Goal: Communication & Community: Answer question/provide support

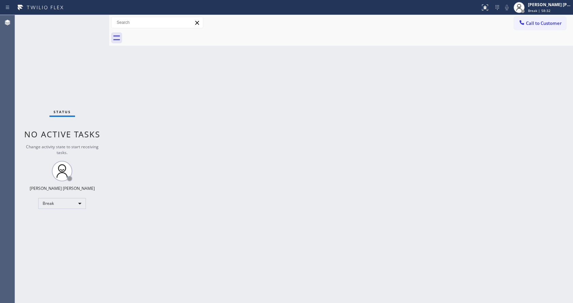
click at [510, 112] on div "Back to Dashboard Change Sender ID Customers Technicians Select a contact Outbo…" at bounding box center [341, 159] width 464 height 288
click at [330, 148] on div "Back to Dashboard Change Sender ID Customers Technicians Select a contact Outbo…" at bounding box center [341, 159] width 464 height 288
click at [550, 10] on span "Break | 59:46" at bounding box center [539, 10] width 23 height 5
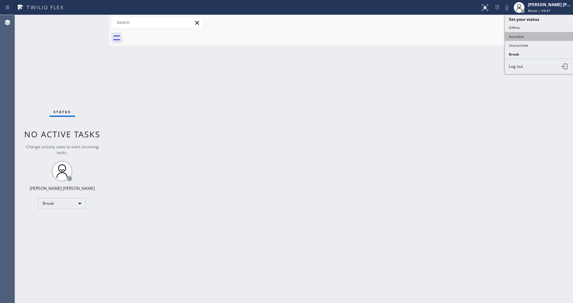
click at [541, 37] on button "Available" at bounding box center [539, 36] width 68 height 9
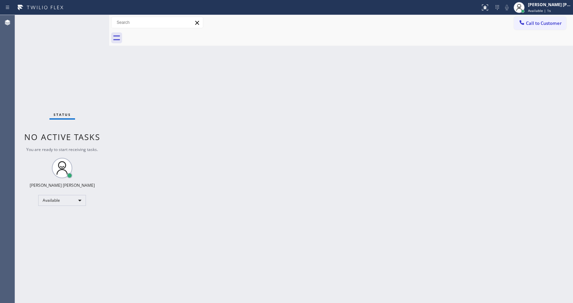
click at [93, 21] on div "Status No active tasks You are ready to start receiving tasks. [PERSON_NAME] [P…" at bounding box center [62, 159] width 94 height 288
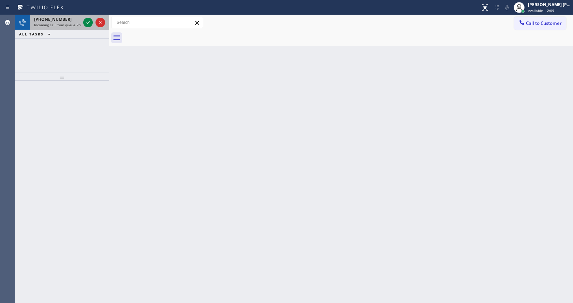
click at [75, 24] on span "Incoming call from queue Primary EL" at bounding box center [64, 25] width 60 height 5
drag, startPoint x: 99, startPoint y: 103, endPoint x: 84, endPoint y: 77, distance: 29.5
click at [99, 103] on div at bounding box center [62, 192] width 94 height 222
click at [61, 20] on span "[PHONE_NUMBER]" at bounding box center [53, 19] width 38 height 6
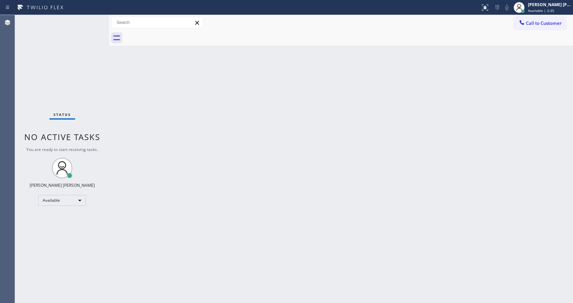
click at [73, 28] on div "Status No active tasks You are ready to start receiving tasks. [PERSON_NAME] [P…" at bounding box center [62, 159] width 94 height 288
click at [268, 150] on div "Back to Dashboard Change Sender ID Customers Technicians Select a contact Outbo…" at bounding box center [341, 159] width 464 height 288
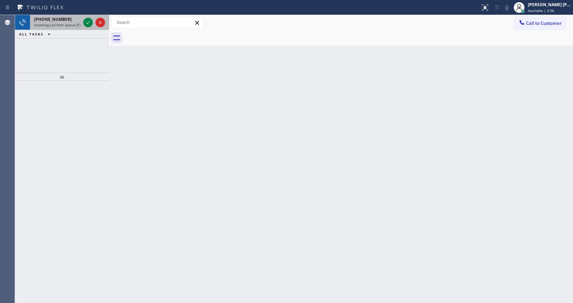
click at [75, 17] on div "[PHONE_NUMBER]" at bounding box center [57, 19] width 46 height 6
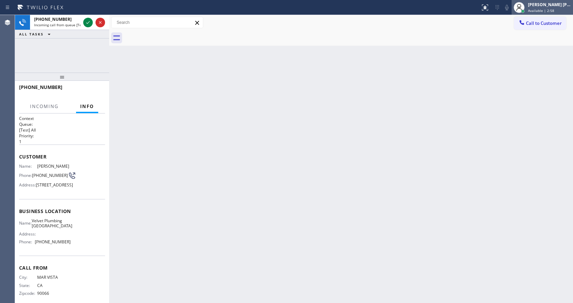
click at [544, 7] on div "[PERSON_NAME] [PERSON_NAME]" at bounding box center [549, 5] width 43 height 6
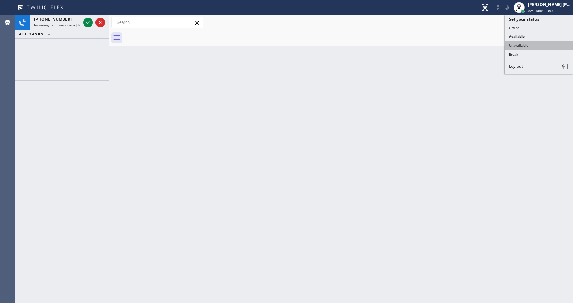
click at [532, 45] on button "Unavailable" at bounding box center [539, 45] width 68 height 9
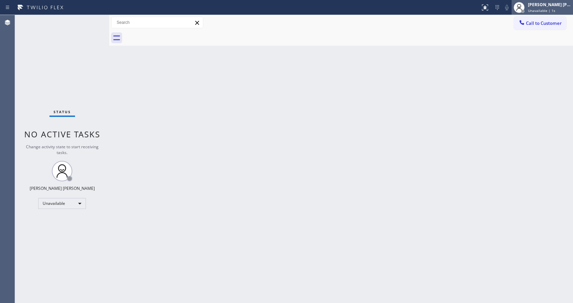
click at [539, 14] on div "[PERSON_NAME] [PERSON_NAME] Unavailable | 1s" at bounding box center [541, 7] width 61 height 15
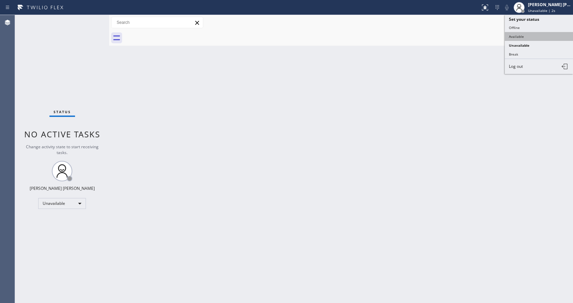
click at [527, 37] on button "Available" at bounding box center [539, 36] width 68 height 9
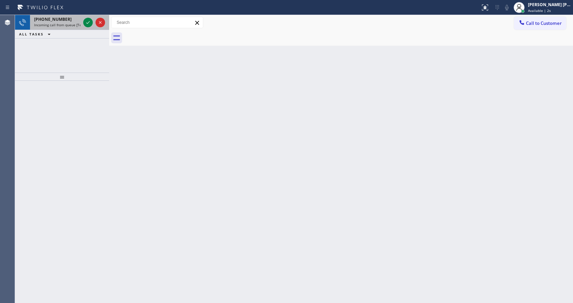
click at [77, 27] on span "Incoming call from queue [Test] All" at bounding box center [62, 25] width 57 height 5
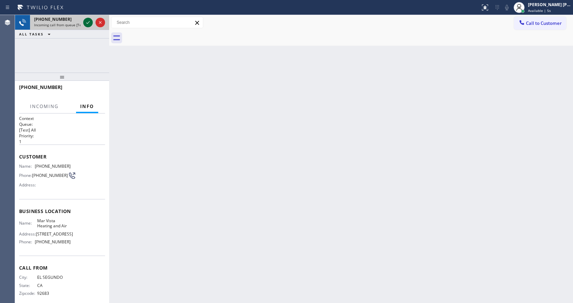
click at [88, 22] on icon at bounding box center [88, 22] width 8 height 8
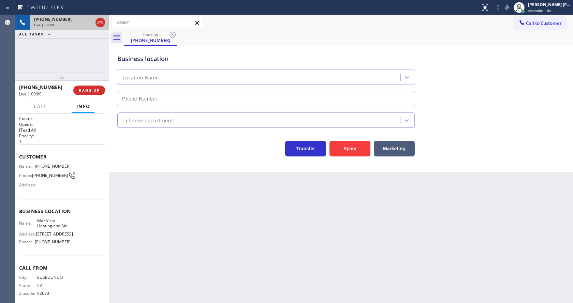
type input "[PHONE_NUMBER]"
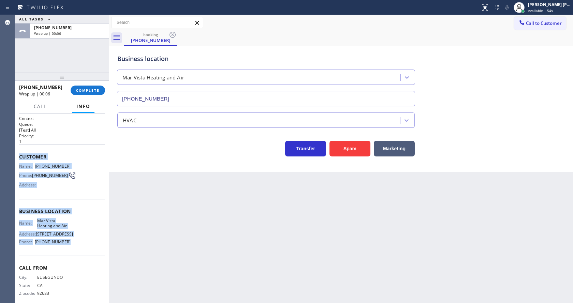
drag, startPoint x: 16, startPoint y: 156, endPoint x: 73, endPoint y: 256, distance: 115.1
click at [73, 256] on div "Context Queue: [Test] All Priority: 1 Customer Name: [PHONE_NUMBER] Phone: [PHO…" at bounding box center [62, 209] width 94 height 190
copy div "Customer Name: [PHONE_NUMBER] Phone: [PHONE_NUMBER] Address: Business location …"
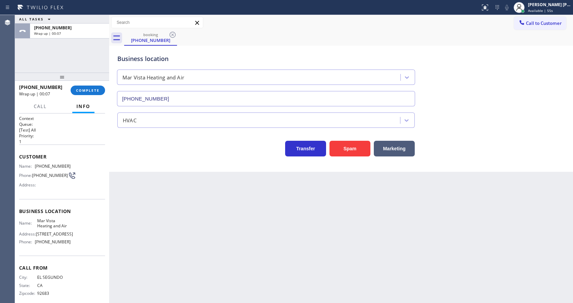
click at [261, 264] on div "Back to Dashboard Change Sender ID Customers Technicians Select a contact Outbo…" at bounding box center [341, 159] width 464 height 288
click at [82, 94] on button "COMPLETE" at bounding box center [88, 91] width 34 height 10
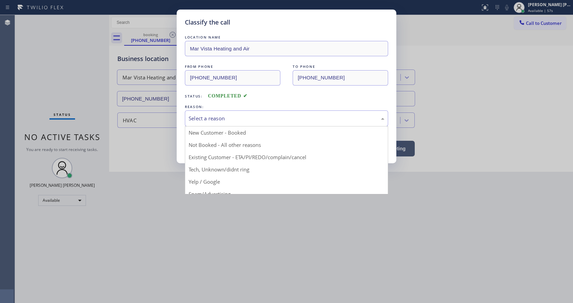
click at [231, 125] on div "Select a reason" at bounding box center [286, 118] width 203 height 16
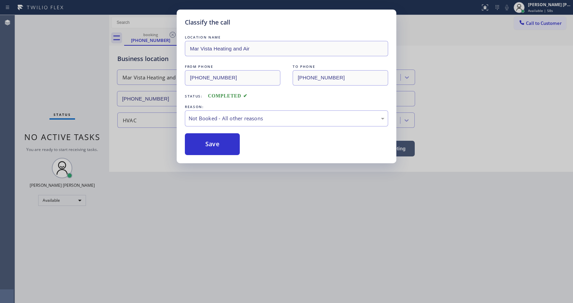
click at [223, 145] on button "Save" at bounding box center [212, 144] width 55 height 22
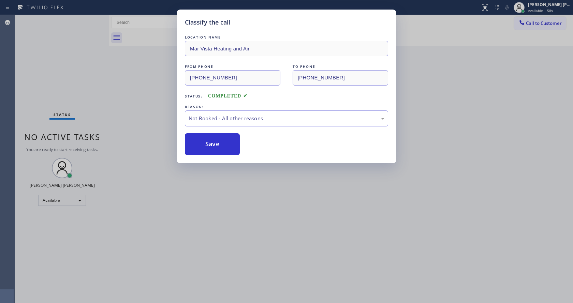
drag, startPoint x: 208, startPoint y: 257, endPoint x: 208, endPoint y: 300, distance: 43.0
click at [208, 274] on div "Classify the call LOCATION NAME Mar Vista Heating and Air FROM PHONE [PHONE_NUM…" at bounding box center [286, 151] width 573 height 303
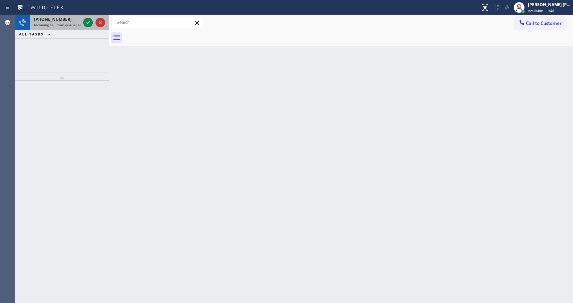
click at [60, 21] on span "[PHONE_NUMBER]" at bounding box center [53, 19] width 38 height 6
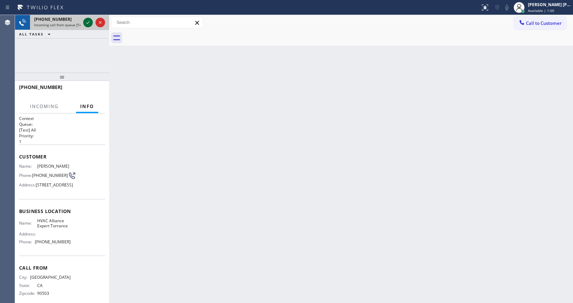
click at [87, 23] on icon at bounding box center [87, 22] width 3 height 3
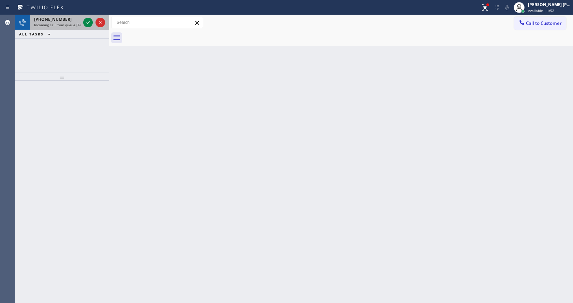
click at [66, 20] on div "[PHONE_NUMBER]" at bounding box center [57, 19] width 46 height 6
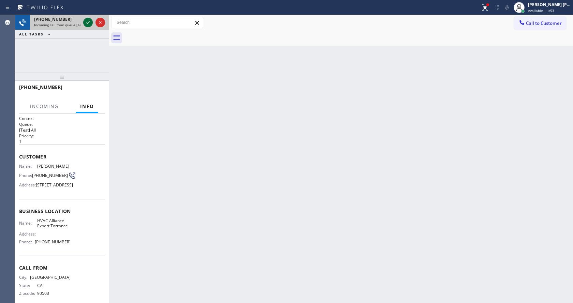
click at [89, 22] on icon at bounding box center [88, 22] width 8 height 8
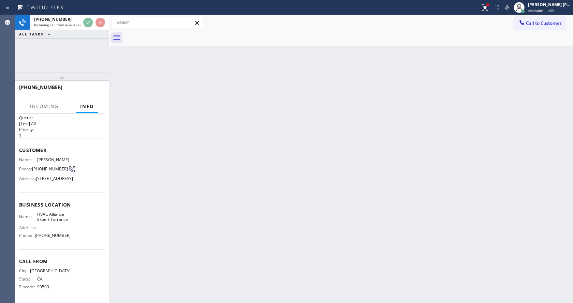
scroll to position [30, 0]
click at [170, 232] on div "Back to Dashboard Change Sender ID Customers Technicians Select a contact Outbo…" at bounding box center [341, 159] width 464 height 288
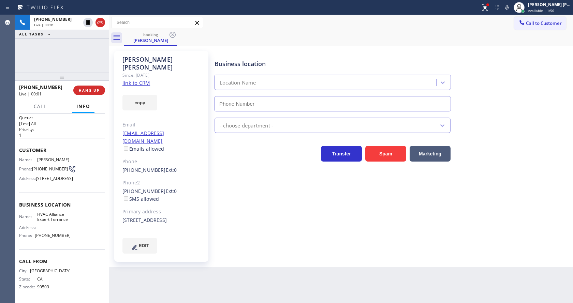
type input "[PHONE_NUMBER]"
click at [137, 79] on link "link to CRM" at bounding box center [136, 82] width 28 height 7
click at [203, 178] on div "[PERSON_NAME] Since: [DATE] link to CRM copy Email [EMAIL_ADDRESS][DOMAIN_NAME]…" at bounding box center [161, 156] width 94 height 211
click at [487, 3] on icon at bounding box center [485, 7] width 8 height 8
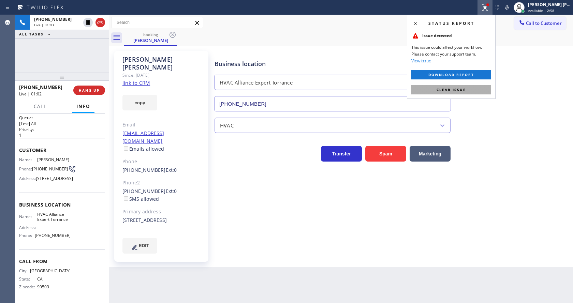
click at [479, 88] on button "Clear issue" at bounding box center [451, 90] width 80 height 10
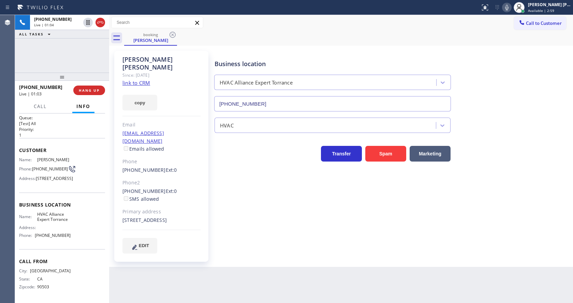
click at [508, 6] on icon at bounding box center [506, 7] width 3 height 5
click at [89, 20] on icon at bounding box center [87, 22] width 3 height 5
click at [242, 193] on div "Business location HVAC Alliance Expert Torrance [PHONE_NUMBER] HVAC Transfer Sp…" at bounding box center [392, 152] width 358 height 199
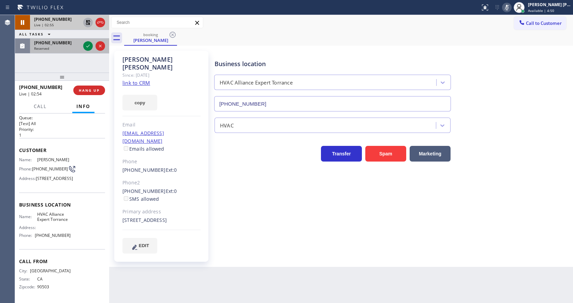
click at [86, 41] on div at bounding box center [94, 46] width 25 height 15
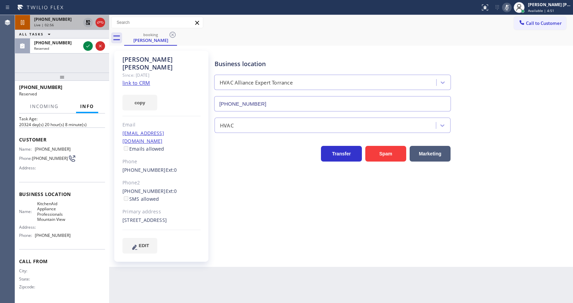
scroll to position [25, 0]
click at [85, 51] on div at bounding box center [94, 46] width 25 height 15
click at [90, 47] on icon at bounding box center [88, 46] width 8 height 8
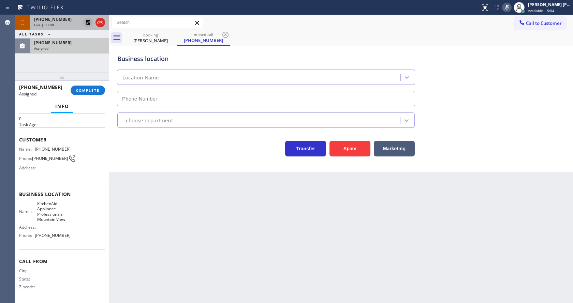
type input "[PHONE_NUMBER]"
click at [92, 96] on div "[PHONE_NUMBER] Assigned COMPLETE" at bounding box center [62, 90] width 86 height 18
click at [79, 42] on div "[PHONE_NUMBER]" at bounding box center [69, 43] width 71 height 6
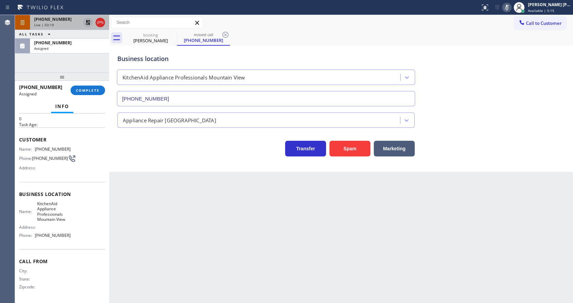
click at [83, 96] on div "[PHONE_NUMBER] Assigned COMPLETE" at bounding box center [62, 90] width 86 height 18
click at [88, 94] on button "COMPLETE" at bounding box center [88, 91] width 34 height 10
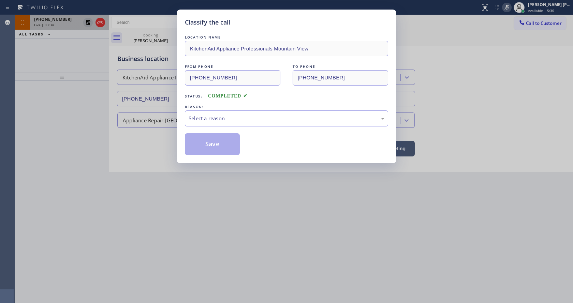
click at [239, 255] on div "Classify the call LOCATION NAME KitchenAid Appliance Professionals Mountain Vie…" at bounding box center [286, 151] width 573 height 303
click at [133, 108] on div "Classify the call LOCATION NAME KitchenAid Appliance Professionals Mountain Vie…" at bounding box center [286, 151] width 573 height 303
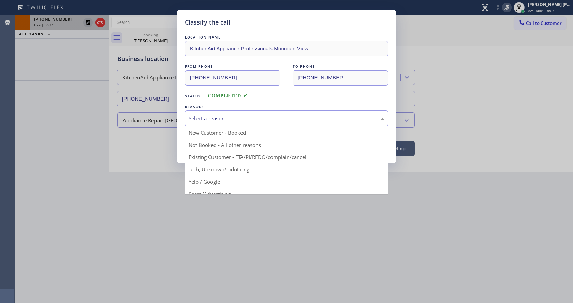
click at [226, 119] on div "Select a reason" at bounding box center [287, 119] width 196 height 8
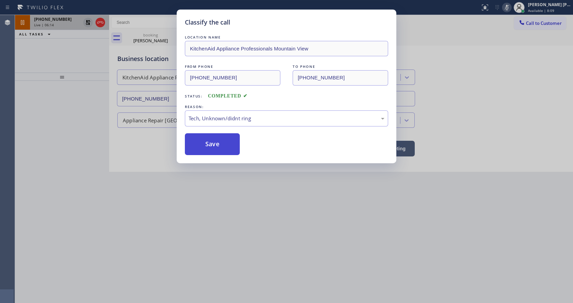
click at [211, 151] on button "Save" at bounding box center [212, 144] width 55 height 22
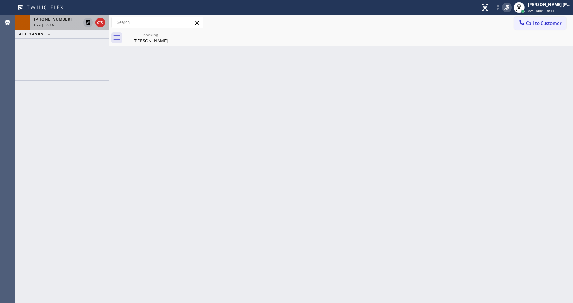
click at [54, 27] on div "[PHONE_NUMBER] Live | 06:16" at bounding box center [56, 22] width 52 height 15
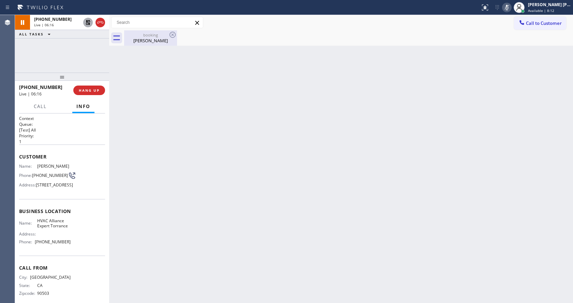
click at [132, 39] on div "[PERSON_NAME]" at bounding box center [150, 41] width 51 height 6
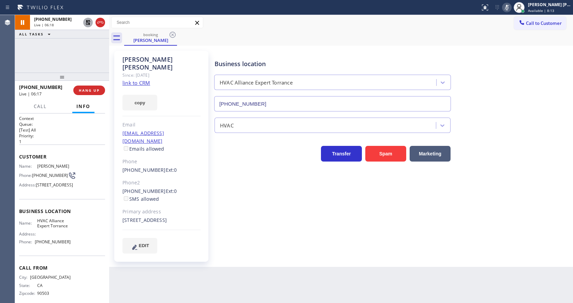
click at [89, 22] on icon at bounding box center [88, 22] width 5 height 5
click at [507, 7] on icon at bounding box center [507, 7] width 8 height 8
click at [338, 222] on div "Business location HVAC Alliance Expert Torrance [PHONE_NUMBER] HVAC Transfer Sp…" at bounding box center [392, 152] width 358 height 199
click at [555, 95] on div "Business location HVAC Alliance Expert Torrance [PHONE_NUMBER]" at bounding box center [392, 81] width 358 height 62
click at [509, 6] on icon at bounding box center [507, 7] width 8 height 8
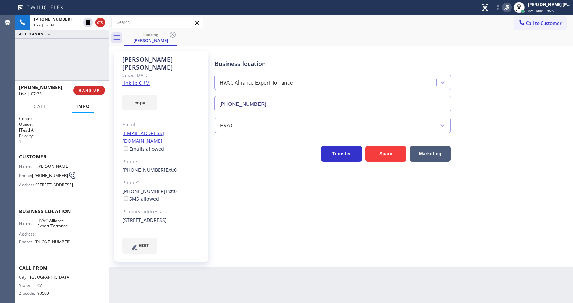
click at [484, 183] on div "Business location HVAC Alliance Expert Torrance [PHONE_NUMBER] HVAC Transfer Sp…" at bounding box center [392, 152] width 358 height 199
click at [367, 240] on div "Business location HVAC Alliance Expert Torrance [PHONE_NUMBER] HVAC Transfer Sp…" at bounding box center [392, 152] width 358 height 199
click at [507, 9] on icon at bounding box center [507, 7] width 8 height 8
click at [514, 141] on div "Transfer Spam Marketing" at bounding box center [392, 151] width 358 height 22
click at [245, 248] on div "Business location HVAC Alliance Expert Torrance [PHONE_NUMBER] HVAC Transfer Sp…" at bounding box center [392, 159] width 358 height 213
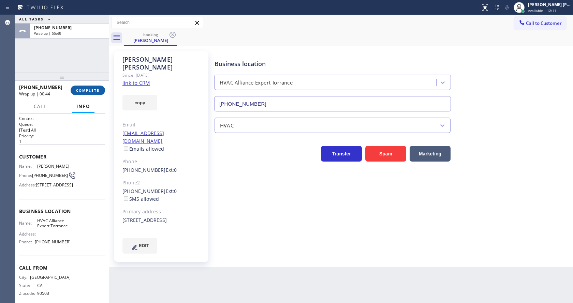
click at [80, 88] on button "COMPLETE" at bounding box center [88, 91] width 34 height 10
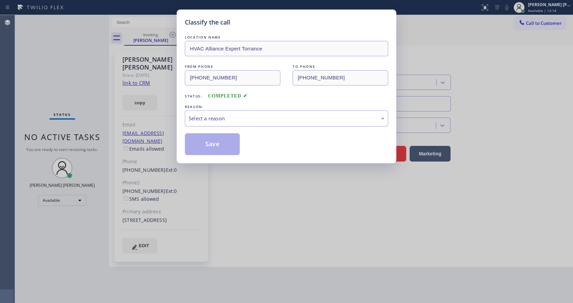
click at [224, 121] on div "Select a reason" at bounding box center [287, 119] width 196 height 8
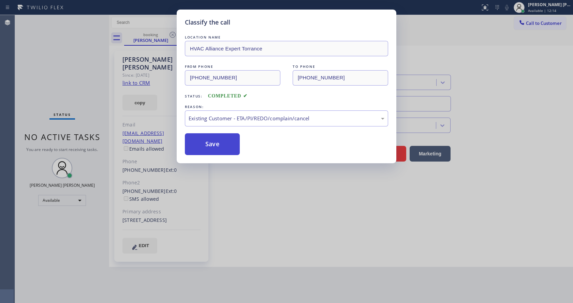
click at [210, 148] on button "Save" at bounding box center [212, 144] width 55 height 22
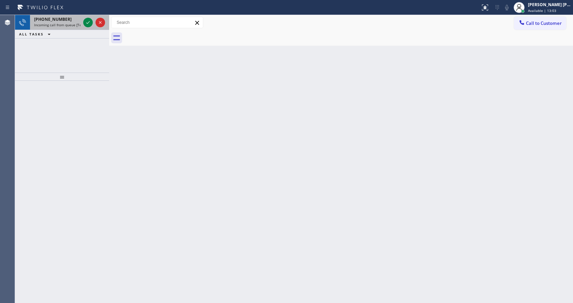
click at [55, 27] on span "Incoming call from queue [Test] All" at bounding box center [62, 25] width 57 height 5
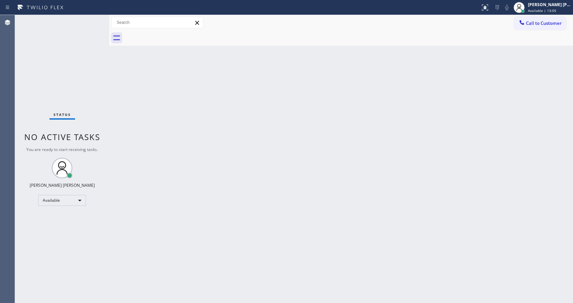
click at [398, 90] on div "Back to Dashboard Change Sender ID Customers Technicians Select a contact Outbo…" at bounding box center [341, 159] width 464 height 288
click at [113, 67] on div "Back to Dashboard Change Sender ID Customers Technicians Select a contact Outbo…" at bounding box center [341, 159] width 464 height 288
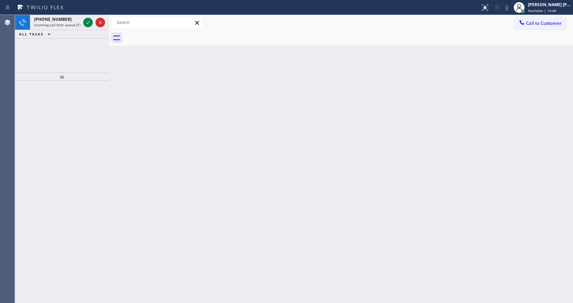
click at [69, 31] on div "ALL TASKS ALL TASKS ACTIVE TASKS TASKS IN WRAP UP" at bounding box center [62, 34] width 94 height 9
click at [69, 28] on div "[PHONE_NUMBER] Incoming call from queue [Test] All" at bounding box center [56, 22] width 52 height 15
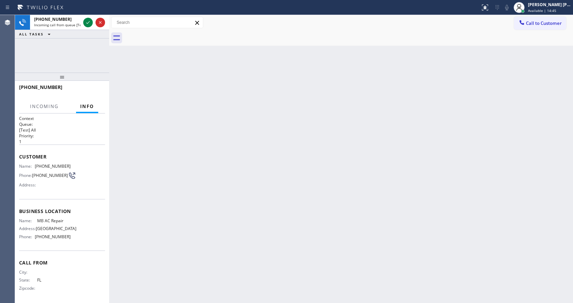
click at [265, 141] on div "Back to Dashboard Change Sender ID Customers Technicians Select a contact Outbo…" at bounding box center [341, 159] width 464 height 288
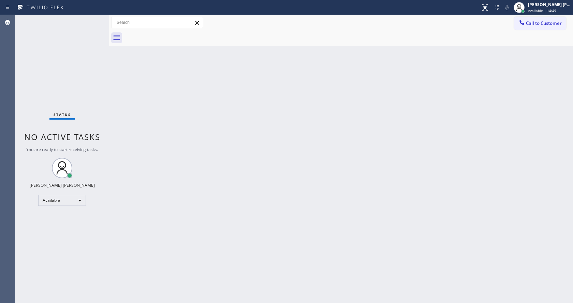
click at [268, 187] on div "Back to Dashboard Change Sender ID Customers Technicians Select a contact Outbo…" at bounding box center [341, 159] width 464 height 288
click at [203, 112] on div "Back to Dashboard Change Sender ID Customers Technicians Select a contact Outbo…" at bounding box center [341, 159] width 464 height 288
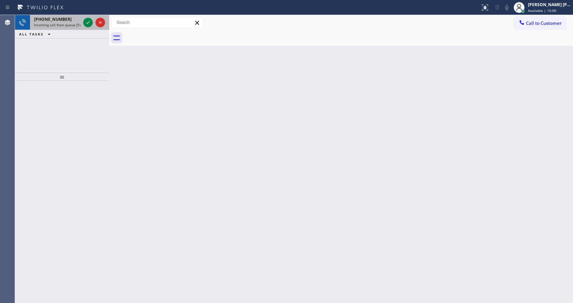
click at [56, 26] on span "Incoming call from queue [Test] All" at bounding box center [62, 25] width 57 height 5
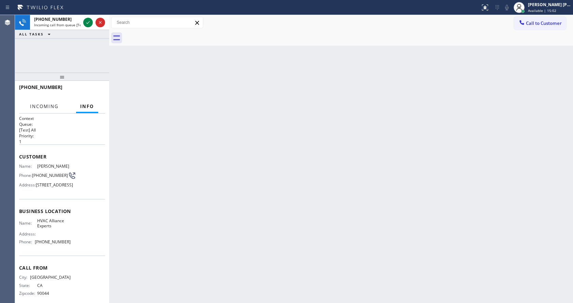
click at [45, 107] on span "Incoming" at bounding box center [44, 106] width 29 height 6
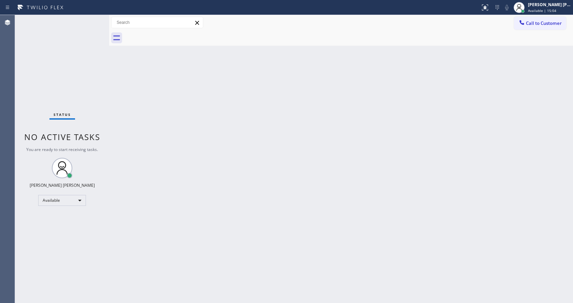
click at [295, 134] on div "Back to Dashboard Change Sender ID Customers Technicians Select a contact Outbo…" at bounding box center [341, 159] width 464 height 288
click at [308, 102] on div "Back to Dashboard Change Sender ID Customers Technicians Select a contact Outbo…" at bounding box center [341, 159] width 464 height 288
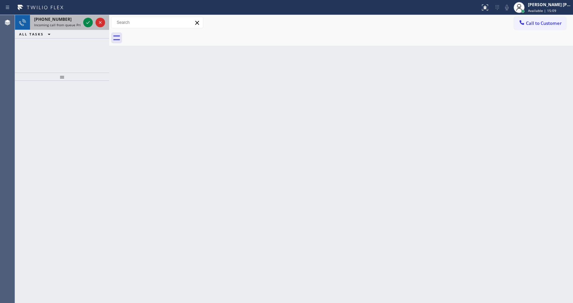
click at [74, 28] on div "[PHONE_NUMBER] Incoming call from queue Primary EL" at bounding box center [56, 22] width 52 height 15
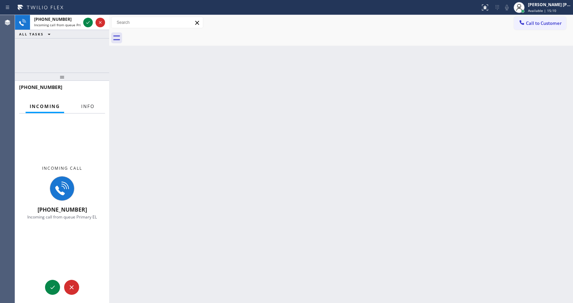
click at [83, 107] on span "Info" at bounding box center [87, 106] width 13 height 6
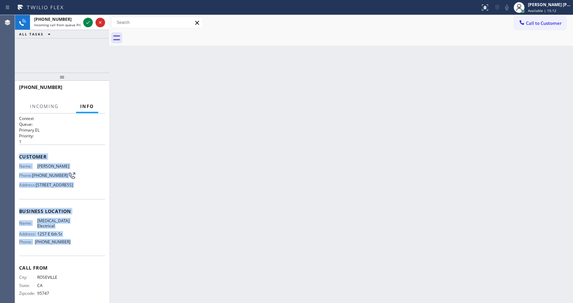
drag, startPoint x: 15, startPoint y: 155, endPoint x: 79, endPoint y: 256, distance: 119.1
click at [79, 256] on div "Context Queue: Primary EL Priority: 1 Customer Name: [PERSON_NAME] Phone: [PHON…" at bounding box center [62, 209] width 94 height 190
copy div "Customer Name: [PERSON_NAME] Phone: [PHONE_NUMBER] Address: [STREET_ADDRESS] Bu…"
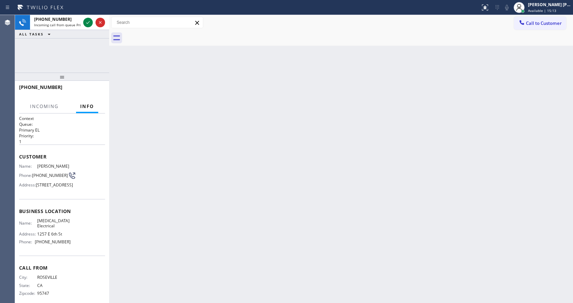
click at [242, 190] on div "Back to Dashboard Change Sender ID Customers Technicians Select a contact Outbo…" at bounding box center [341, 159] width 464 height 288
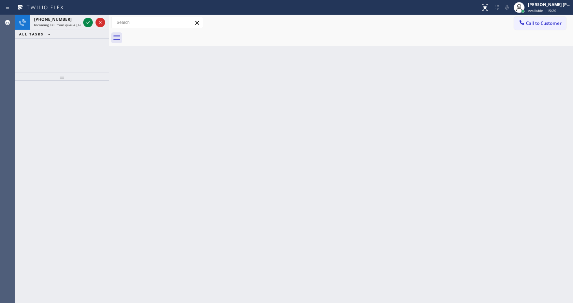
click at [97, 131] on div at bounding box center [62, 192] width 94 height 222
click at [71, 20] on div "[PHONE_NUMBER]" at bounding box center [57, 19] width 46 height 6
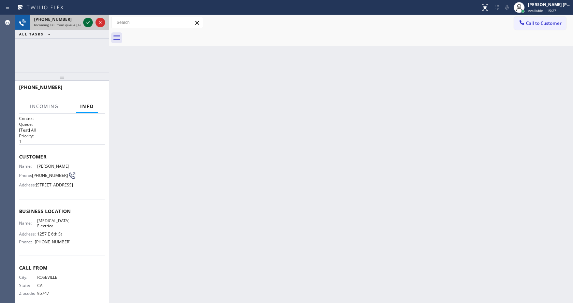
click at [86, 23] on icon at bounding box center [88, 22] width 8 height 8
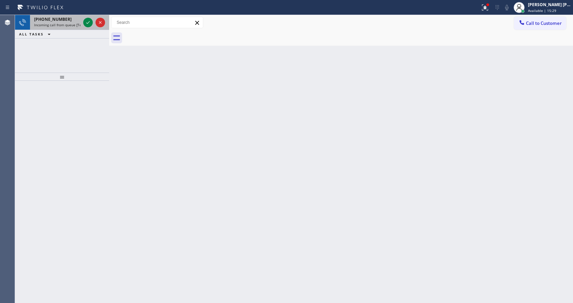
click at [64, 27] on span "Incoming call from queue [Test] All" at bounding box center [62, 25] width 57 height 5
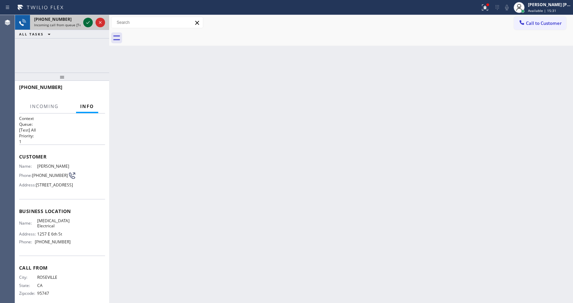
click at [89, 23] on icon at bounding box center [88, 22] width 8 height 8
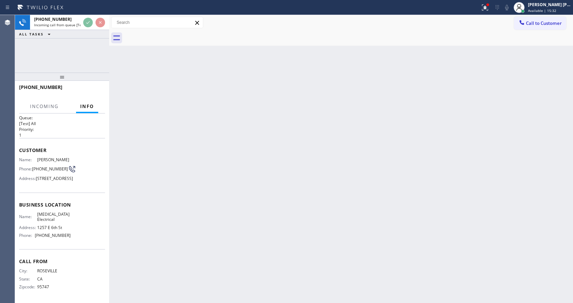
scroll to position [19, 0]
click at [252, 193] on div "Back to Dashboard Change Sender ID Customers Technicians Select a contact Outbo…" at bounding box center [341, 159] width 464 height 288
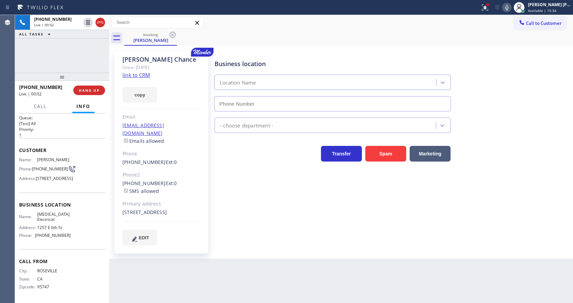
type input "[PHONE_NUMBER]"
click at [131, 78] on link "link to CRM" at bounding box center [136, 75] width 28 height 7
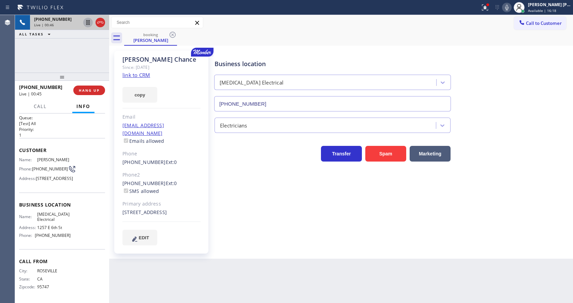
click at [88, 21] on icon at bounding box center [87, 22] width 3 height 5
click at [509, 9] on icon at bounding box center [507, 7] width 8 height 8
click at [512, 76] on div "Business location [MEDICAL_DATA] Electrical [PHONE_NUMBER]" at bounding box center [392, 81] width 358 height 62
click at [88, 23] on icon at bounding box center [88, 22] width 5 height 5
click at [511, 5] on icon at bounding box center [507, 7] width 8 height 8
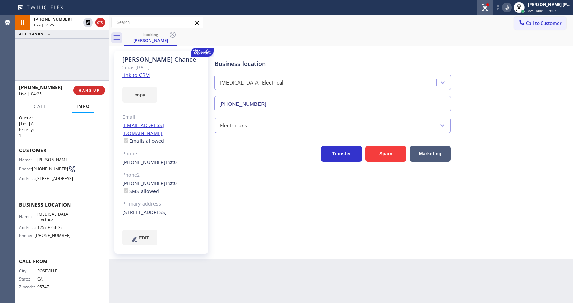
click at [485, 13] on button at bounding box center [484, 7] width 15 height 15
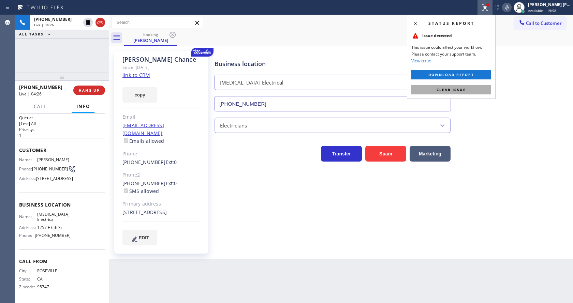
click at [469, 88] on button "Clear issue" at bounding box center [451, 90] width 80 height 10
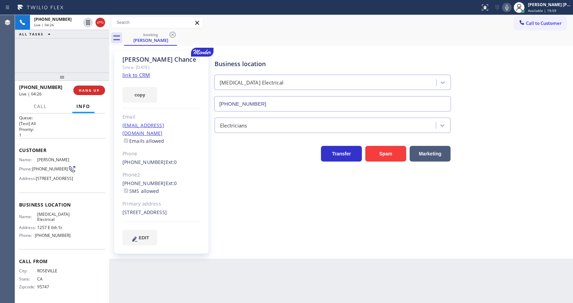
click at [263, 192] on div "Business location [MEDICAL_DATA] Electrical [PHONE_NUMBER] Electricians Transfe…" at bounding box center [392, 148] width 358 height 191
click at [56, 64] on div "[PHONE_NUMBER] Live | 04:37 ALL TASKS ALL TASKS ACTIVE TASKS TASKS IN WRAP UP" at bounding box center [62, 44] width 94 height 58
click at [294, 263] on div "Back to Dashboard Change Sender ID Customers Technicians Select a contact Outbo…" at bounding box center [341, 159] width 464 height 288
click at [310, 261] on div "Back to Dashboard Change Sender ID Customers Technicians Select a contact Outbo…" at bounding box center [341, 159] width 464 height 288
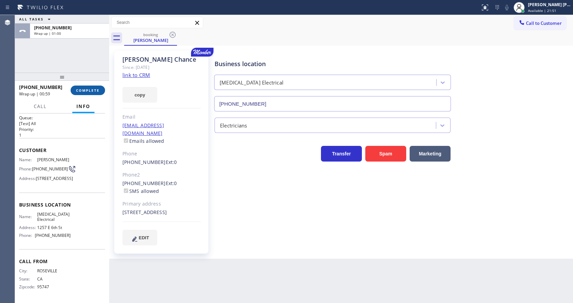
click at [79, 92] on span "COMPLETE" at bounding box center [88, 90] width 24 height 5
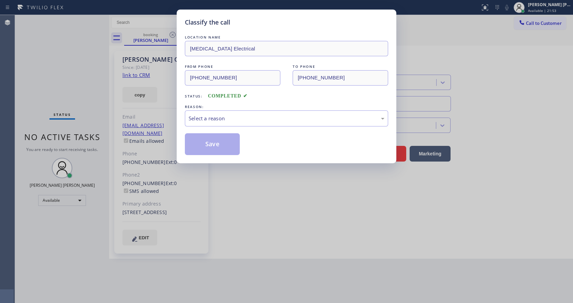
click at [232, 120] on div "Select a reason" at bounding box center [287, 119] width 196 height 8
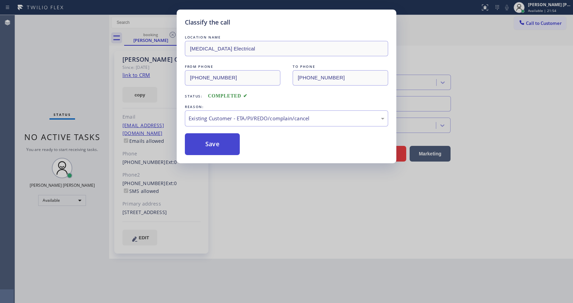
click at [215, 141] on button "Save" at bounding box center [212, 144] width 55 height 22
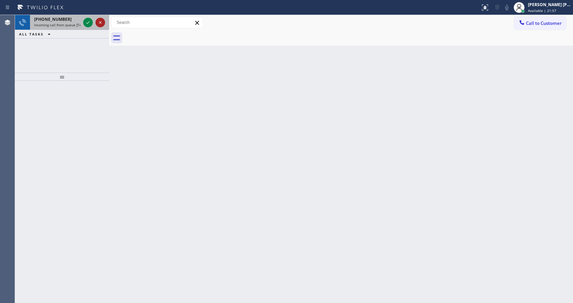
drag, startPoint x: 108, startPoint y: 25, endPoint x: 96, endPoint y: 22, distance: 11.9
click at [96, 22] on div "[PHONE_NUMBER] Incoming call from queue [Test] All ALL TASKS ALL TASKS ACTIVE T…" at bounding box center [294, 159] width 558 height 288
click at [69, 20] on div "[PHONE_NUMBER]" at bounding box center [57, 19] width 46 height 6
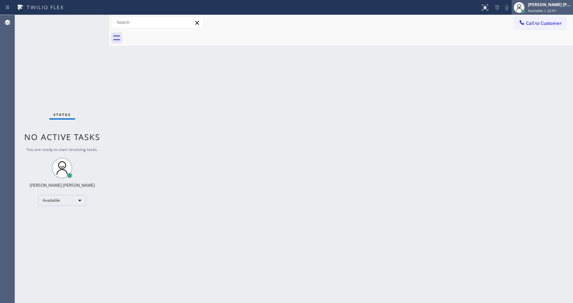
click at [530, 10] on div "[PERSON_NAME] [PERSON_NAME] Available | 22:01" at bounding box center [549, 7] width 46 height 12
click at [264, 167] on div "Back to Dashboard Change Sender ID Customers Technicians Select a contact Outbo…" at bounding box center [341, 159] width 464 height 288
click at [204, 194] on div "Back to Dashboard Change Sender ID Customers Technicians Select a contact Outbo…" at bounding box center [341, 159] width 464 height 288
drag, startPoint x: 90, startPoint y: 92, endPoint x: 88, endPoint y: 88, distance: 4.6
click at [90, 93] on div "Status No active tasks You are ready to start receiving tasks. [PERSON_NAME] [P…" at bounding box center [62, 159] width 94 height 288
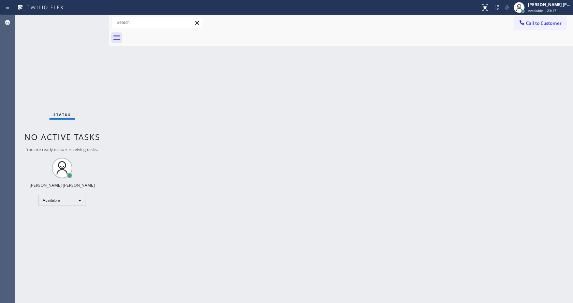
click at [95, 18] on div "Status No active tasks You are ready to start receiving tasks. [PERSON_NAME] [P…" at bounding box center [62, 159] width 94 height 288
click at [233, 207] on div "Back to Dashboard Change Sender ID Customers Technicians Select a contact Outbo…" at bounding box center [341, 159] width 464 height 288
click at [55, 40] on div "Status No active tasks You are ready to start receiving tasks. [PERSON_NAME] [P…" at bounding box center [62, 159] width 94 height 288
click at [94, 19] on div "Status No active tasks You are ready to start receiving tasks. [PERSON_NAME] [P…" at bounding box center [62, 159] width 94 height 288
click at [169, 141] on div "Back to Dashboard Change Sender ID Customers Technicians Select a contact Outbo…" at bounding box center [341, 159] width 464 height 288
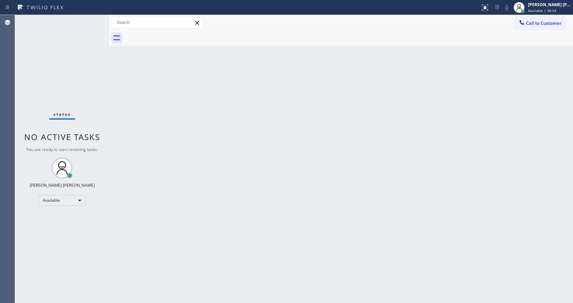
click at [91, 19] on div "Status No active tasks You are ready to start receiving tasks. [PERSON_NAME] [P…" at bounding box center [62, 159] width 94 height 288
click at [141, 59] on div "Back to Dashboard Change Sender ID Customers Technicians Select a contact Outbo…" at bounding box center [341, 159] width 464 height 288
click at [94, 20] on div "Status No active tasks You are ready to start receiving tasks. [PERSON_NAME] [P…" at bounding box center [62, 159] width 94 height 288
click at [109, 87] on div at bounding box center [109, 159] width 0 height 288
click at [91, 18] on div "Status No active tasks You are ready to start receiving tasks. [PERSON_NAME] [P…" at bounding box center [62, 159] width 94 height 288
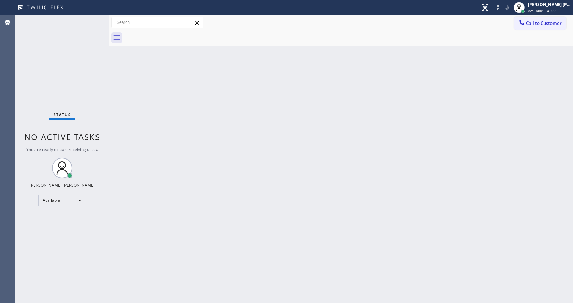
drag, startPoint x: 108, startPoint y: 23, endPoint x: 102, endPoint y: 20, distance: 6.9
click at [102, 20] on div "Status No active tasks You are ready to start receiving tasks. [PERSON_NAME] [P…" at bounding box center [294, 159] width 558 height 288
click at [94, 19] on div "Status No active tasks You are ready to start receiving tasks. [PERSON_NAME] [P…" at bounding box center [62, 159] width 94 height 288
click at [93, 19] on div "Status No active tasks You are ready to start receiving tasks. [PERSON_NAME] [P…" at bounding box center [62, 159] width 94 height 288
click at [91, 18] on div "Status No active tasks You are ready to start receiving tasks. [PERSON_NAME] [P…" at bounding box center [62, 159] width 94 height 288
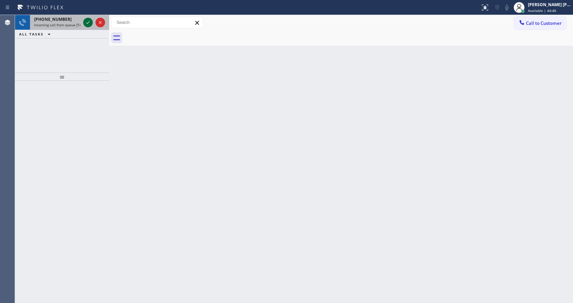
click at [91, 18] on icon at bounding box center [88, 22] width 8 height 8
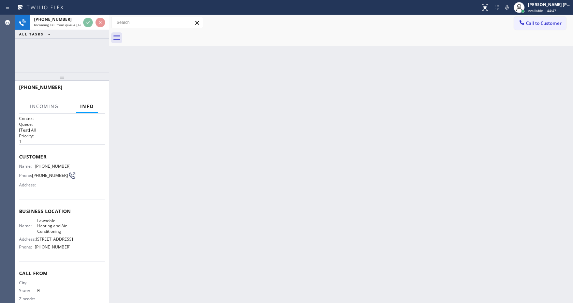
click at [197, 214] on div "Back to Dashboard Change Sender ID Customers Technicians Select a contact Outbo…" at bounding box center [341, 159] width 464 height 288
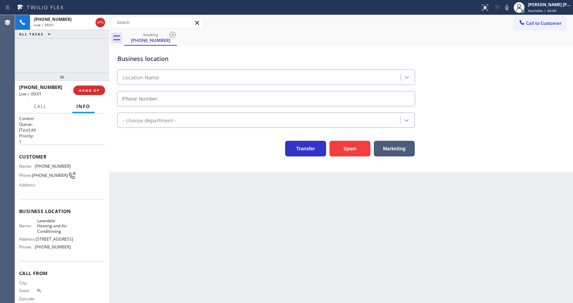
type input "[PHONE_NUMBER]"
click at [349, 149] on button "Spam" at bounding box center [349, 149] width 41 height 16
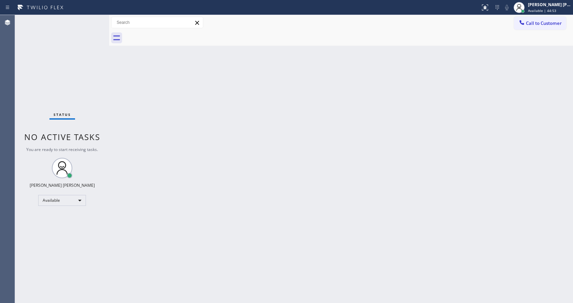
click at [299, 204] on div "Back to Dashboard Change Sender ID Customers Technicians Select a contact Outbo…" at bounding box center [341, 159] width 464 height 288
click at [105, 74] on div "Status No active tasks You are ready to start receiving tasks. [PERSON_NAME] [P…" at bounding box center [62, 159] width 94 height 288
click at [184, 229] on div "Back to Dashboard Change Sender ID Customers Technicians Select a contact Outbo…" at bounding box center [341, 159] width 464 height 288
click at [289, 248] on div "Back to Dashboard Change Sender ID Customers Technicians Select a contact Outbo…" at bounding box center [341, 159] width 464 height 288
click at [93, 18] on div "Status No active tasks You are ready to start receiving tasks. [PERSON_NAME] [P…" at bounding box center [62, 159] width 94 height 288
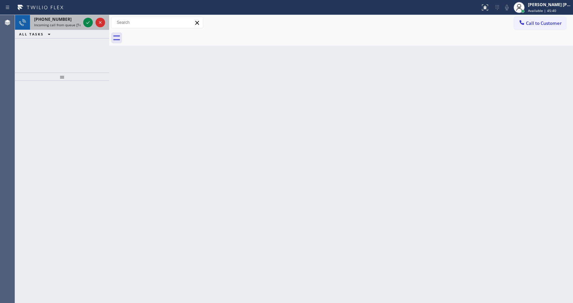
click at [87, 17] on div at bounding box center [94, 22] width 25 height 15
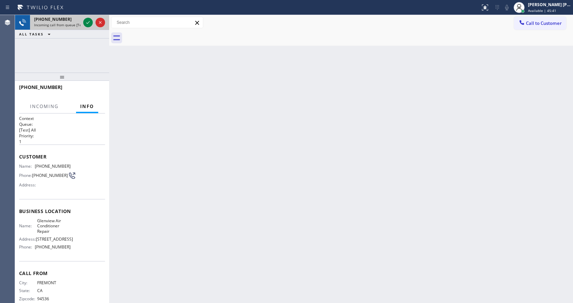
click at [87, 17] on div at bounding box center [94, 22] width 25 height 15
click at [88, 23] on icon at bounding box center [87, 22] width 3 height 3
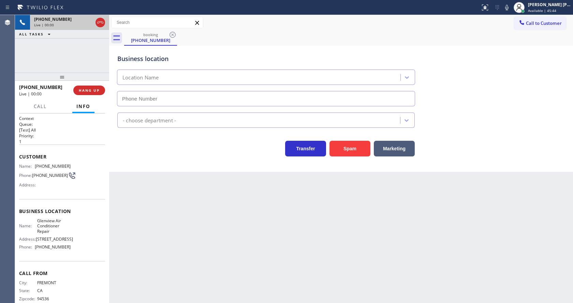
type input "[PHONE_NUMBER]"
click at [226, 206] on div "Back to Dashboard Change Sender ID Customers Technicians Select a contact Outbo…" at bounding box center [341, 159] width 464 height 288
click at [151, 225] on div "Back to Dashboard Change Sender ID Customers Technicians Select a contact Outbo…" at bounding box center [341, 159] width 464 height 288
click at [175, 168] on div "Business location [GEOGRAPHIC_DATA] Conditioner Repair [PHONE_NUMBER] HVAC Tran…" at bounding box center [341, 109] width 464 height 126
click at [91, 85] on div "[PHONE_NUMBER] Live | 01:03 HANG UP" at bounding box center [62, 90] width 86 height 18
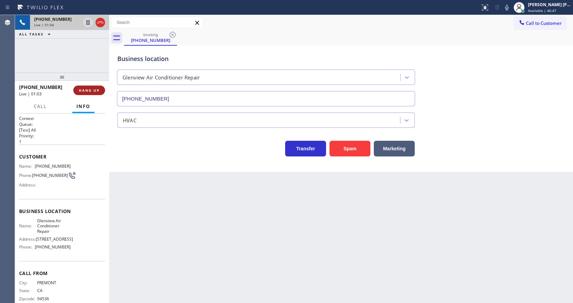
click at [88, 89] on span "HANG UP" at bounding box center [89, 90] width 21 height 5
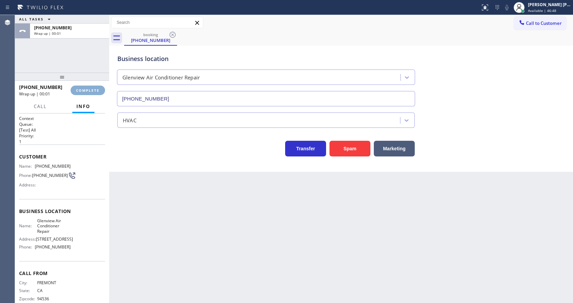
click at [88, 89] on span "COMPLETE" at bounding box center [88, 90] width 24 height 5
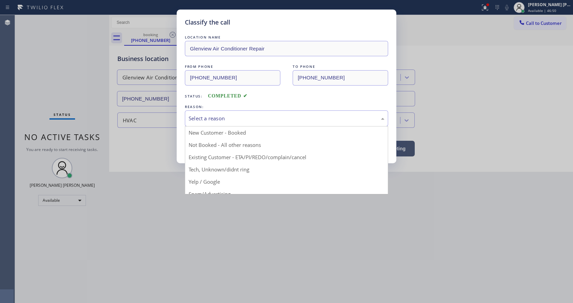
click at [201, 119] on div "Select a reason" at bounding box center [287, 119] width 196 height 8
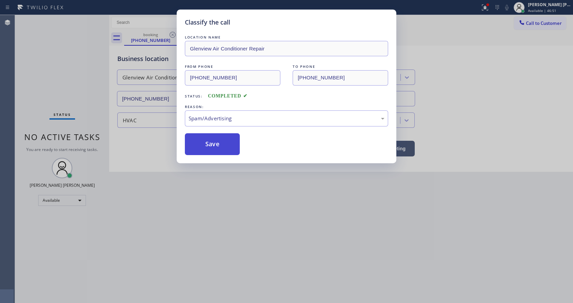
click at [220, 145] on button "Save" at bounding box center [212, 144] width 55 height 22
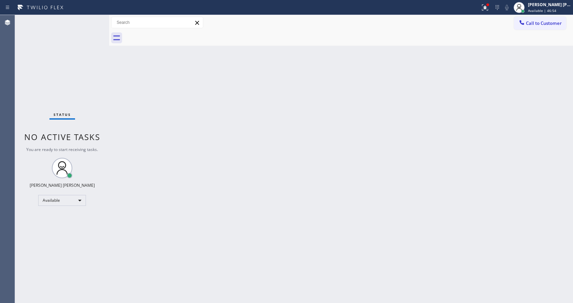
click at [91, 18] on div "Status No active tasks You are ready to start receiving tasks. [PERSON_NAME] [P…" at bounding box center [62, 159] width 94 height 288
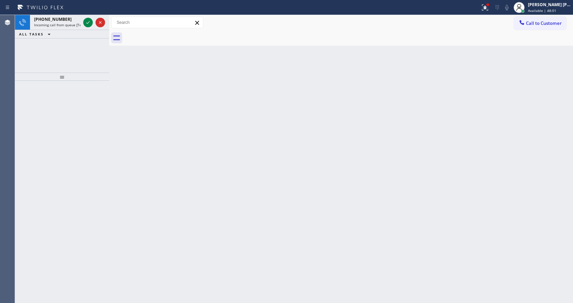
click at [88, 32] on div "ALL TASKS ALL TASKS ACTIVE TASKS TASKS IN WRAP UP" at bounding box center [62, 34] width 94 height 9
click at [91, 22] on icon at bounding box center [88, 22] width 8 height 8
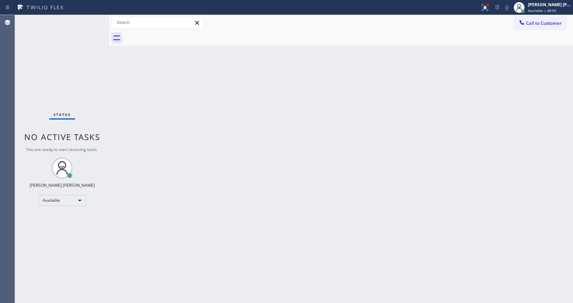
click at [232, 299] on div "Back to Dashboard Change Sender ID Customers Technicians Select a contact Outbo…" at bounding box center [341, 159] width 464 height 288
click at [135, 109] on div "Back to Dashboard Change Sender ID Customers Technicians Select a contact Outbo…" at bounding box center [341, 159] width 464 height 288
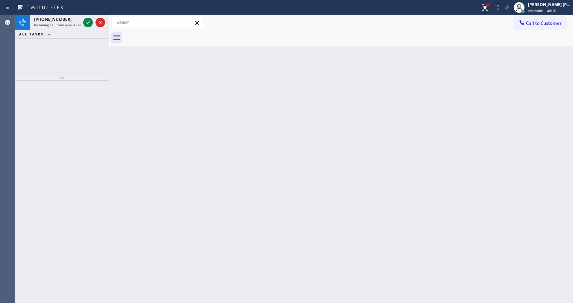
click at [137, 107] on div "Back to Dashboard Change Sender ID Customers Technicians Select a contact Outbo…" at bounding box center [341, 159] width 464 height 288
click at [87, 21] on icon at bounding box center [88, 22] width 8 height 8
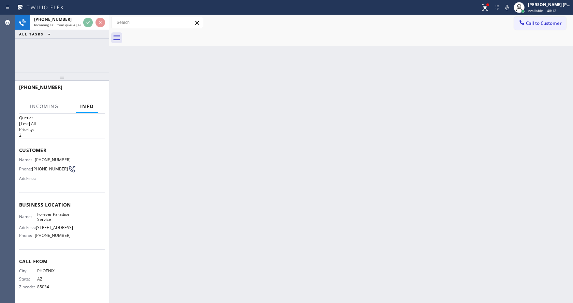
scroll to position [14, 0]
click at [239, 211] on div "Back to Dashboard Change Sender ID Customers Technicians Select a contact Outbo…" at bounding box center [341, 159] width 464 height 288
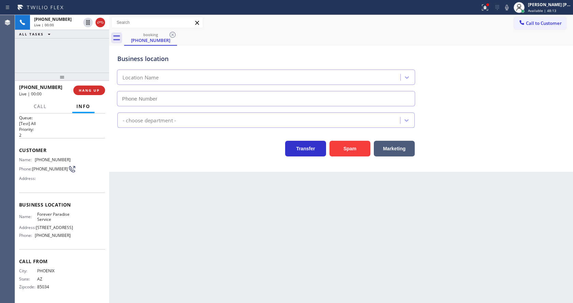
type input "[PHONE_NUMBER]"
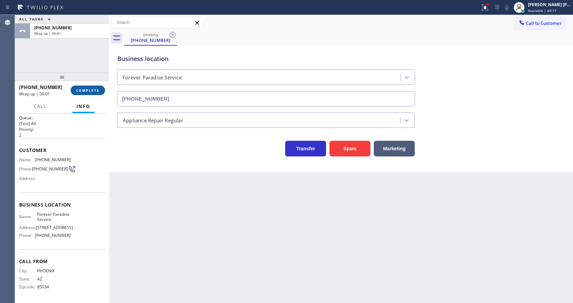
click at [94, 92] on span "COMPLETE" at bounding box center [88, 90] width 24 height 5
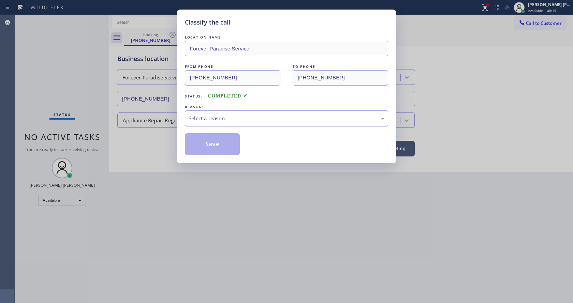
click at [231, 114] on div "Select a reason" at bounding box center [286, 118] width 203 height 16
click at [220, 148] on button "Save" at bounding box center [212, 144] width 55 height 22
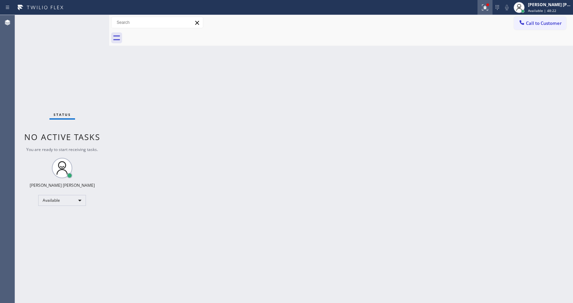
click at [484, 8] on icon at bounding box center [485, 7] width 8 height 8
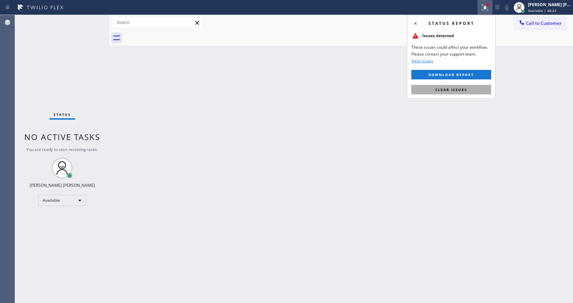
click at [456, 86] on button "Clear issues" at bounding box center [451, 90] width 80 height 10
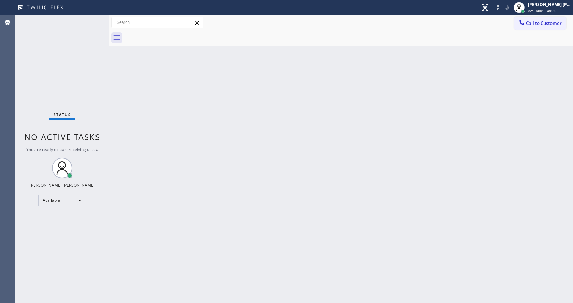
click at [169, 111] on div "Back to Dashboard Change Sender ID Customers Technicians Select a contact Outbo…" at bounding box center [341, 159] width 464 height 288
click at [168, 303] on div "Back to Dashboard Change Sender ID Customers Technicians Select a contact Outbo…" at bounding box center [341, 159] width 464 height 288
click at [205, 226] on div "Back to Dashboard Change Sender ID Customers Technicians Select a contact Outbo…" at bounding box center [341, 159] width 464 height 288
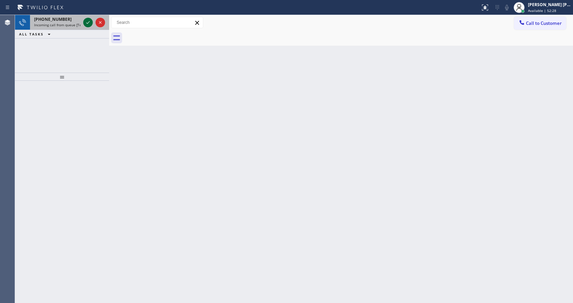
click at [88, 21] on icon at bounding box center [88, 22] width 8 height 8
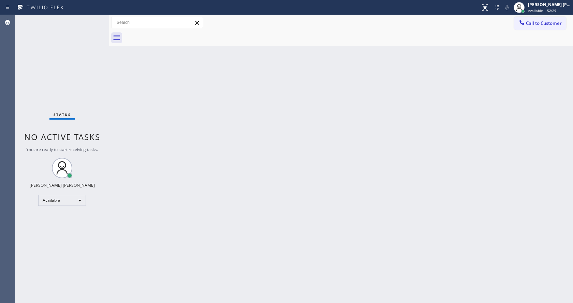
click at [88, 21] on div "Status No active tasks You are ready to start receiving tasks. [PERSON_NAME] [P…" at bounding box center [62, 159] width 94 height 288
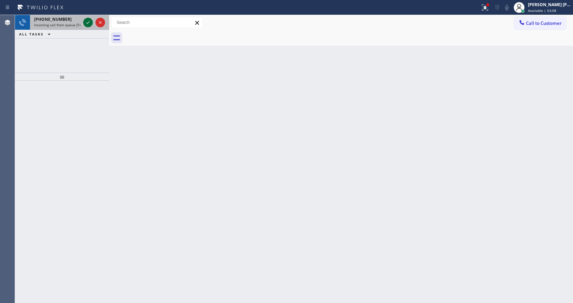
click at [88, 21] on icon at bounding box center [88, 22] width 8 height 8
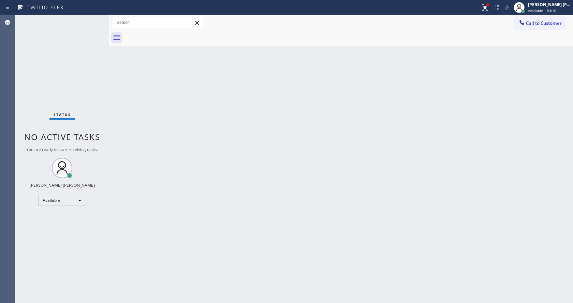
click at [88, 21] on div "Status No active tasks You are ready to start receiving tasks. [PERSON_NAME] [P…" at bounding box center [62, 159] width 94 height 288
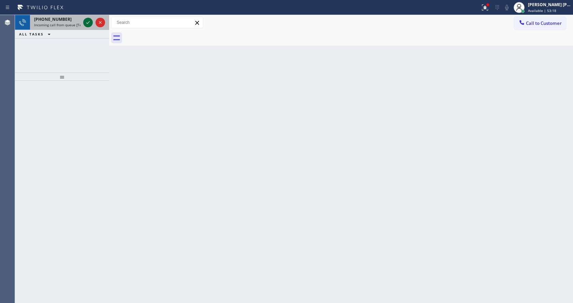
click at [88, 21] on icon at bounding box center [88, 22] width 8 height 8
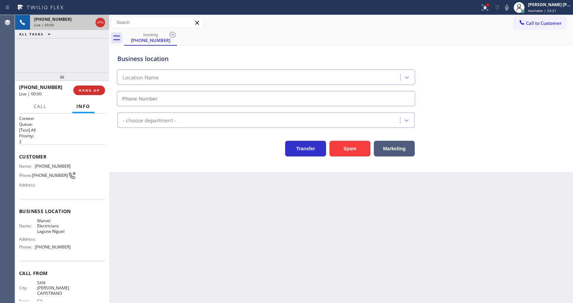
type input "[PHONE_NUMBER]"
click at [186, 220] on div "Back to Dashboard Change Sender ID Customers Technicians Select a contact Outbo…" at bounding box center [341, 159] width 464 height 288
click at [178, 228] on div "Back to Dashboard Change Sender ID Customers Technicians Select a contact Outbo…" at bounding box center [341, 159] width 464 height 288
click at [41, 191] on div "Name: [PHONE_NUMBER] Phone: [PHONE_NUMBER] Address:" at bounding box center [44, 177] width 51 height 27
drag, startPoint x: 34, startPoint y: 166, endPoint x: 94, endPoint y: 163, distance: 60.7
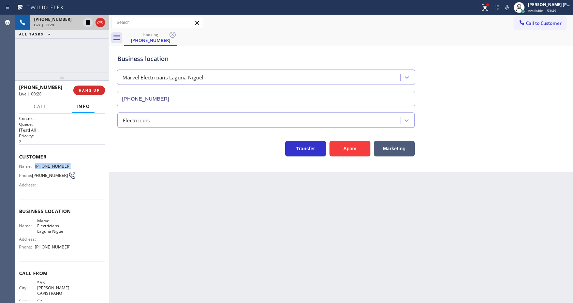
click at [94, 164] on div "Name: [PHONE_NUMBER] Phone: [PHONE_NUMBER] Address:" at bounding box center [62, 177] width 86 height 27
copy div "[PHONE_NUMBER]"
click at [204, 212] on div "Back to Dashboard Change Sender ID Customers Technicians Select a contact Outbo…" at bounding box center [341, 159] width 464 height 288
click at [64, 218] on div "Business location Name: Marvel Electricians [GEOGRAPHIC_DATA] Address: Phone: […" at bounding box center [62, 230] width 86 height 62
drag, startPoint x: 35, startPoint y: 223, endPoint x: 65, endPoint y: 237, distance: 32.5
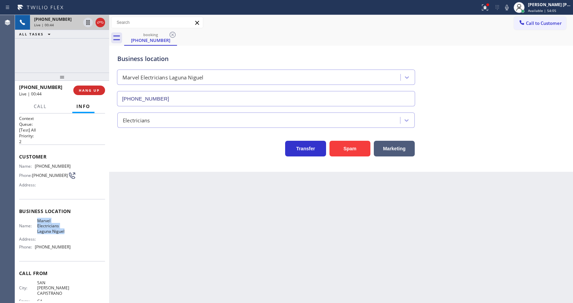
click at [65, 237] on div "Name: Marvel Electricians Laguna Niguel Address: Phone: [PHONE_NUMBER]" at bounding box center [44, 235] width 51 height 34
copy span "Marvel Electricians Laguna Niguel"
click at [193, 238] on div "Back to Dashboard Change Sender ID Customers Technicians Select a contact Outbo…" at bounding box center [341, 159] width 464 height 288
click at [141, 300] on div "Back to Dashboard Change Sender ID Customers Technicians Select a contact Outbo…" at bounding box center [341, 159] width 464 height 288
click at [69, 224] on div "Name: Marvel Electricians Laguna Niguel Address: Phone: [PHONE_NUMBER]" at bounding box center [62, 235] width 86 height 34
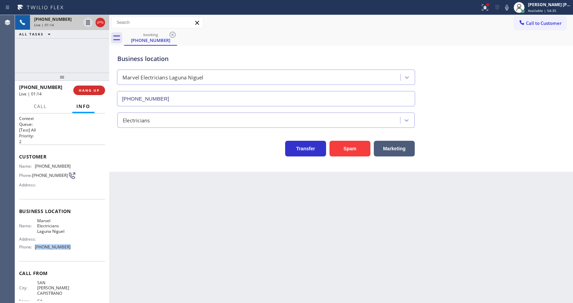
drag, startPoint x: 35, startPoint y: 250, endPoint x: 83, endPoint y: 247, distance: 47.1
click at [83, 247] on div "Name: Marvel Electricians Laguna Niguel Address: Phone: [PHONE_NUMBER]" at bounding box center [62, 235] width 86 height 34
copy div "[PHONE_NUMBER]"
click at [158, 268] on div "Back to Dashboard Change Sender ID Customers Technicians Select a contact Outbo…" at bounding box center [341, 159] width 464 height 288
click at [344, 235] on div "Back to Dashboard Change Sender ID Customers Technicians Select a contact Outbo…" at bounding box center [341, 159] width 464 height 288
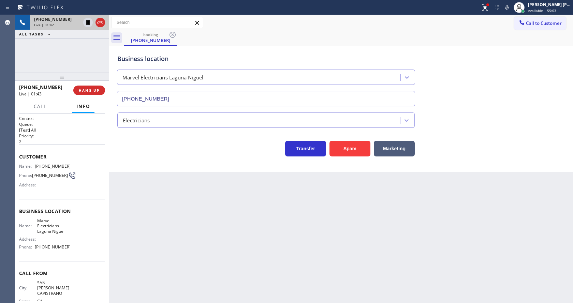
click at [186, 239] on div "Back to Dashboard Change Sender ID Customers Technicians Select a contact Outbo…" at bounding box center [341, 159] width 464 height 288
click at [387, 254] on div "Back to Dashboard Change Sender ID Customers Technicians Select a contact Outbo…" at bounding box center [341, 159] width 464 height 288
click at [118, 251] on div "Back to Dashboard Change Sender ID Customers Technicians Select a contact Outbo…" at bounding box center [341, 159] width 464 height 288
click at [369, 229] on div "Back to Dashboard Change Sender ID Customers Technicians Select a contact Outbo…" at bounding box center [341, 159] width 464 height 288
click at [489, 5] on div at bounding box center [487, 5] width 4 height 4
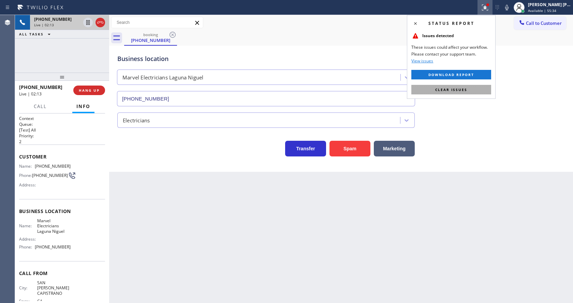
click at [476, 88] on button "Clear issues" at bounding box center [451, 90] width 80 height 10
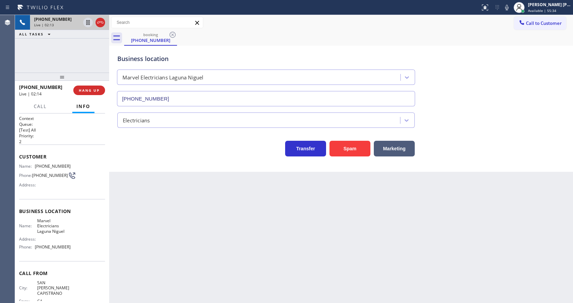
click at [512, 94] on div "Business location Marvel Electricians [GEOGRAPHIC_DATA] [PHONE_NUMBER]" at bounding box center [341, 76] width 450 height 62
click at [243, 229] on div "Back to Dashboard Change Sender ID Customers Technicians Select a contact Outbo…" at bounding box center [341, 159] width 464 height 288
drag, startPoint x: 318, startPoint y: 231, endPoint x: 323, endPoint y: 229, distance: 5.2
click at [318, 231] on div "Back to Dashboard Change Sender ID Customers Technicians Select a contact Outbo…" at bounding box center [341, 159] width 464 height 288
click at [508, 10] on icon at bounding box center [506, 7] width 3 height 5
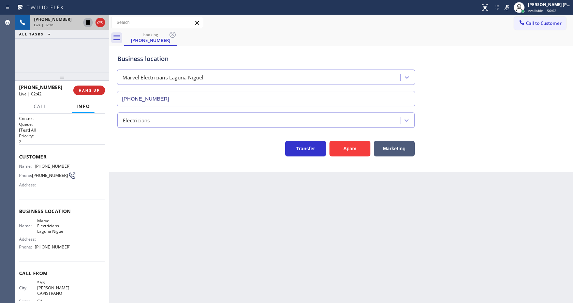
click at [88, 21] on icon at bounding box center [87, 22] width 3 height 5
click at [178, 213] on div "Back to Dashboard Change Sender ID Customers Technicians Select a contact Outbo…" at bounding box center [341, 159] width 464 height 288
click at [276, 213] on div "Back to Dashboard Change Sender ID Customers Technicians Select a contact Outbo…" at bounding box center [341, 159] width 464 height 288
click at [160, 260] on div "Back to Dashboard Change Sender ID Customers Technicians Select a contact Outbo…" at bounding box center [341, 159] width 464 height 288
click at [269, 225] on div "Back to Dashboard Change Sender ID Customers Technicians Select a contact Outbo…" at bounding box center [341, 159] width 464 height 288
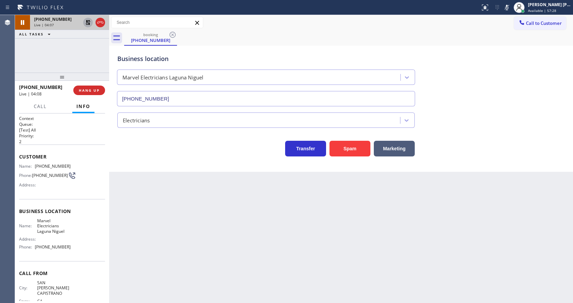
click at [86, 22] on icon at bounding box center [88, 22] width 8 height 8
click at [511, 8] on icon at bounding box center [507, 7] width 8 height 8
click at [508, 84] on div "Business location Marvel Electricians [GEOGRAPHIC_DATA] [PHONE_NUMBER]" at bounding box center [341, 76] width 450 height 62
click at [143, 262] on div "Back to Dashboard Change Sender ID Customers Technicians Select a contact Outbo…" at bounding box center [341, 159] width 464 height 288
drag, startPoint x: 291, startPoint y: 216, endPoint x: 186, endPoint y: 147, distance: 125.5
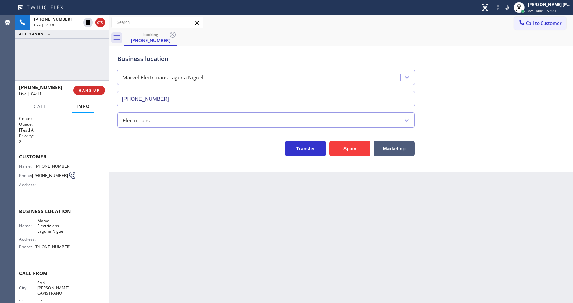
click at [291, 216] on div "Back to Dashboard Change Sender ID Customers Technicians Select a contact Outbo…" at bounding box center [341, 159] width 464 height 288
click at [510, 9] on icon at bounding box center [507, 7] width 8 height 8
click at [511, 5] on icon at bounding box center [507, 7] width 8 height 8
click at [170, 261] on div "Back to Dashboard Change Sender ID Customers Technicians Select a contact Outbo…" at bounding box center [341, 159] width 464 height 288
click at [185, 211] on div "Back to Dashboard Change Sender ID Customers Technicians Select a contact Outbo…" at bounding box center [341, 159] width 464 height 288
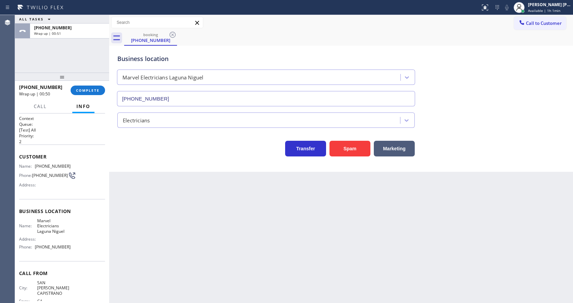
click at [149, 113] on div "Electricians" at bounding box center [265, 120] width 297 height 15
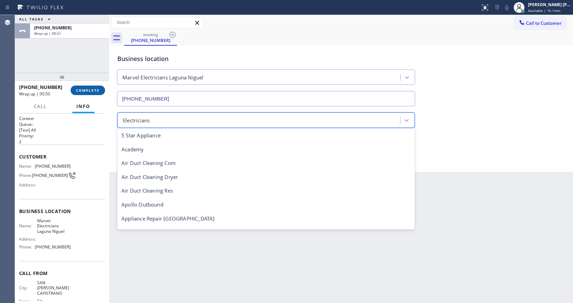
scroll to position [70, 0]
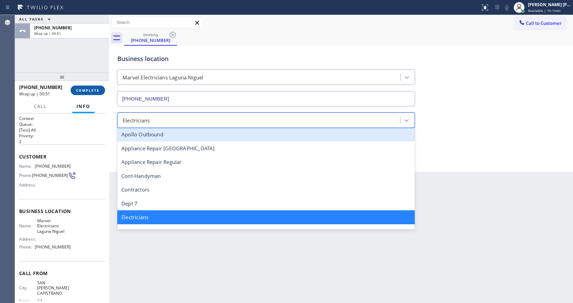
click at [90, 94] on button "COMPLETE" at bounding box center [88, 91] width 34 height 10
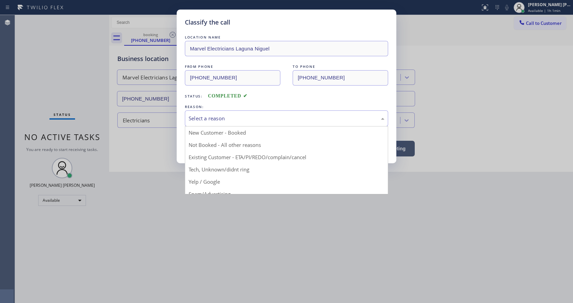
click at [210, 122] on div "Select a reason" at bounding box center [287, 119] width 196 height 8
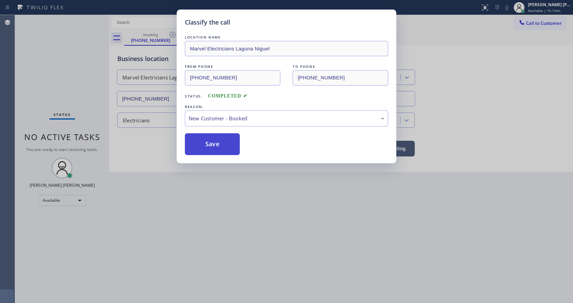
click at [207, 142] on button "Save" at bounding box center [212, 144] width 55 height 22
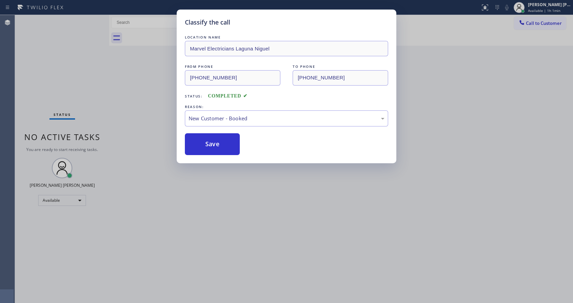
click at [224, 267] on div "Classify the call LOCATION NAME Marvel Electricians Laguna Niguel FROM PHONE [P…" at bounding box center [286, 151] width 573 height 303
click at [157, 208] on div "Classify the call LOCATION NAME [GEOGRAPHIC_DATA] Heating and Air Conditioning …" at bounding box center [294, 159] width 558 height 288
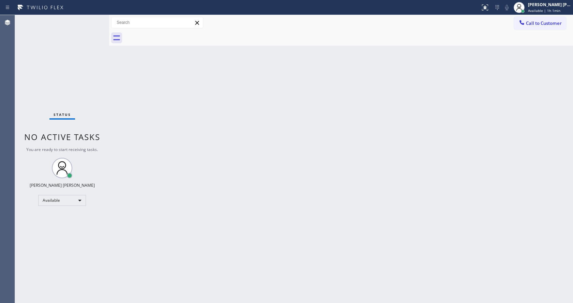
drag, startPoint x: 304, startPoint y: 166, endPoint x: 269, endPoint y: 209, distance: 55.0
click at [304, 166] on div "Back to Dashboard Change Sender ID Customers Technicians Select a contact Outbo…" at bounding box center [341, 159] width 464 height 288
click at [275, 212] on div "Back to Dashboard Change Sender ID Customers Technicians Select a contact Outbo…" at bounding box center [341, 159] width 464 height 288
click at [129, 123] on div "Back to Dashboard Change Sender ID Customers Technicians Select a contact Outbo…" at bounding box center [341, 159] width 464 height 288
click at [193, 227] on div "Back to Dashboard Change Sender ID Customers Technicians Select a contact Outbo…" at bounding box center [341, 159] width 464 height 288
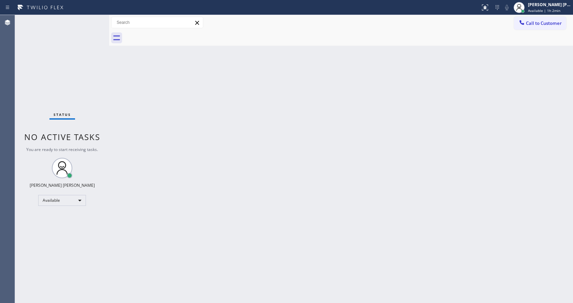
drag, startPoint x: 310, startPoint y: 182, endPoint x: 213, endPoint y: 105, distance: 123.8
click at [310, 182] on div "Back to Dashboard Change Sender ID Customers Technicians Select a contact Outbo…" at bounding box center [341, 159] width 464 height 288
click at [93, 19] on div "Status No active tasks You are ready to start receiving tasks. [PERSON_NAME] [P…" at bounding box center [62, 159] width 94 height 288
click at [92, 18] on div "Status No active tasks You are ready to start receiving tasks. [PERSON_NAME] [P…" at bounding box center [62, 159] width 94 height 288
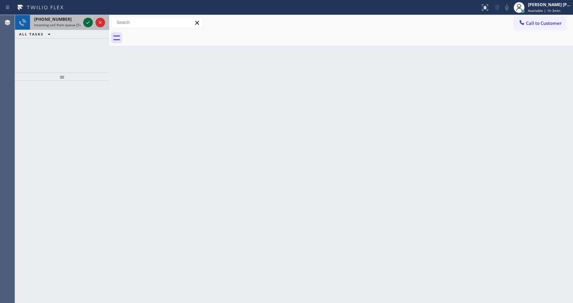
click at [91, 19] on icon at bounding box center [88, 22] width 8 height 8
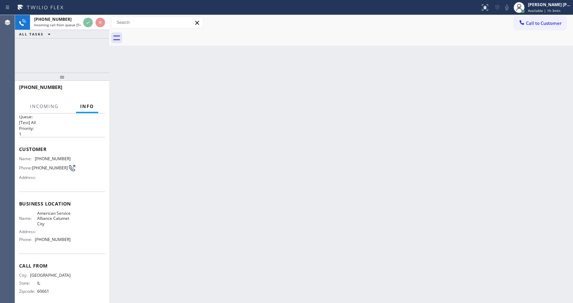
scroll to position [14, 0]
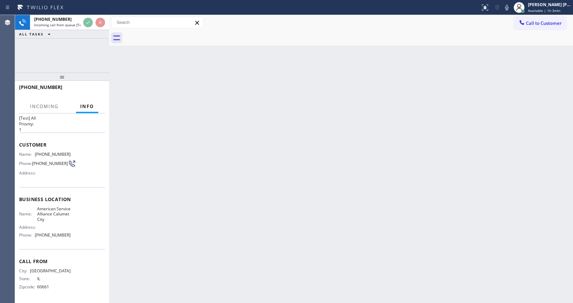
click at [228, 199] on div "Back to Dashboard Change Sender ID Customers Technicians Select a contact Outbo…" at bounding box center [341, 159] width 464 height 288
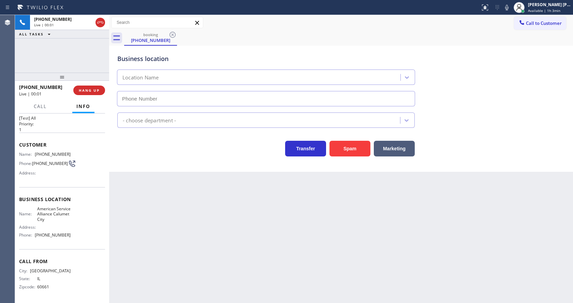
type input "[PHONE_NUMBER]"
click at [261, 263] on div "Back to Dashboard Change Sender ID Customers Technicians Select a contact Outbo…" at bounding box center [341, 159] width 464 height 288
click at [170, 233] on div "Back to Dashboard Change Sender ID Customers Technicians Select a contact Outbo…" at bounding box center [341, 159] width 464 height 288
drag, startPoint x: 34, startPoint y: 151, endPoint x: 75, endPoint y: 151, distance: 41.3
click at [75, 152] on div "Name: [PHONE_NUMBER] Phone: [PHONE_NUMBER] Address:" at bounding box center [62, 165] width 86 height 27
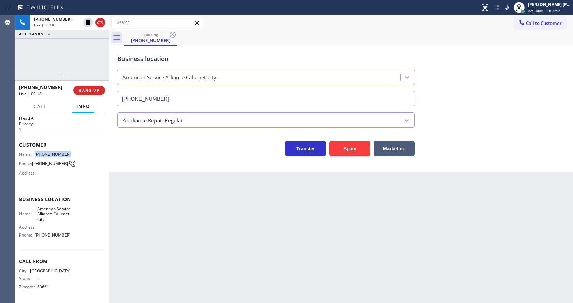
copy div "[PHONE_NUMBER]"
click at [147, 203] on div "Back to Dashboard Change Sender ID Customers Technicians Select a contact Outbo…" at bounding box center [341, 159] width 464 height 288
click at [62, 213] on span "American Service Alliance Calumet City" at bounding box center [54, 214] width 34 height 16
drag, startPoint x: 32, startPoint y: 208, endPoint x: 63, endPoint y: 221, distance: 33.5
click at [63, 221] on div "Name: American Service Alliance Calumet City" at bounding box center [44, 214] width 51 height 16
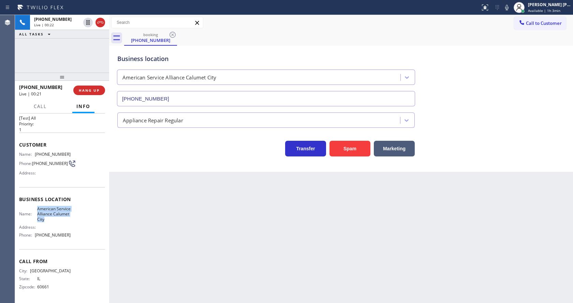
copy span "American Service Alliance Calumet City"
click at [183, 233] on div "Back to Dashboard Change Sender ID Customers Technicians Select a contact Outbo…" at bounding box center [341, 159] width 464 height 288
drag, startPoint x: 75, startPoint y: 227, endPoint x: 57, endPoint y: 240, distance: 21.8
click at [75, 227] on div "Name: American Service Alliance Calumet City Address: Phone: [PHONE_NUMBER]" at bounding box center [62, 223] width 86 height 34
drag, startPoint x: 35, startPoint y: 235, endPoint x: 70, endPoint y: 235, distance: 34.8
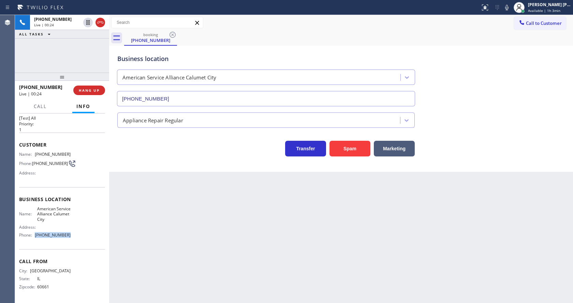
click at [70, 235] on div "Name: American Service Alliance Calumet City Address: Phone: [PHONE_NUMBER]" at bounding box center [62, 223] width 86 height 34
copy div "[PHONE_NUMBER]"
drag, startPoint x: 249, startPoint y: 252, endPoint x: 215, endPoint y: 298, distance: 57.1
click at [248, 252] on div "Back to Dashboard Change Sender ID Customers Technicians Select a contact Outbo…" at bounding box center [341, 159] width 464 height 288
click at [146, 260] on div "Back to Dashboard Change Sender ID Customers Technicians Select a contact Outbo…" at bounding box center [341, 159] width 464 height 288
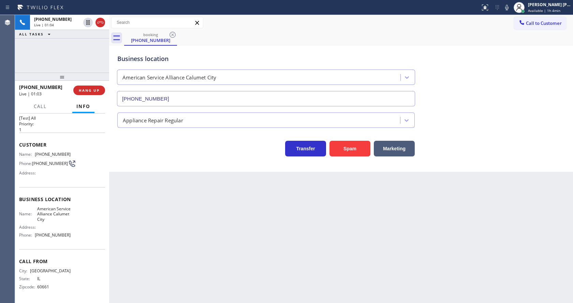
click at [355, 213] on div "Back to Dashboard Change Sender ID Customers Technicians Select a contact Outbo…" at bounding box center [341, 159] width 464 height 288
click at [176, 192] on div "Back to Dashboard Change Sender ID Customers Technicians Select a contact Outbo…" at bounding box center [341, 159] width 464 height 288
click at [316, 204] on div "Back to Dashboard Change Sender ID Customers Technicians Select a contact Outbo…" at bounding box center [341, 159] width 464 height 288
click at [154, 227] on div "Back to Dashboard Change Sender ID Customers Technicians Select a contact Outbo…" at bounding box center [341, 159] width 464 height 288
click at [71, 195] on div "Business location Name: American Service Alliance Calumet City Address: Phone: …" at bounding box center [62, 218] width 86 height 62
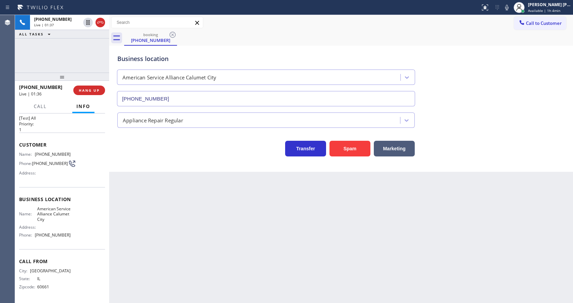
click at [183, 238] on div "Back to Dashboard Change Sender ID Customers Technicians Select a contact Outbo…" at bounding box center [341, 159] width 464 height 288
click at [282, 214] on div "Back to Dashboard Change Sender ID Customers Technicians Select a contact Outbo…" at bounding box center [341, 159] width 464 height 288
click at [83, 88] on span "COMPLETE" at bounding box center [88, 90] width 24 height 5
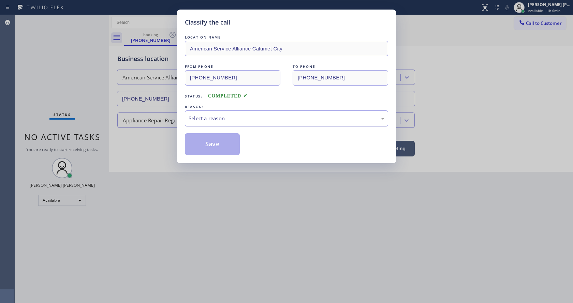
click at [210, 117] on div "Select a reason" at bounding box center [287, 119] width 196 height 8
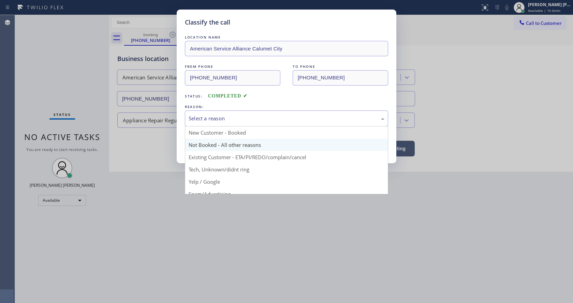
click at [211, 139] on button "Save" at bounding box center [212, 144] width 55 height 22
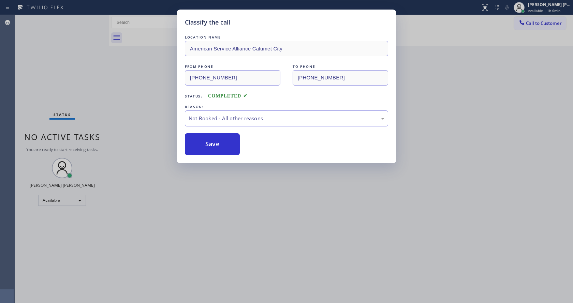
click at [211, 139] on button "Save" at bounding box center [212, 144] width 55 height 22
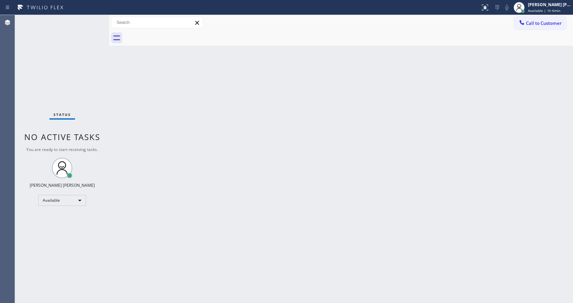
click at [91, 18] on div "Status No active tasks You are ready to start receiving tasks. [PERSON_NAME] [P…" at bounding box center [62, 159] width 94 height 288
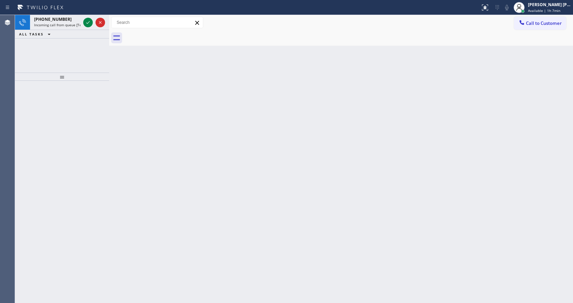
click at [91, 18] on div at bounding box center [94, 22] width 25 height 15
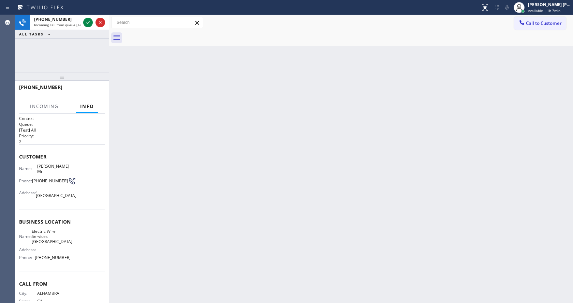
click at [91, 18] on div at bounding box center [94, 22] width 25 height 15
click at [89, 19] on icon at bounding box center [88, 22] width 8 height 8
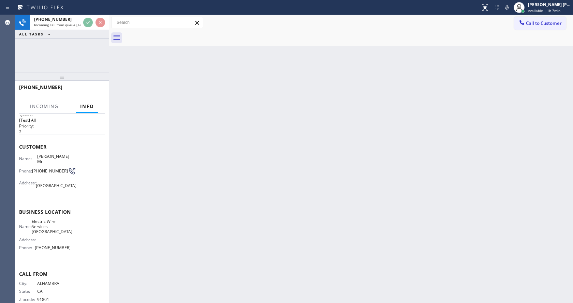
scroll to position [19, 0]
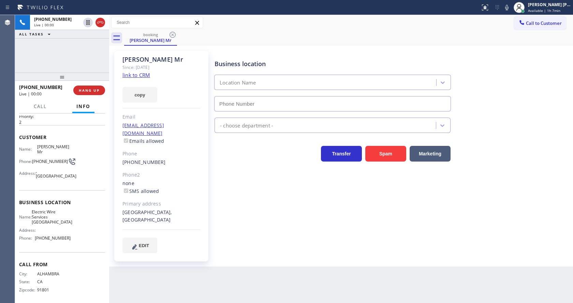
type input "[PHONE_NUMBER]"
click at [140, 75] on link "link to CRM" at bounding box center [136, 75] width 28 height 7
click at [85, 91] on span "HANG UP" at bounding box center [89, 90] width 21 height 5
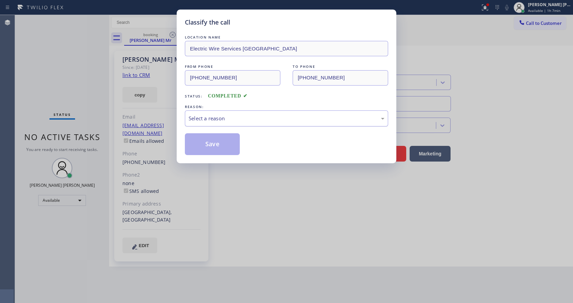
drag, startPoint x: 257, startPoint y: 113, endPoint x: 253, endPoint y: 115, distance: 4.2
click at [256, 113] on div "Select a reason" at bounding box center [286, 118] width 203 height 16
click at [219, 140] on button "Save" at bounding box center [212, 144] width 55 height 22
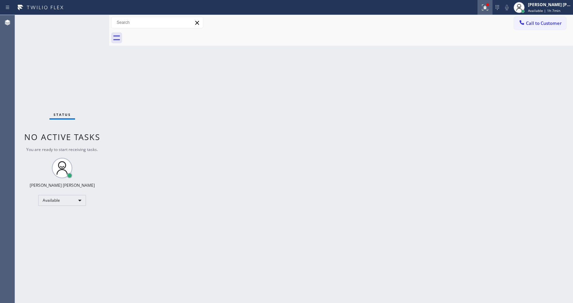
click at [483, 5] on div at bounding box center [484, 7] width 15 height 8
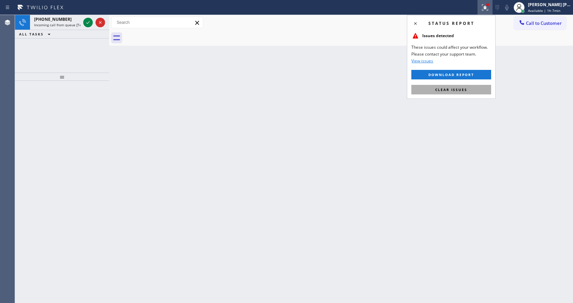
click at [469, 89] on button "Clear issues" at bounding box center [451, 90] width 80 height 10
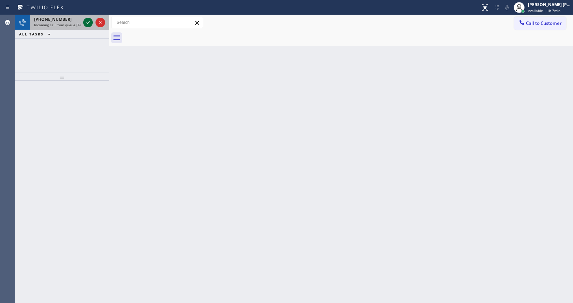
click at [90, 22] on icon at bounding box center [88, 22] width 8 height 8
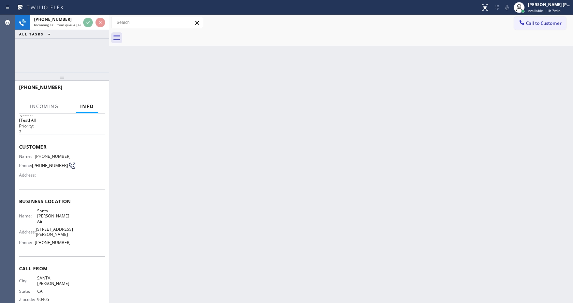
scroll to position [14, 0]
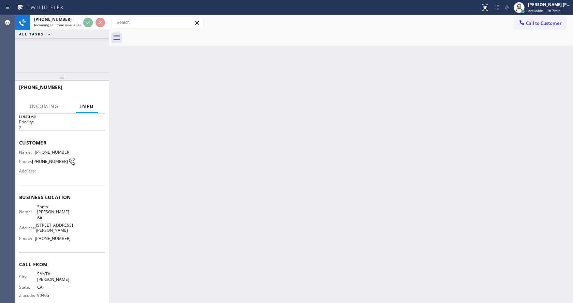
click at [242, 198] on div "Back to Dashboard Change Sender ID Customers Technicians Select a contact Outbo…" at bounding box center [341, 159] width 464 height 288
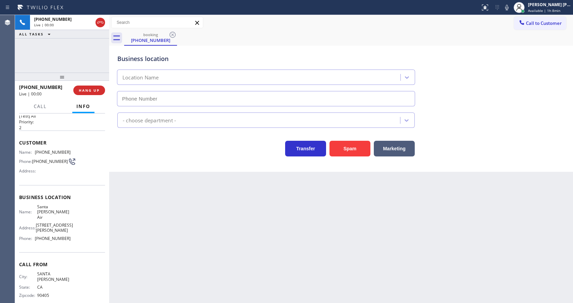
type input "[PHONE_NUMBER]"
click at [193, 240] on div "Back to Dashboard Change Sender ID Customers Technicians Select a contact Outbo…" at bounding box center [341, 159] width 464 height 288
click at [173, 194] on div "Back to Dashboard Change Sender ID Customers Technicians Select a contact Outbo…" at bounding box center [341, 159] width 464 height 288
drag, startPoint x: 35, startPoint y: 151, endPoint x: 69, endPoint y: 154, distance: 34.2
click at [69, 154] on div "Name: [PHONE_NUMBER] Phone: [PHONE_NUMBER] Address:" at bounding box center [62, 163] width 86 height 27
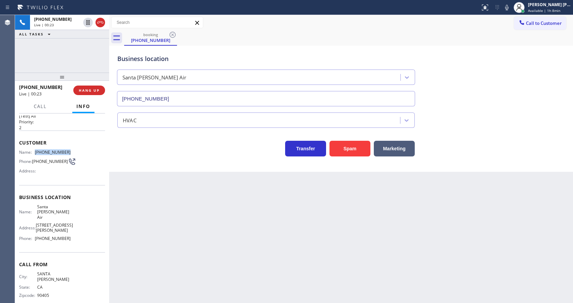
copy div "[PHONE_NUMBER]"
click at [176, 206] on div "Back to Dashboard Change Sender ID Customers Technicians Select a contact Outbo…" at bounding box center [341, 159] width 464 height 288
click at [15, 213] on div "Context Queue: [Test] All Priority: 2 Customer Name: [PHONE_NUMBER] Phone: [PHO…" at bounding box center [62, 209] width 94 height 190
drag, startPoint x: 36, startPoint y: 207, endPoint x: 69, endPoint y: 217, distance: 34.5
click at [69, 217] on div "Name: Santa [PERSON_NAME] Air Address: [STREET_ADDRESS][PERSON_NAME] Phone: [PH…" at bounding box center [62, 224] width 86 height 40
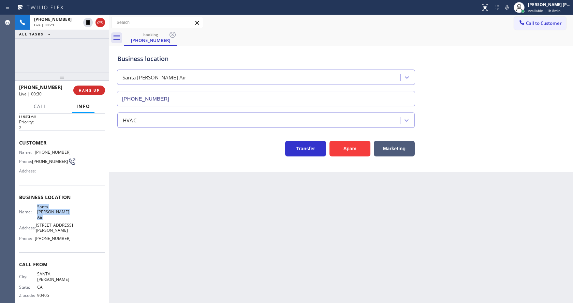
copy span "Santa [PERSON_NAME] Air"
click at [160, 244] on div "Back to Dashboard Change Sender ID Customers Technicians Select a contact Outbo…" at bounding box center [341, 159] width 464 height 288
drag, startPoint x: 34, startPoint y: 237, endPoint x: 71, endPoint y: 237, distance: 37.5
click at [71, 237] on div "Name: Santa [PERSON_NAME] Air Address: [STREET_ADDRESS][PERSON_NAME] Phone: [PH…" at bounding box center [62, 224] width 86 height 40
drag, startPoint x: 189, startPoint y: 240, endPoint x: 179, endPoint y: 302, distance: 63.2
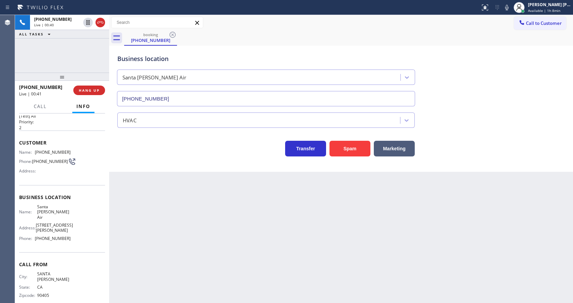
click at [189, 240] on div "Back to Dashboard Change Sender ID Customers Technicians Select a contact Outbo…" at bounding box center [341, 159] width 464 height 288
click at [507, 10] on icon at bounding box center [507, 7] width 8 height 8
click at [514, 121] on div "HVAC" at bounding box center [341, 119] width 450 height 18
click at [219, 260] on div "Back to Dashboard Change Sender ID Customers Technicians Select a contact Outbo…" at bounding box center [341, 159] width 464 height 288
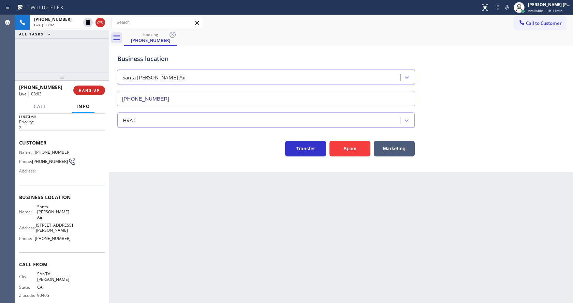
click at [224, 223] on div "Back to Dashboard Change Sender ID Customers Technicians Select a contact Outbo…" at bounding box center [341, 159] width 464 height 288
click at [198, 216] on div "Back to Dashboard Change Sender ID Customers Technicians Select a contact Outbo…" at bounding box center [341, 159] width 464 height 288
click at [176, 299] on div "Back to Dashboard Change Sender ID Customers Technicians Select a contact Outbo…" at bounding box center [341, 159] width 464 height 288
click at [190, 210] on div "Back to Dashboard Change Sender ID Customers Technicians Select a contact Outbo…" at bounding box center [341, 159] width 464 height 288
click at [184, 185] on div "Back to Dashboard Change Sender ID Customers Technicians Select a contact Outbo…" at bounding box center [341, 159] width 464 height 288
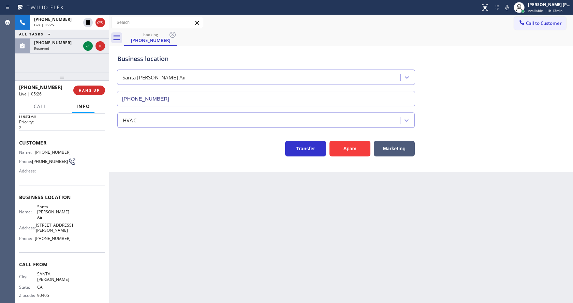
click at [249, 236] on div "Back to Dashboard Change Sender ID Customers Technicians Select a contact Outbo…" at bounding box center [341, 159] width 464 height 288
click at [197, 303] on html "Status report No issues detected If you experience an issue, please download th…" at bounding box center [286, 151] width 573 height 303
click at [168, 207] on div "Back to Dashboard Change Sender ID Customers Technicians Select a contact Outbo…" at bounding box center [341, 159] width 464 height 288
click at [511, 9] on icon at bounding box center [507, 7] width 8 height 8
click at [88, 20] on icon at bounding box center [88, 22] width 8 height 8
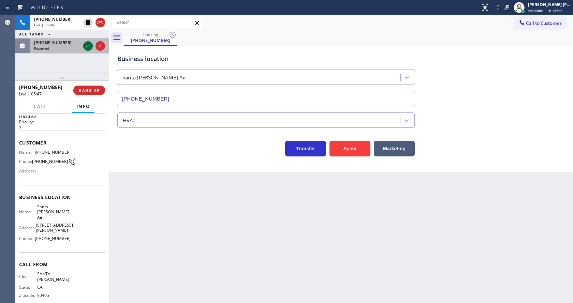
click at [85, 46] on icon at bounding box center [88, 46] width 8 height 8
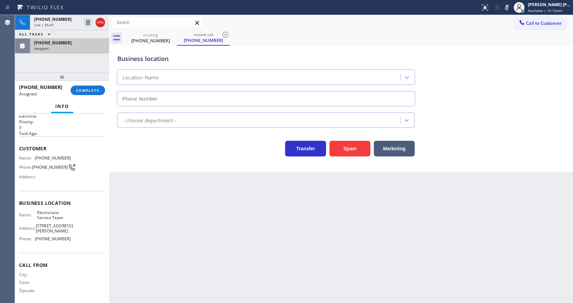
type input "[PHONE_NUMBER]"
click at [59, 156] on span "[PHONE_NUMBER]" at bounding box center [53, 157] width 36 height 5
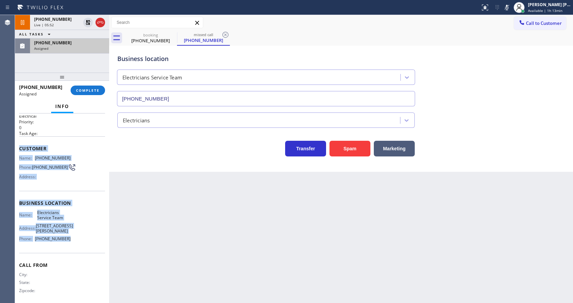
drag, startPoint x: 17, startPoint y: 147, endPoint x: 72, endPoint y: 239, distance: 106.9
click at [72, 239] on div "Context Queue: Electrical Priority: 0 Task Age: Customer Name: [PHONE_NUMBER] P…" at bounding box center [62, 209] width 94 height 190
click at [93, 89] on span "COMPLETE" at bounding box center [88, 90] width 24 height 5
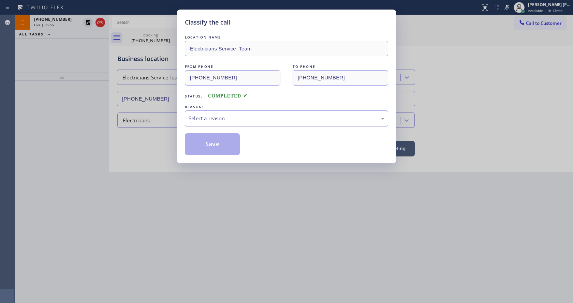
click at [205, 116] on div "Select a reason" at bounding box center [287, 119] width 196 height 8
click at [213, 145] on button "Save" at bounding box center [212, 144] width 55 height 22
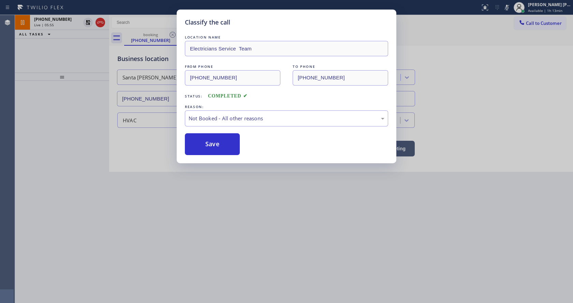
click at [210, 288] on div "Classify the call LOCATION NAME Electricians Service Team FROM PHONE [PHONE_NUM…" at bounding box center [286, 151] width 573 height 303
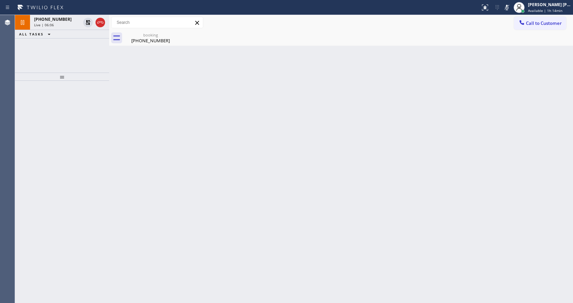
click at [109, 185] on div at bounding box center [109, 159] width 0 height 288
click at [291, 196] on div "Back to Dashboard Change Sender ID Customers Technicians Select a contact Outbo…" at bounding box center [341, 159] width 464 height 288
click at [395, 104] on div "Back to Dashboard Change Sender ID Customers Technicians Select a contact Outbo…" at bounding box center [341, 159] width 464 height 288
click at [185, 221] on div "Back to Dashboard Change Sender ID Customers Technicians Select a contact Outbo…" at bounding box center [341, 159] width 464 height 288
click at [353, 171] on div "Back to Dashboard Change Sender ID Customers Technicians Select a contact Outbo…" at bounding box center [341, 159] width 464 height 288
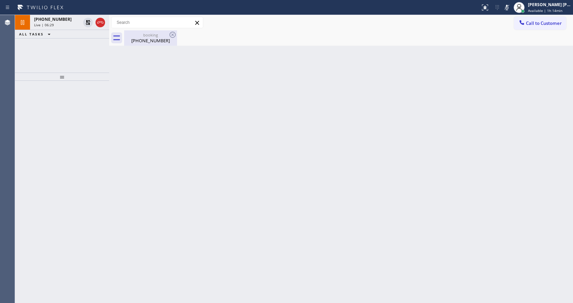
click at [145, 43] on div "[PHONE_NUMBER]" at bounding box center [150, 41] width 51 height 6
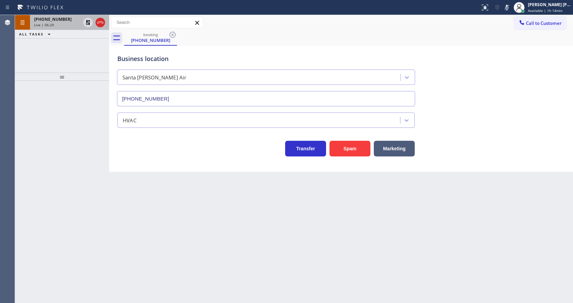
click at [58, 26] on div "Live | 06:29" at bounding box center [57, 25] width 46 height 5
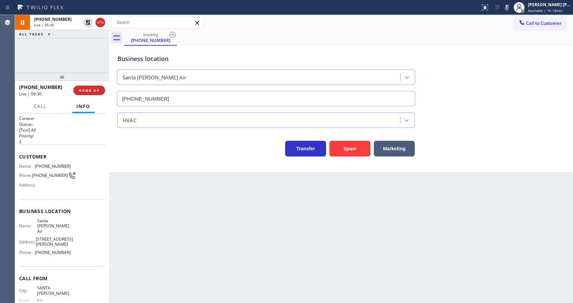
click at [215, 264] on div "Back to Dashboard Change Sender ID Customers Technicians Select a contact Outbo…" at bounding box center [341, 159] width 464 height 288
click at [239, 259] on div "Back to Dashboard Change Sender ID Customers Technicians Select a contact Outbo…" at bounding box center [341, 159] width 464 height 288
drag, startPoint x: 174, startPoint y: 193, endPoint x: 174, endPoint y: 188, distance: 5.2
click at [174, 193] on div "Back to Dashboard Change Sender ID Customers Technicians Select a contact Outbo…" at bounding box center [341, 159] width 464 height 288
click at [87, 23] on icon at bounding box center [88, 22] width 5 height 5
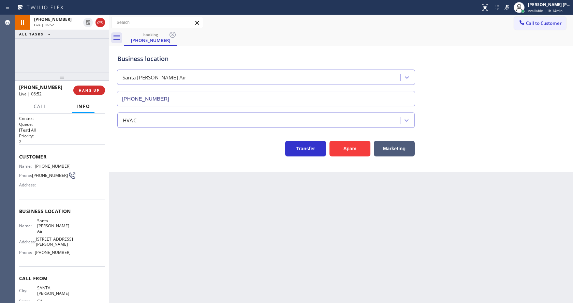
click at [511, 5] on icon at bounding box center [507, 7] width 8 height 8
drag, startPoint x: 526, startPoint y: 62, endPoint x: 500, endPoint y: 98, distance: 44.0
click at [525, 63] on div "Business location [GEOGRAPHIC_DATA][PERSON_NAME] [PHONE_NUMBER]" at bounding box center [341, 76] width 450 height 62
click at [296, 236] on div "Back to Dashboard Change Sender ID Customers Technicians Select a contact Outbo…" at bounding box center [341, 159] width 464 height 288
click at [199, 248] on div "Back to Dashboard Change Sender ID Customers Technicians Select a contact Outbo…" at bounding box center [341, 159] width 464 height 288
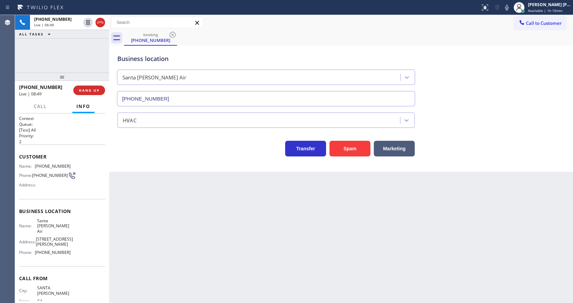
drag, startPoint x: 249, startPoint y: 239, endPoint x: 257, endPoint y: 252, distance: 15.2
click at [249, 239] on div "Back to Dashboard Change Sender ID Customers Technicians Select a contact Outbo…" at bounding box center [341, 159] width 464 height 288
click at [195, 268] on div "Back to Dashboard Change Sender ID Customers Technicians Select a contact Outbo…" at bounding box center [341, 159] width 464 height 288
click at [274, 227] on div "Back to Dashboard Change Sender ID Customers Technicians Select a contact Outbo…" at bounding box center [341, 159] width 464 height 288
click at [214, 203] on div "Back to Dashboard Change Sender ID Customers Technicians Select a contact Outbo…" at bounding box center [341, 159] width 464 height 288
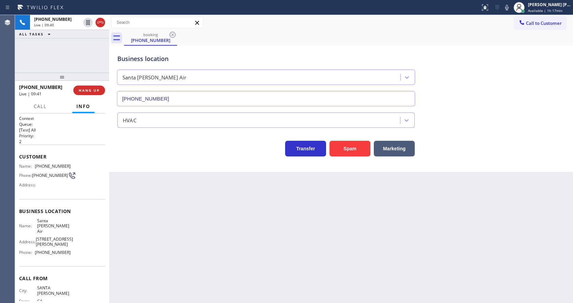
click at [179, 231] on div "Back to Dashboard Change Sender ID Customers Technicians Select a contact Outbo…" at bounding box center [341, 159] width 464 height 288
click at [316, 260] on div "Back to Dashboard Change Sender ID Customers Technicians Select a contact Outbo…" at bounding box center [341, 159] width 464 height 288
click at [86, 90] on span "COMPLETE" at bounding box center [88, 90] width 24 height 5
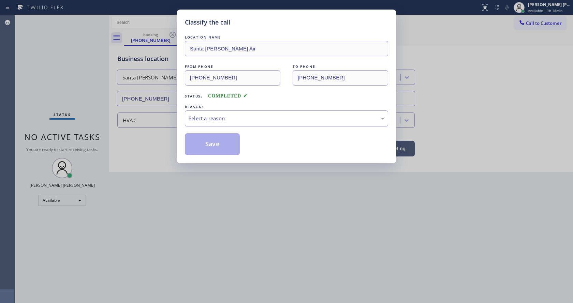
click at [203, 113] on div "Select a reason" at bounding box center [286, 118] width 203 height 16
click at [209, 143] on button "Save" at bounding box center [212, 144] width 55 height 22
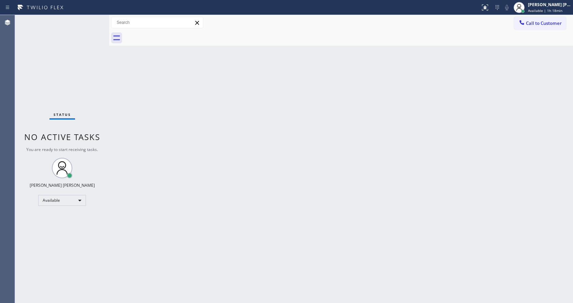
click at [369, 180] on div "Back to Dashboard Change Sender ID Customers Technicians Select a contact Outbo…" at bounding box center [341, 159] width 464 height 288
click at [174, 86] on div "Back to Dashboard Change Sender ID Customers Technicians Select a contact Outbo…" at bounding box center [341, 159] width 464 height 288
drag, startPoint x: 229, startPoint y: 195, endPoint x: 201, endPoint y: 239, distance: 52.1
click at [228, 196] on div "Back to Dashboard Change Sender ID Customers Technicians Select a contact Outbo…" at bounding box center [341, 159] width 464 height 288
click at [165, 107] on div "Back to Dashboard Change Sender ID Customers Technicians Select a contact Outbo…" at bounding box center [341, 159] width 464 height 288
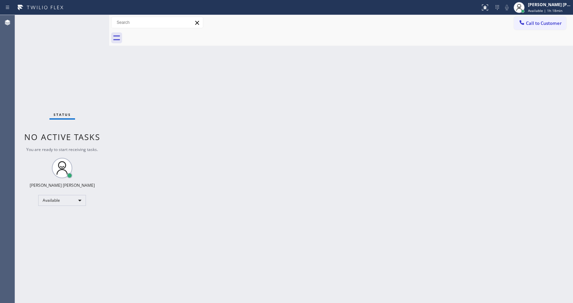
click at [162, 188] on div "Back to Dashboard Change Sender ID Customers Technicians Select a contact Outbo…" at bounding box center [341, 159] width 464 height 288
click at [93, 18] on div "Status No active tasks You are ready to start receiving tasks. [PERSON_NAME] [P…" at bounding box center [62, 159] width 94 height 288
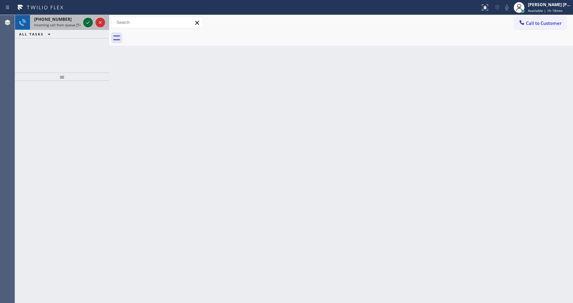
click at [88, 21] on icon at bounding box center [88, 22] width 8 height 8
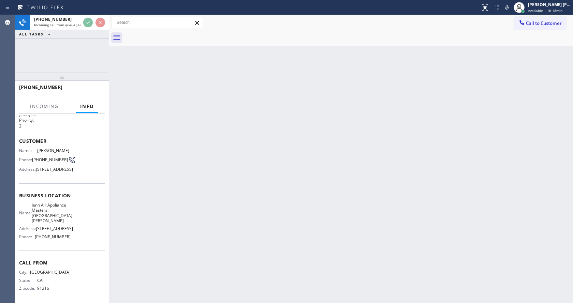
scroll to position [41, 0]
click at [186, 173] on div "Back to Dashboard Change Sender ID Customers Technicians Select a contact Outbo…" at bounding box center [341, 159] width 464 height 288
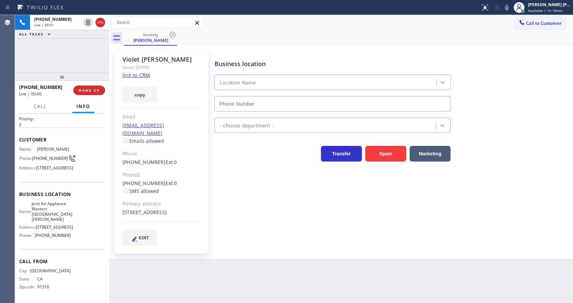
type input "[PHONE_NUMBER]"
click at [144, 77] on link "link to CRM" at bounding box center [136, 75] width 28 height 7
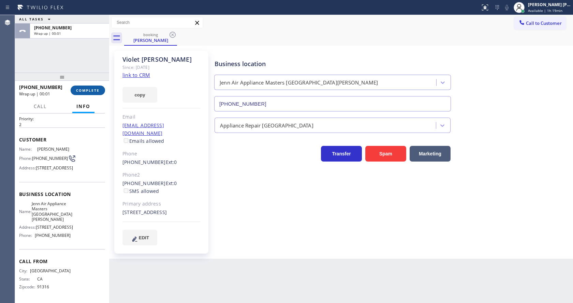
click at [78, 86] on button "COMPLETE" at bounding box center [88, 91] width 34 height 10
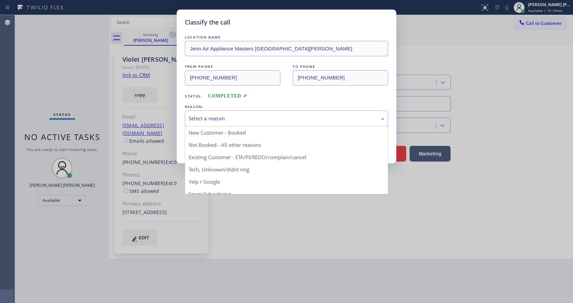
click at [220, 116] on div "Select a reason" at bounding box center [287, 119] width 196 height 8
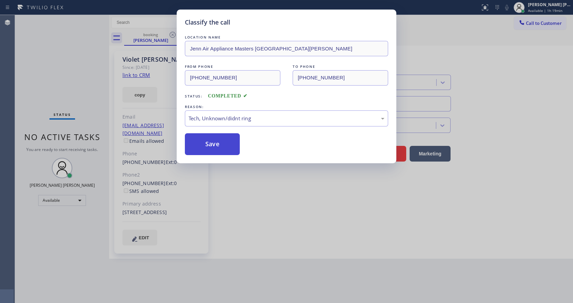
click at [219, 147] on button "Save" at bounding box center [212, 144] width 55 height 22
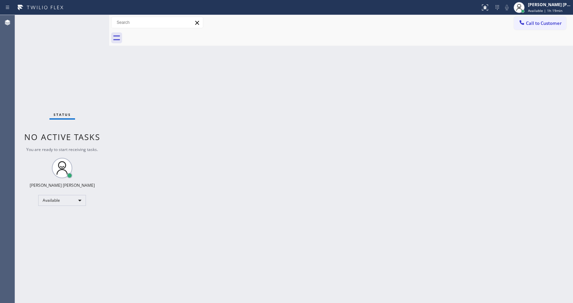
click at [211, 177] on div "Back to Dashboard Change Sender ID Customers Technicians Select a contact Outbo…" at bounding box center [341, 159] width 464 height 288
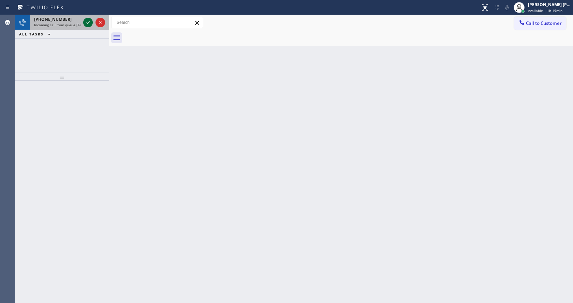
click at [89, 19] on icon at bounding box center [88, 22] width 8 height 8
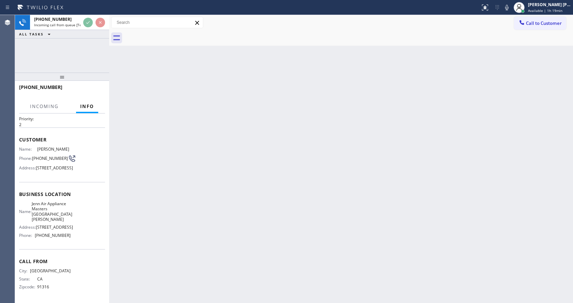
scroll to position [41, 0]
click at [272, 221] on div "Back to Dashboard Change Sender ID Customers Technicians Select a contact Outbo…" at bounding box center [341, 159] width 464 height 288
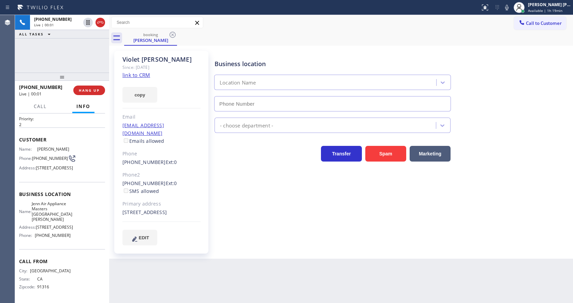
type input "[PHONE_NUMBER]"
click at [142, 72] on link "link to CRM" at bounding box center [136, 75] width 28 height 7
click at [244, 224] on div "Business location Jenn Air Appliance Masters [GEOGRAPHIC_DATA][PERSON_NAME] [PH…" at bounding box center [392, 148] width 358 height 191
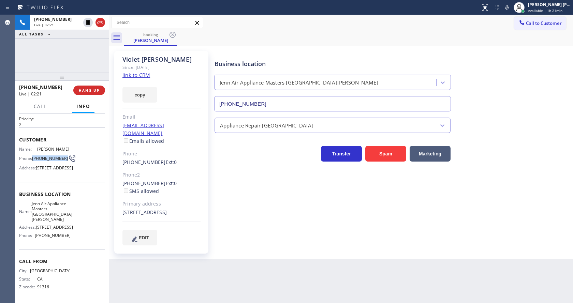
drag, startPoint x: 33, startPoint y: 133, endPoint x: 48, endPoint y: 138, distance: 15.4
click at [48, 156] on span "[PHONE_NUMBER]" at bounding box center [50, 158] width 36 height 5
drag, startPoint x: 35, startPoint y: 191, endPoint x: 73, endPoint y: 209, distance: 41.5
click at [73, 209] on div "Name: Jenn Air Appliance Masters [GEOGRAPHIC_DATA][PERSON_NAME] Address: [STREE…" at bounding box center [62, 221] width 86 height 40
click at [167, 270] on div "Back to Dashboard Change Sender ID Customers Technicians Select a contact Outbo…" at bounding box center [341, 159] width 464 height 288
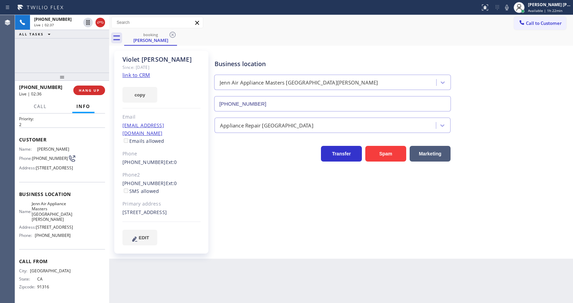
click at [55, 231] on div "Name: Jenn Air Appliance Masters [GEOGRAPHIC_DATA][PERSON_NAME] Address: [STREE…" at bounding box center [44, 221] width 51 height 40
drag, startPoint x: 34, startPoint y: 237, endPoint x: 76, endPoint y: 240, distance: 41.7
click at [76, 240] on div "Name: Jenn Air Appliance Masters [GEOGRAPHIC_DATA][PERSON_NAME] Address: [STREE…" at bounding box center [62, 221] width 86 height 40
click at [175, 279] on div "Back to Dashboard Change Sender ID Customers Technicians Select a contact Outbo…" at bounding box center [341, 159] width 464 height 288
click at [332, 229] on div "Business location Jenn Air Appliance Masters [GEOGRAPHIC_DATA][PERSON_NAME] [PH…" at bounding box center [392, 148] width 358 height 191
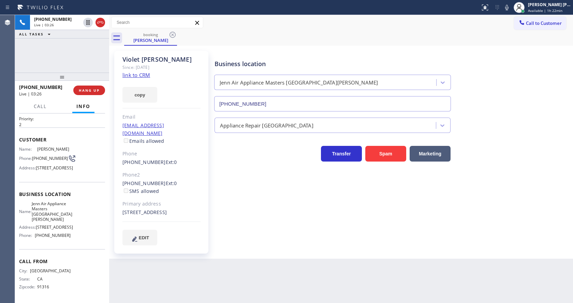
click at [264, 225] on div "Business location Jenn Air Appliance Masters [GEOGRAPHIC_DATA][PERSON_NAME] [PH…" at bounding box center [392, 148] width 358 height 191
drag, startPoint x: 121, startPoint y: 125, endPoint x: 177, endPoint y: 124, distance: 56.6
click at [177, 124] on div "[PERSON_NAME] Since: [DATE] link to CRM copy Email [EMAIL_ADDRESS][DOMAIN_NAME]…" at bounding box center [161, 152] width 94 height 203
drag, startPoint x: 210, startPoint y: 213, endPoint x: 175, endPoint y: 256, distance: 55.7
click at [209, 213] on div "[PERSON_NAME] Since: [DATE] link to CRM copy Email [EMAIL_ADDRESS][DOMAIN_NAME]…" at bounding box center [162, 152] width 102 height 210
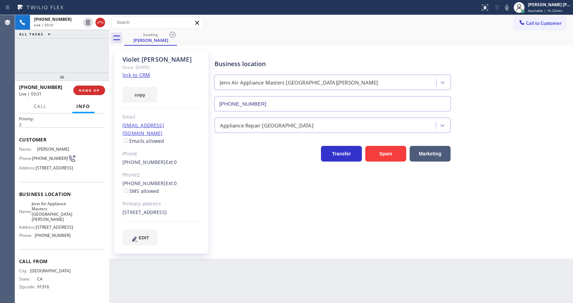
click at [263, 219] on div "Business location Jenn Air Appliance Masters [GEOGRAPHIC_DATA][PERSON_NAME] [PH…" at bounding box center [392, 148] width 358 height 191
click at [245, 228] on div "Business location Jenn Air Appliance Masters [GEOGRAPHIC_DATA][PERSON_NAME] [PH…" at bounding box center [392, 148] width 358 height 191
click at [83, 88] on span "HANG UP" at bounding box center [89, 90] width 21 height 5
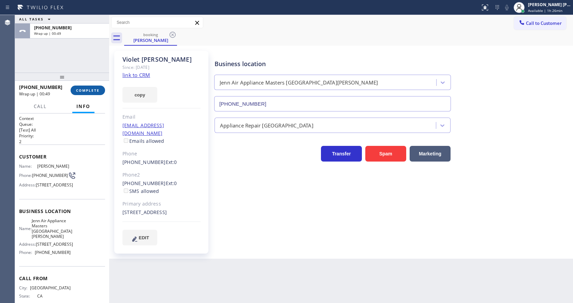
click at [83, 91] on span "COMPLETE" at bounding box center [88, 90] width 24 height 5
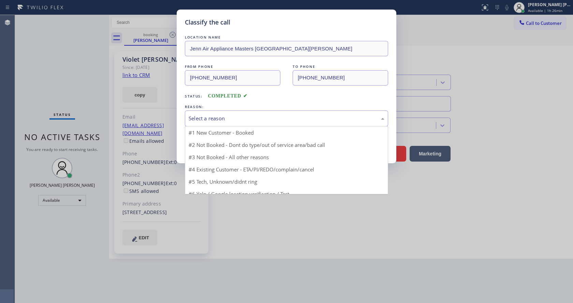
click at [220, 119] on div "Select a reason" at bounding box center [287, 119] width 196 height 8
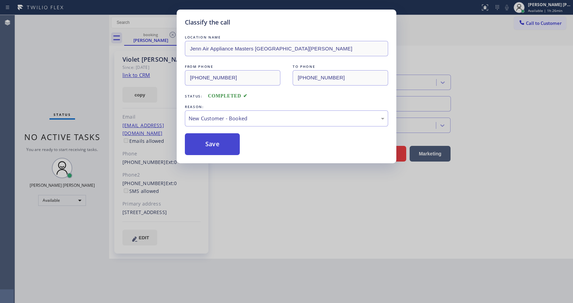
click at [212, 145] on button "Save" at bounding box center [212, 144] width 55 height 22
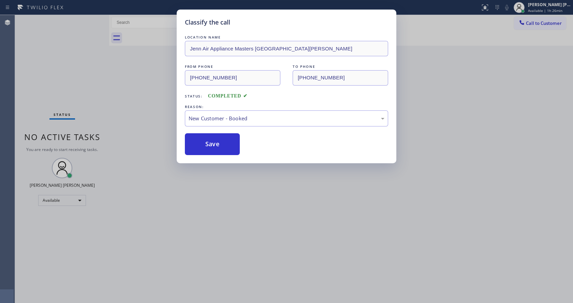
drag, startPoint x: 270, startPoint y: 225, endPoint x: 260, endPoint y: 239, distance: 17.3
click at [270, 226] on div "Classify the call LOCATION NAME Jenn Air Appliance Masters [GEOGRAPHIC_DATA][PE…" at bounding box center [286, 151] width 573 height 303
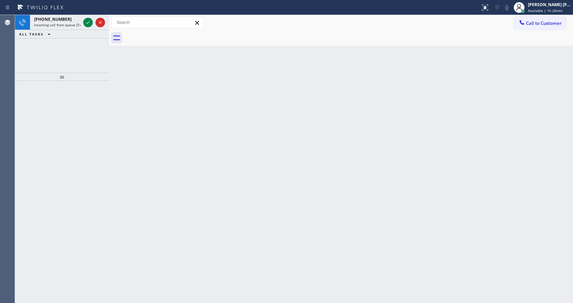
drag, startPoint x: 137, startPoint y: 108, endPoint x: 114, endPoint y: 86, distance: 31.8
click at [137, 108] on div "Back to Dashboard Change Sender ID Customers Technicians Select a contact Outbo…" at bounding box center [341, 159] width 464 height 288
click at [88, 20] on icon at bounding box center [88, 22] width 8 height 8
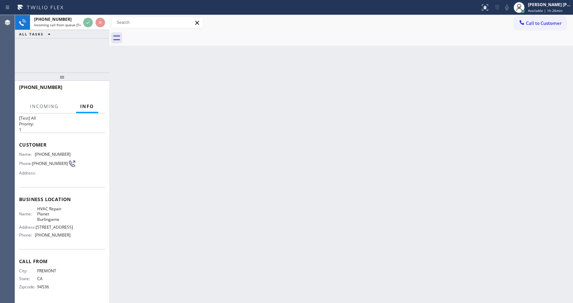
scroll to position [25, 0]
click at [208, 230] on div "Back to Dashboard Change Sender ID Customers Technicians Select a contact Outbo…" at bounding box center [341, 159] width 464 height 288
click at [177, 221] on div "Back to Dashboard Change Sender ID Customers Technicians Select a contact Outbo…" at bounding box center [341, 159] width 464 height 288
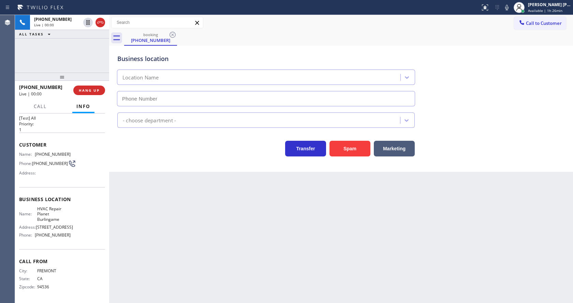
type input "[PHONE_NUMBER]"
click at [209, 212] on div "Back to Dashboard Change Sender ID Customers Technicians Select a contact Outbo…" at bounding box center [341, 159] width 464 height 288
click at [156, 216] on div "Back to Dashboard Change Sender ID Customers Technicians Select a contact Outbo…" at bounding box center [341, 159] width 464 height 288
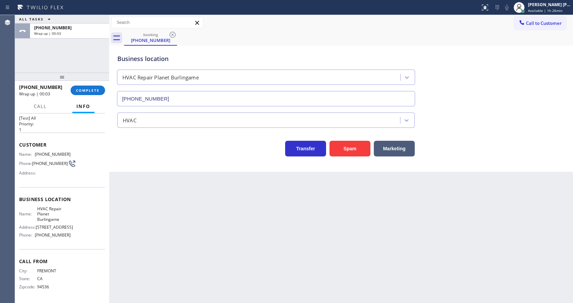
click at [312, 214] on div "Back to Dashboard Change Sender ID Customers Technicians Select a contact Outbo…" at bounding box center [341, 159] width 464 height 288
click at [83, 90] on span "COMPLETE" at bounding box center [88, 90] width 24 height 5
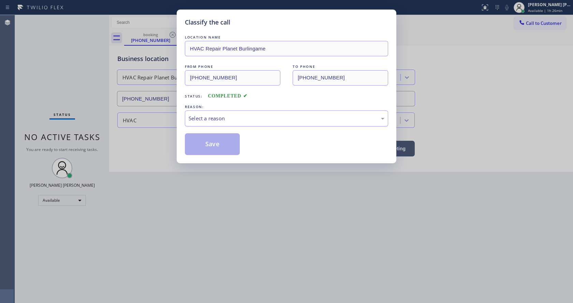
click at [218, 118] on div "Select a reason" at bounding box center [287, 119] width 196 height 8
click at [206, 141] on button "Save" at bounding box center [212, 144] width 55 height 22
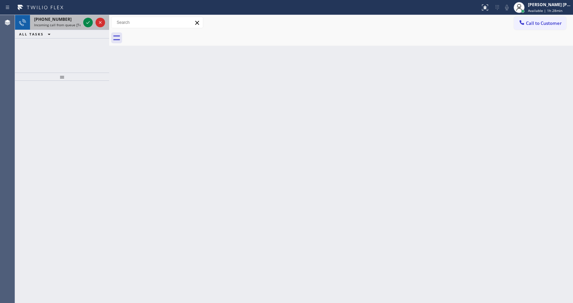
click at [93, 22] on div at bounding box center [94, 22] width 25 height 15
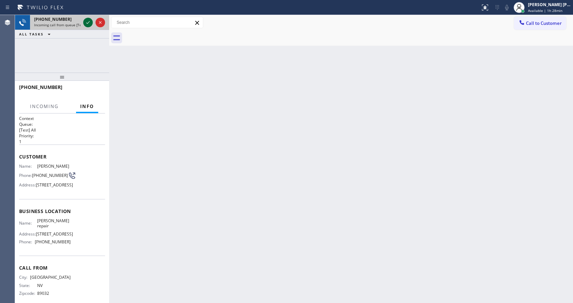
click at [90, 23] on icon at bounding box center [88, 22] width 8 height 8
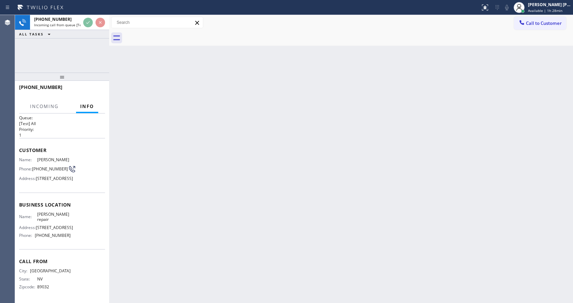
scroll to position [30, 0]
click at [255, 212] on div "Back to Dashboard Change Sender ID Customers Technicians Select a contact Outbo…" at bounding box center [341, 159] width 464 height 288
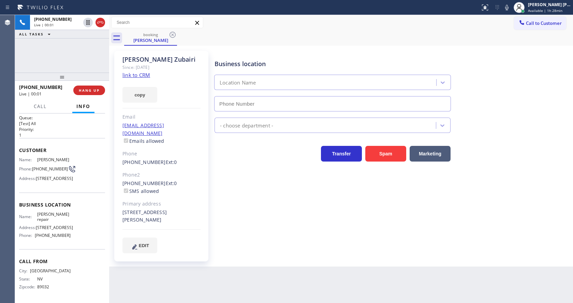
type input "[PHONE_NUMBER]"
click at [267, 191] on div "Business location [PERSON_NAME] repair [PHONE_NUMBER] HVAC Transfer Spam Market…" at bounding box center [392, 152] width 358 height 199
click at [143, 79] on div "copy" at bounding box center [161, 91] width 78 height 24
click at [144, 72] on link "link to CRM" at bounding box center [136, 75] width 28 height 7
click at [235, 239] on div "Business location [PERSON_NAME] repair [PHONE_NUMBER] HVAC Transfer Spam Market…" at bounding box center [392, 152] width 358 height 199
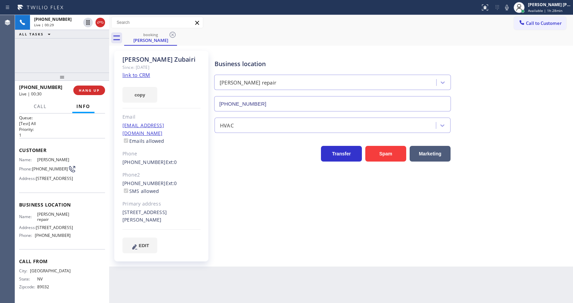
click at [256, 248] on div "Business location [PERSON_NAME] repair [PHONE_NUMBER] HVAC Transfer Spam Market…" at bounding box center [392, 159] width 358 height 212
click at [510, 10] on icon at bounding box center [507, 7] width 8 height 8
click at [84, 22] on icon at bounding box center [88, 22] width 8 height 8
click at [87, 23] on icon at bounding box center [87, 22] width 3 height 5
click at [238, 224] on div "Business location [PERSON_NAME] repair [PHONE_NUMBER] HVAC Transfer Spam Market…" at bounding box center [392, 152] width 358 height 199
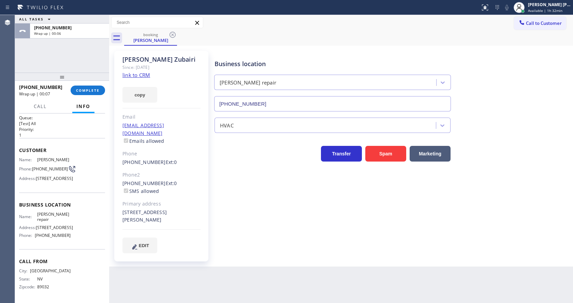
click at [360, 251] on div "Business location [PERSON_NAME] repair [PHONE_NUMBER] HVAC Transfer Spam Market…" at bounding box center [392, 159] width 358 height 212
click at [89, 91] on span "COMPLETE" at bounding box center [88, 90] width 24 height 5
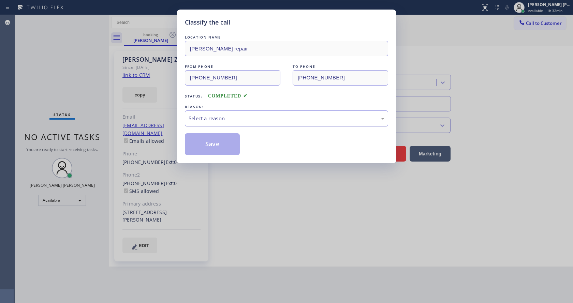
click at [246, 119] on div "Select a reason" at bounding box center [287, 119] width 196 height 8
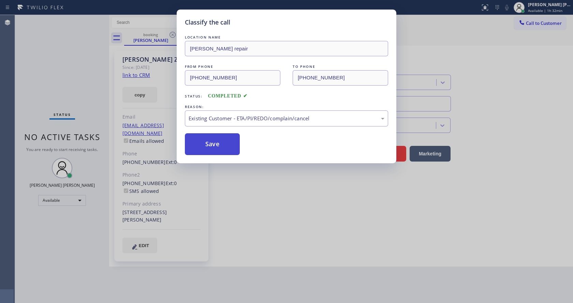
click at [225, 150] on button "Save" at bounding box center [212, 144] width 55 height 22
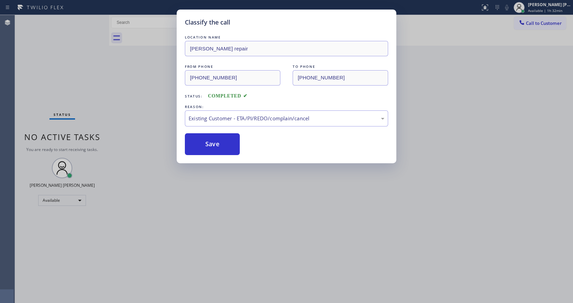
click at [246, 224] on div "Classify the call LOCATION NAME [PERSON_NAME] repair FROM PHONE [PHONE_NUMBER] …" at bounding box center [286, 151] width 573 height 303
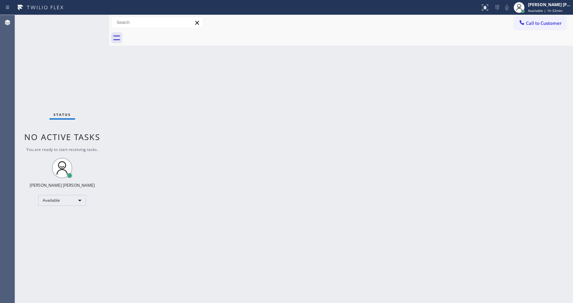
click at [121, 98] on div "Back to Dashboard Change Sender ID Customers Technicians Select a contact Outbo…" at bounding box center [341, 159] width 464 height 288
drag, startPoint x: 109, startPoint y: 25, endPoint x: 98, endPoint y: 26, distance: 10.9
click at [98, 26] on div "Status No active tasks You are ready to start receiving tasks. [PERSON_NAME] [P…" at bounding box center [294, 159] width 558 height 288
click at [94, 18] on div "Status No active tasks You are ready to start receiving tasks. [PERSON_NAME] [P…" at bounding box center [62, 159] width 94 height 288
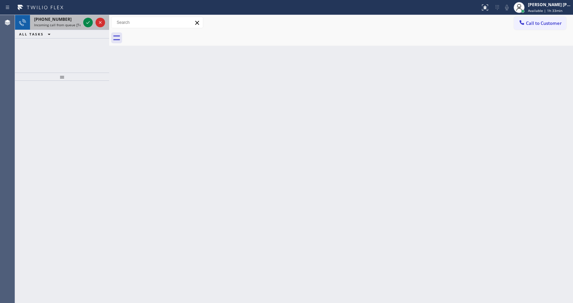
click at [79, 26] on span "Incoming call from queue [Test] All" at bounding box center [62, 25] width 57 height 5
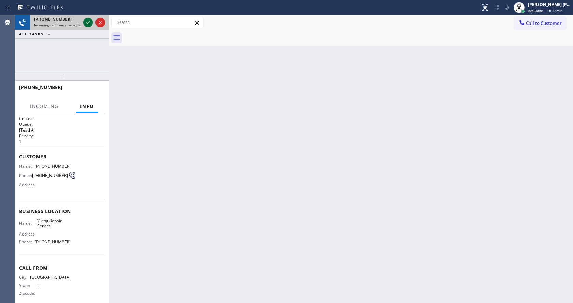
click at [84, 23] on icon at bounding box center [88, 22] width 8 height 8
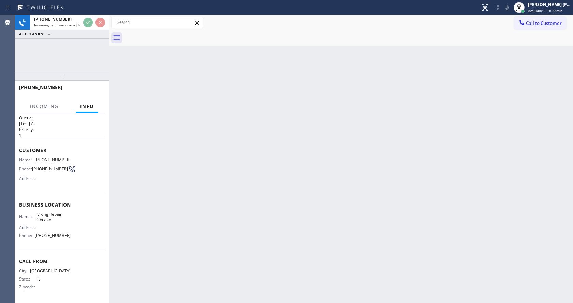
scroll to position [9, 0]
click at [228, 212] on div "Back to Dashboard Change Sender ID Customers Technicians Select a contact Outbo…" at bounding box center [341, 159] width 464 height 288
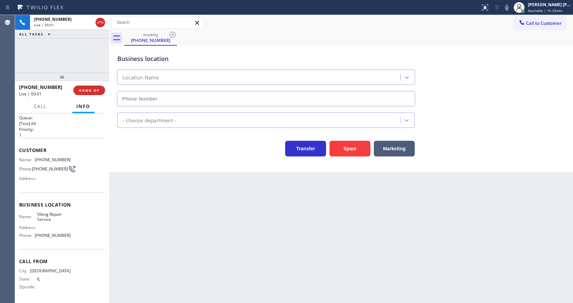
type input "[PHONE_NUMBER]"
click at [227, 213] on div "Back to Dashboard Change Sender ID Customers Technicians Select a contact Outbo…" at bounding box center [341, 159] width 464 height 288
click at [219, 213] on div "Back to Dashboard Change Sender ID Customers Technicians Select a contact Outbo…" at bounding box center [341, 159] width 464 height 288
click at [281, 253] on div "Back to Dashboard Change Sender ID Customers Technicians Select a contact Outbo…" at bounding box center [341, 159] width 464 height 288
click at [170, 247] on div "Back to Dashboard Change Sender ID Customers Technicians Select a contact Outbo…" at bounding box center [341, 159] width 464 height 288
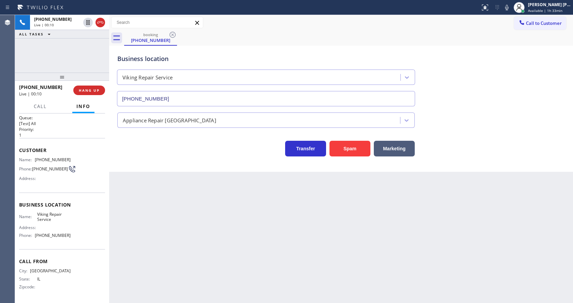
click at [313, 258] on div "Back to Dashboard Change Sender ID Customers Technicians Select a contact Outbo…" at bounding box center [341, 159] width 464 height 288
drag, startPoint x: 115, startPoint y: 241, endPoint x: 122, endPoint y: 240, distance: 7.3
click at [115, 241] on div "Back to Dashboard Change Sender ID Customers Technicians Select a contact Outbo…" at bounding box center [341, 159] width 464 height 288
click at [152, 188] on div "Back to Dashboard Change Sender ID Customers Technicians Select a contact Outbo…" at bounding box center [341, 159] width 464 height 288
click at [90, 89] on span "HANG UP" at bounding box center [89, 90] width 21 height 5
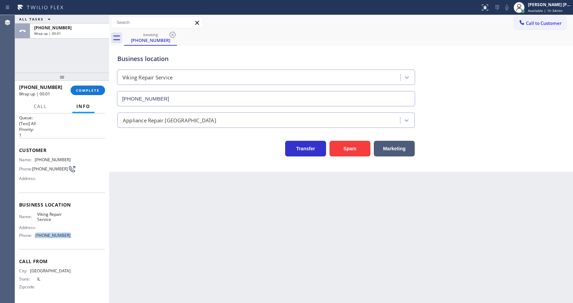
drag, startPoint x: 66, startPoint y: 235, endPoint x: 37, endPoint y: 237, distance: 29.4
click at [37, 237] on span "[PHONE_NUMBER]" at bounding box center [53, 235] width 36 height 5
click at [39, 237] on span "[PHONE_NUMBER]" at bounding box center [53, 235] width 36 height 5
drag, startPoint x: 66, startPoint y: 237, endPoint x: 35, endPoint y: 237, distance: 30.7
click at [35, 237] on div "Phone: [PHONE_NUMBER]" at bounding box center [44, 235] width 51 height 5
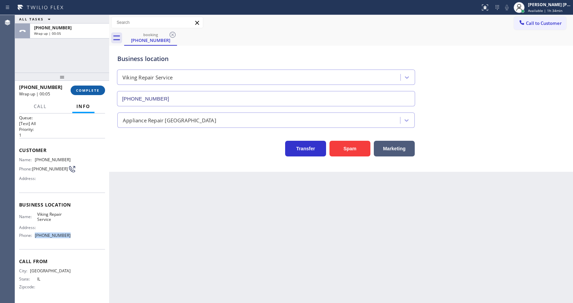
click at [84, 91] on span "COMPLETE" at bounding box center [88, 90] width 24 height 5
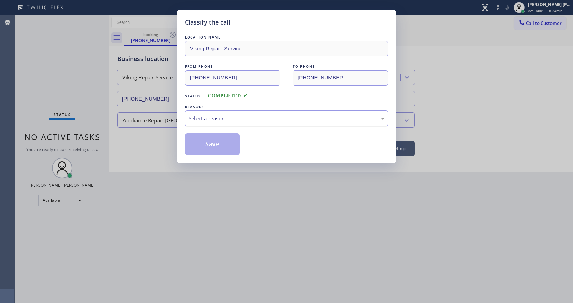
click at [221, 116] on div "Select a reason" at bounding box center [287, 119] width 196 height 8
drag, startPoint x: 219, startPoint y: 142, endPoint x: 93, endPoint y: 19, distance: 175.8
click at [218, 142] on button "Save" at bounding box center [212, 144] width 55 height 22
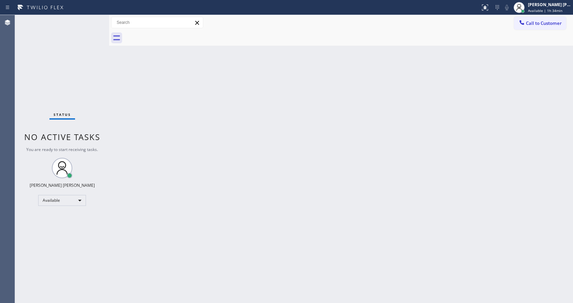
click at [144, 199] on div "Back to Dashboard Change Sender ID Customers Technicians Select a contact Outbo…" at bounding box center [341, 159] width 464 height 288
click at [285, 209] on div "Back to Dashboard Change Sender ID Customers Technicians Select a contact Outbo…" at bounding box center [341, 159] width 464 height 288
click at [89, 19] on div "Status No active tasks You are ready to start receiving tasks. [PERSON_NAME] [P…" at bounding box center [62, 159] width 94 height 288
click at [90, 17] on div "Status No active tasks You are ready to start receiving tasks. [PERSON_NAME] [P…" at bounding box center [62, 159] width 94 height 288
click at [89, 19] on div "Status No active tasks You are ready to start receiving tasks. [PERSON_NAME] [P…" at bounding box center [62, 159] width 94 height 288
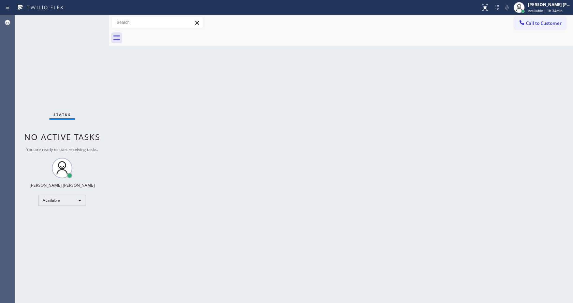
click at [90, 18] on div "Status No active tasks You are ready to start receiving tasks. [PERSON_NAME] [P…" at bounding box center [62, 159] width 94 height 288
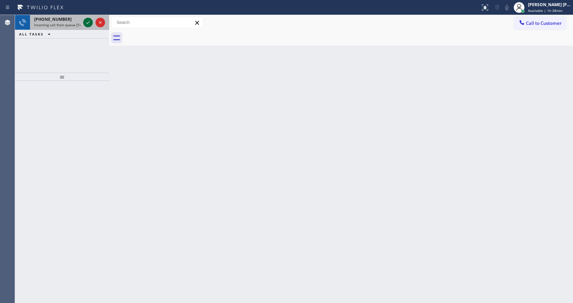
click at [90, 18] on icon at bounding box center [88, 22] width 8 height 8
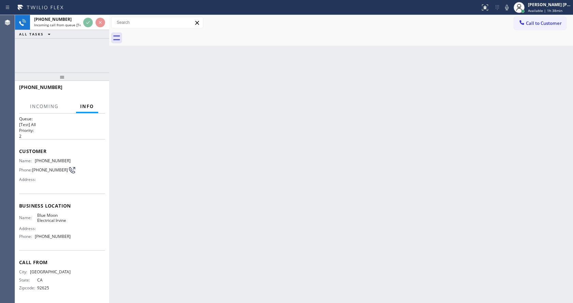
scroll to position [14, 0]
click at [204, 222] on div "Back to Dashboard Change Sender ID Customers Technicians Select a contact Outbo…" at bounding box center [341, 159] width 464 height 288
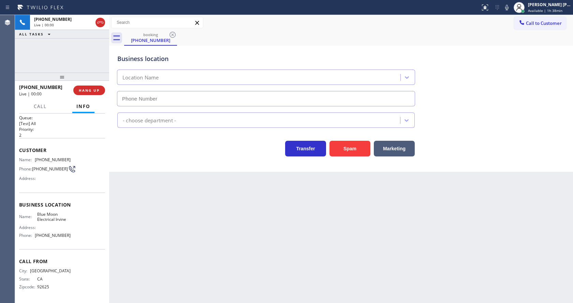
type input "[PHONE_NUMBER]"
click at [202, 217] on div "Back to Dashboard Change Sender ID Customers Technicians Select a contact Outbo…" at bounding box center [341, 159] width 464 height 288
click at [162, 207] on div "Back to Dashboard Change Sender ID Customers Technicians Select a contact Outbo…" at bounding box center [341, 159] width 464 height 288
click at [239, 231] on div "Back to Dashboard Change Sender ID Customers Technicians Select a contact Outbo…" at bounding box center [341, 159] width 464 height 288
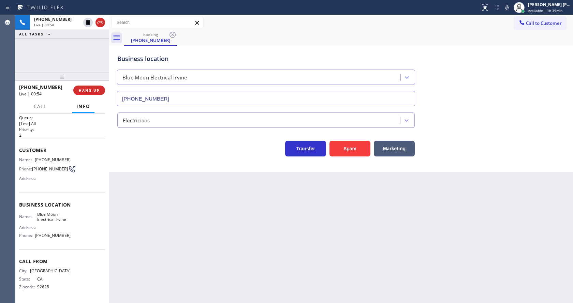
click at [171, 189] on div "Back to Dashboard Change Sender ID Customers Technicians Select a contact Outbo…" at bounding box center [341, 159] width 464 height 288
click at [69, 212] on div "Name: Blue Moon Electrical Irvine Address: Phone: [PHONE_NUMBER]" at bounding box center [62, 226] width 86 height 29
click at [511, 5] on icon at bounding box center [507, 7] width 8 height 8
click at [88, 22] on icon at bounding box center [87, 22] width 3 height 5
click at [174, 210] on div "Back to Dashboard Change Sender ID Customers Technicians Select a contact Outbo…" at bounding box center [341, 159] width 464 height 288
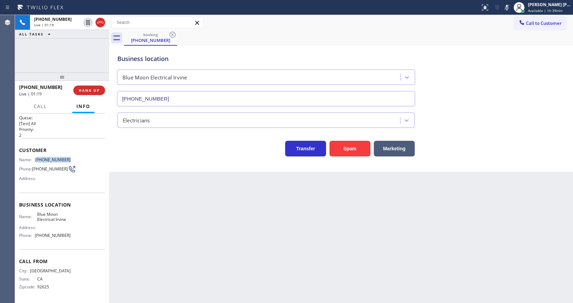
drag, startPoint x: 37, startPoint y: 152, endPoint x: 68, endPoint y: 151, distance: 30.4
click at [68, 157] on span "[PHONE_NUMBER]" at bounding box center [53, 159] width 36 height 5
drag, startPoint x: 35, startPoint y: 150, endPoint x: 75, endPoint y: 150, distance: 39.9
click at [75, 157] on div "Name: [PHONE_NUMBER] Phone: [PHONE_NUMBER] Address:" at bounding box center [62, 170] width 86 height 27
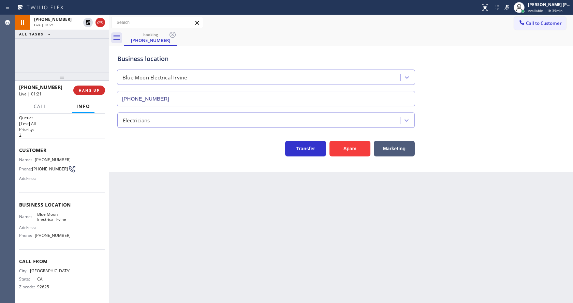
drag, startPoint x: 178, startPoint y: 203, endPoint x: 165, endPoint y: 299, distance: 96.6
click at [177, 204] on div "Back to Dashboard Change Sender ID Customers Technicians Select a contact Outbo…" at bounding box center [341, 159] width 464 height 288
click at [78, 216] on div "Name: Blue Moon Electrical Irvine Address: Phone: [PHONE_NUMBER]" at bounding box center [62, 226] width 86 height 29
drag, startPoint x: 35, startPoint y: 207, endPoint x: 79, endPoint y: 215, distance: 44.0
click at [79, 215] on div "Name: Blue Moon Electrical Irvine Address: Phone: [PHONE_NUMBER]" at bounding box center [62, 226] width 86 height 29
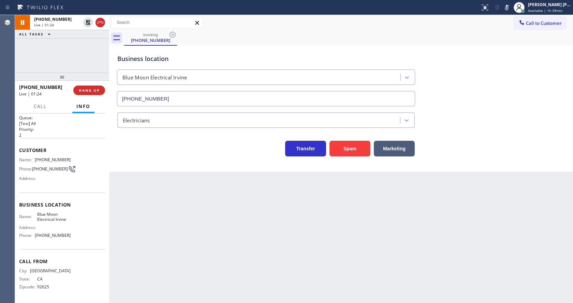
drag, startPoint x: 142, startPoint y: 216, endPoint x: 156, endPoint y: 300, distance: 85.1
click at [143, 220] on div "Back to Dashboard Change Sender ID Customers Technicians Select a contact Outbo…" at bounding box center [341, 159] width 464 height 288
click at [156, 303] on html "Status report No issues detected If you experience an issue, please download th…" at bounding box center [286, 151] width 573 height 303
click at [48, 237] on div "Business location Name: Blue Moon Electrical Irvine Address: Phone: [PHONE_NUMB…" at bounding box center [62, 221] width 86 height 57
drag, startPoint x: 42, startPoint y: 230, endPoint x: 83, endPoint y: 234, distance: 40.7
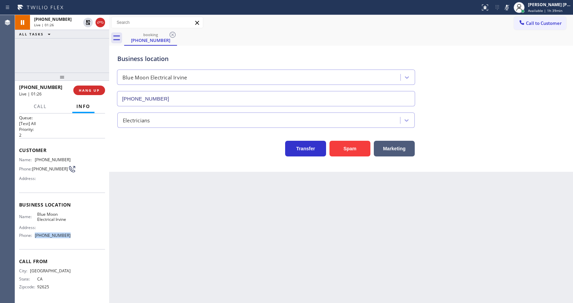
click at [83, 234] on div "Name: Blue Moon Electrical Irvine Address: Phone: [PHONE_NUMBER]" at bounding box center [62, 226] width 86 height 29
click at [144, 229] on div "Back to Dashboard Change Sender ID Customers Technicians Select a contact Outbo…" at bounding box center [341, 159] width 464 height 288
click at [264, 244] on div "Back to Dashboard Change Sender ID Customers Technicians Select a contact Outbo…" at bounding box center [341, 159] width 464 height 288
click at [177, 212] on div "Back to Dashboard Change Sender ID Customers Technicians Select a contact Outbo…" at bounding box center [341, 159] width 464 height 288
click at [256, 211] on div "Back to Dashboard Change Sender ID Customers Technicians Select a contact Outbo…" at bounding box center [341, 159] width 464 height 288
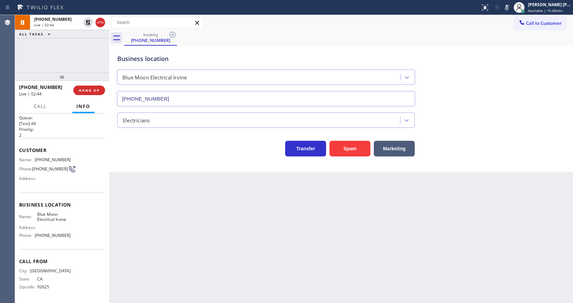
click at [217, 268] on div "Back to Dashboard Change Sender ID Customers Technicians Select a contact Outbo…" at bounding box center [341, 159] width 464 height 288
click at [184, 225] on div "Back to Dashboard Change Sender ID Customers Technicians Select a contact Outbo…" at bounding box center [341, 159] width 464 height 288
click at [160, 275] on div "Back to Dashboard Change Sender ID Customers Technicians Select a contact Outbo…" at bounding box center [341, 159] width 464 height 288
click at [279, 229] on div "Back to Dashboard Change Sender ID Customers Technicians Select a contact Outbo…" at bounding box center [341, 159] width 464 height 288
click at [321, 214] on div "Back to Dashboard Change Sender ID Customers Technicians Select a contact Outbo…" at bounding box center [341, 159] width 464 height 288
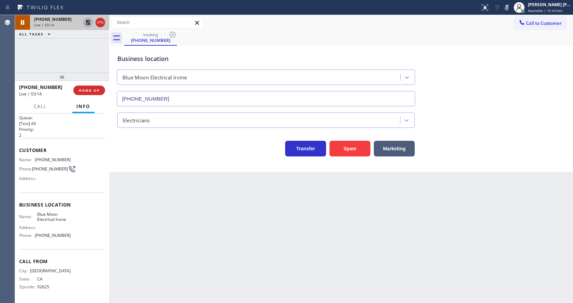
click at [88, 20] on icon at bounding box center [88, 22] width 5 height 5
click at [508, 6] on icon at bounding box center [506, 7] width 3 height 5
click at [504, 61] on div "Business location Blue Moon Electrical [GEOGRAPHIC_DATA] [PHONE_NUMBER]" at bounding box center [341, 76] width 450 height 62
click at [164, 266] on div "Back to Dashboard Change Sender ID Customers Technicians Select a contact Outbo…" at bounding box center [341, 159] width 464 height 288
click at [172, 301] on div "Back to Dashboard Change Sender ID Customers Technicians Select a contact Outbo…" at bounding box center [341, 159] width 464 height 288
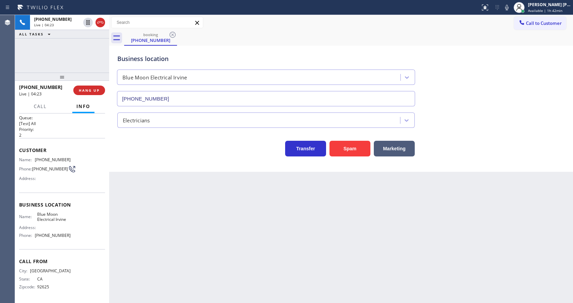
click at [296, 240] on div "Back to Dashboard Change Sender ID Customers Technicians Select a contact Outbo…" at bounding box center [341, 159] width 464 height 288
drag, startPoint x: 174, startPoint y: 195, endPoint x: 180, endPoint y: 213, distance: 19.3
click at [174, 195] on div "Back to Dashboard Change Sender ID Customers Technicians Select a contact Outbo…" at bounding box center [341, 159] width 464 height 288
click at [281, 214] on div "Back to Dashboard Change Sender ID Customers Technicians Select a contact Outbo…" at bounding box center [341, 159] width 464 height 288
click at [210, 240] on div "Back to Dashboard Change Sender ID Customers Technicians Select a contact Outbo…" at bounding box center [341, 159] width 464 height 288
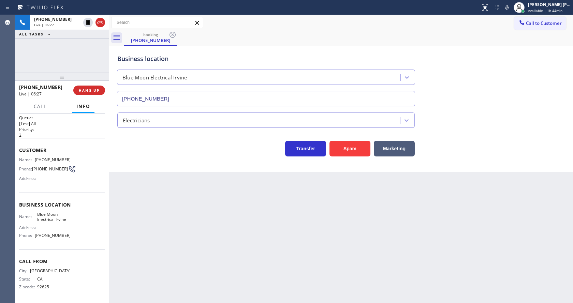
click at [340, 247] on div "Back to Dashboard Change Sender ID Customers Technicians Select a contact Outbo…" at bounding box center [341, 159] width 464 height 288
click at [201, 231] on div "Back to Dashboard Change Sender ID Customers Technicians Select a contact Outbo…" at bounding box center [341, 159] width 464 height 288
click at [174, 260] on div "Back to Dashboard Change Sender ID Customers Technicians Select a contact Outbo…" at bounding box center [341, 159] width 464 height 288
click at [325, 228] on div "Back to Dashboard Change Sender ID Customers Technicians Select a contact Outbo…" at bounding box center [341, 159] width 464 height 288
click at [343, 240] on div "Back to Dashboard Change Sender ID Customers Technicians Select a contact Outbo…" at bounding box center [341, 159] width 464 height 288
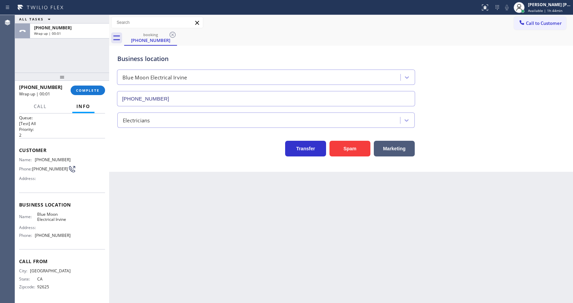
click at [180, 262] on div "Back to Dashboard Change Sender ID Customers Technicians Select a contact Outbo…" at bounding box center [341, 159] width 464 height 288
click at [227, 197] on div "Back to Dashboard Change Sender ID Customers Technicians Select a contact Outbo…" at bounding box center [341, 159] width 464 height 288
click at [87, 87] on button "COMPLETE" at bounding box center [88, 91] width 34 height 10
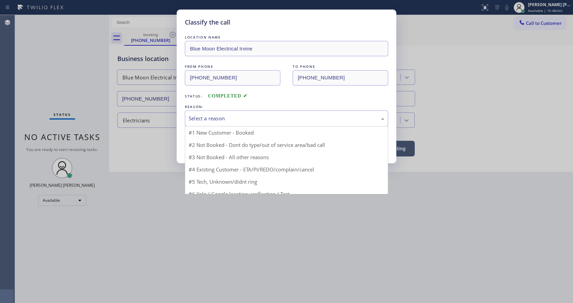
click at [209, 117] on div "Select a reason" at bounding box center [287, 119] width 196 height 8
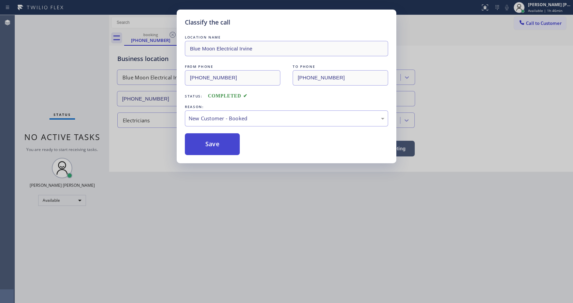
click at [207, 148] on button "Save" at bounding box center [212, 144] width 55 height 22
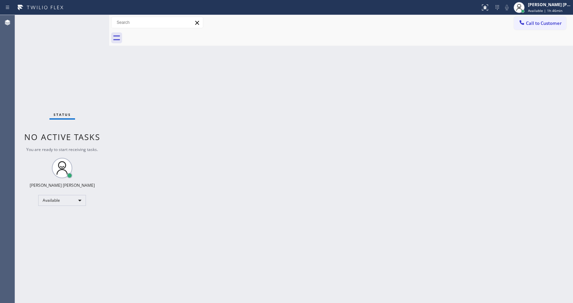
drag, startPoint x: 393, startPoint y: 197, endPoint x: 353, endPoint y: 207, distance: 41.3
click at [391, 198] on div "Back to Dashboard Change Sender ID Customers Technicians Select a contact Outbo…" at bounding box center [341, 159] width 464 height 288
drag, startPoint x: 59, startPoint y: 67, endPoint x: 52, endPoint y: 53, distance: 16.3
click at [59, 67] on div "Status No active tasks You are ready to start receiving tasks. [PERSON_NAME] [P…" at bounding box center [62, 159] width 94 height 288
click at [93, 19] on div "Status No active tasks You are ready to start receiving tasks. [PERSON_NAME] [P…" at bounding box center [62, 159] width 94 height 288
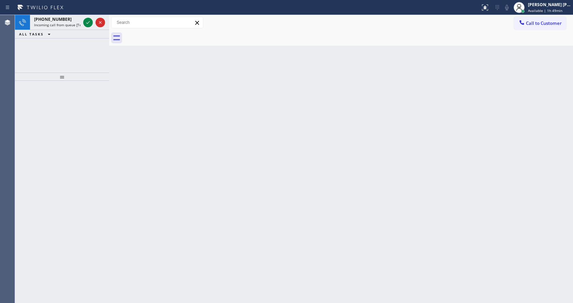
click at [87, 22] on icon at bounding box center [88, 22] width 8 height 8
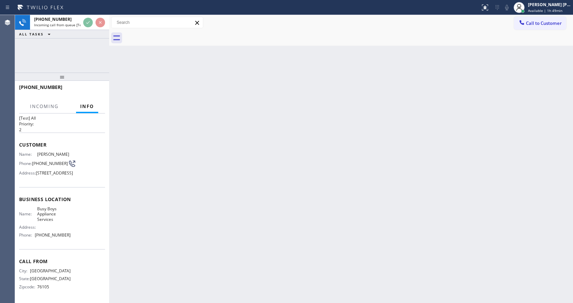
scroll to position [30, 0]
click at [311, 204] on div "Back to Dashboard Change Sender ID Customers Technicians Select a contact Outbo…" at bounding box center [341, 159] width 464 height 288
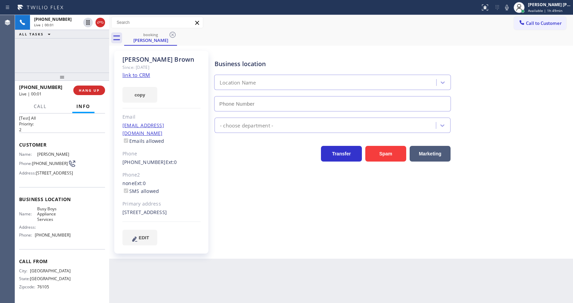
type input "[PHONE_NUMBER]"
click at [145, 78] on link "link to CRM" at bounding box center [136, 75] width 28 height 7
click at [221, 210] on div "Business location Busy Boys Appliance Services [PHONE_NUMBER] Appliance Repair …" at bounding box center [392, 148] width 358 height 191
click at [289, 205] on div "Business location Busy Boys Appliance Services [PHONE_NUMBER] Appliance Repair …" at bounding box center [392, 148] width 358 height 191
click at [91, 91] on span "HANG UP" at bounding box center [89, 90] width 21 height 5
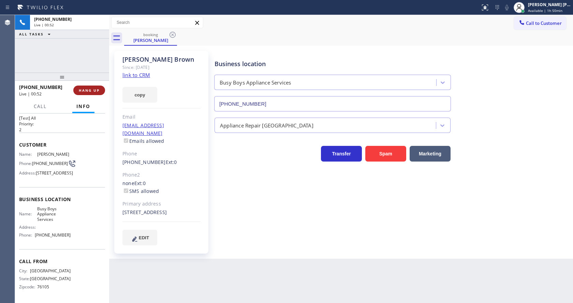
click at [91, 91] on span "HANG UP" at bounding box center [89, 90] width 21 height 5
click at [91, 91] on span "COMPLETE" at bounding box center [88, 90] width 24 height 5
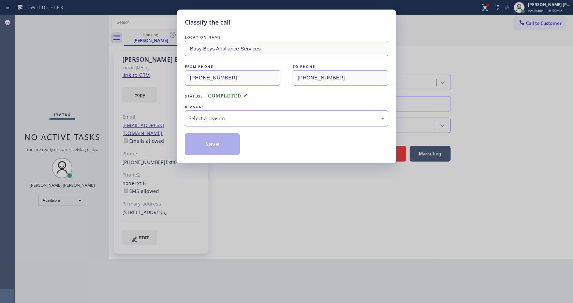
click at [212, 114] on div "Select a reason" at bounding box center [286, 118] width 203 height 16
click at [214, 145] on button "Save" at bounding box center [212, 144] width 55 height 22
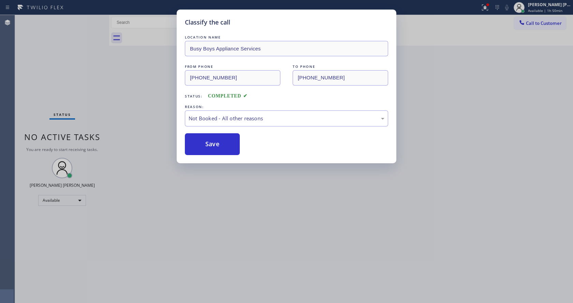
click at [214, 145] on button "Save" at bounding box center [212, 144] width 55 height 22
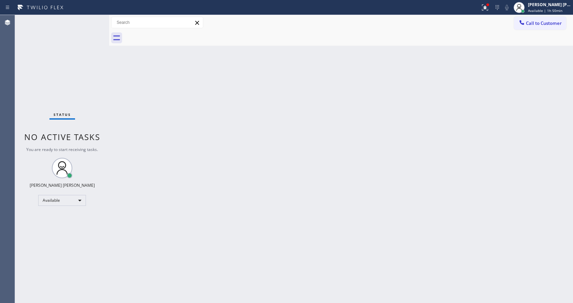
click at [92, 19] on div "Status No active tasks You are ready to start receiving tasks. [PERSON_NAME] [P…" at bounding box center [62, 159] width 94 height 288
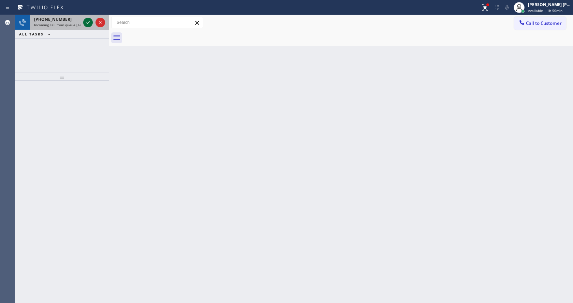
click at [87, 20] on icon at bounding box center [88, 22] width 8 height 8
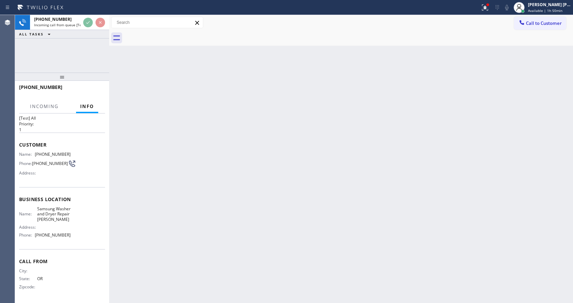
scroll to position [19, 0]
click at [230, 216] on div "Back to Dashboard Change Sender ID Customers Technicians Select a contact Outbo…" at bounding box center [341, 159] width 464 height 288
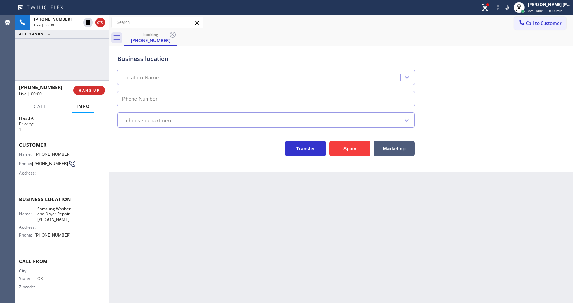
type input "[PHONE_NUMBER]"
drag, startPoint x: 486, startPoint y: 8, endPoint x: 491, endPoint y: 19, distance: 11.6
click at [486, 8] on icon at bounding box center [485, 7] width 8 height 8
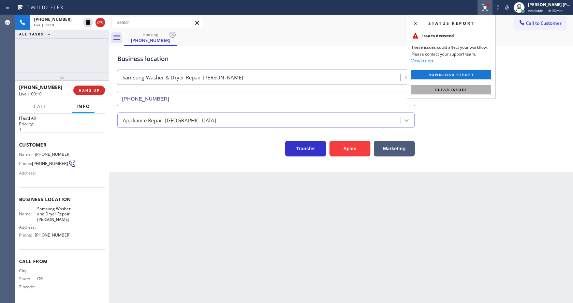
click at [466, 85] on button "Clear issues" at bounding box center [451, 90] width 80 height 10
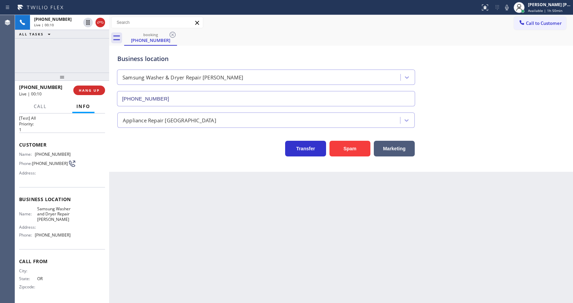
click at [508, 8] on icon at bounding box center [506, 7] width 3 height 5
click at [60, 235] on span "[PHONE_NUMBER]" at bounding box center [53, 235] width 36 height 5
drag, startPoint x: 64, startPoint y: 146, endPoint x: 106, endPoint y: 146, distance: 42.6
click at [106, 146] on div "Context Queue: [Test] All Priority: 1 Customer Name: [PHONE_NUMBER] Phone: [PHO…" at bounding box center [62, 209] width 94 height 190
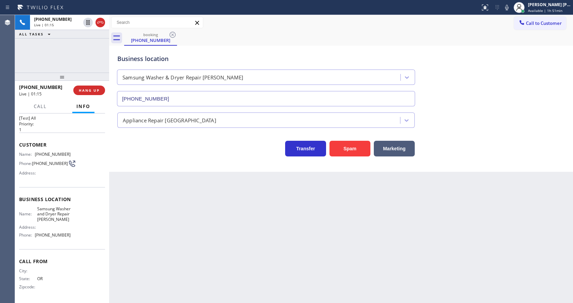
drag, startPoint x: 173, startPoint y: 249, endPoint x: 159, endPoint y: 301, distance: 54.7
click at [169, 251] on div "Back to Dashboard Change Sender ID Customers Technicians Select a contact Outbo…" at bounding box center [341, 159] width 464 height 288
click at [65, 218] on span "Samsung Washer and Dryer Repair [PERSON_NAME]" at bounding box center [54, 214] width 34 height 16
drag, startPoint x: 36, startPoint y: 205, endPoint x: 65, endPoint y: 220, distance: 33.1
click at [65, 220] on span "Samsung Washer and Dryer Repair [PERSON_NAME]" at bounding box center [54, 214] width 34 height 16
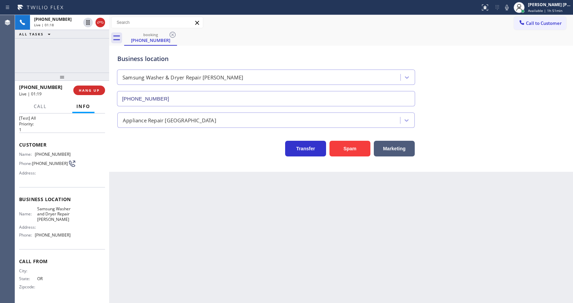
click at [134, 229] on div "Back to Dashboard Change Sender ID Customers Technicians Select a contact Outbo…" at bounding box center [341, 159] width 464 height 288
click at [94, 227] on div "Name: Samsung Washer and Dryer Repair [PERSON_NAME] Address: Phone: [PHONE_NUMB…" at bounding box center [62, 223] width 86 height 34
drag, startPoint x: 35, startPoint y: 235, endPoint x: 78, endPoint y: 236, distance: 42.6
click at [78, 236] on div "Name: Samsung Washer and Dryer Repair [PERSON_NAME] Address: Phone: [PHONE_NUMB…" at bounding box center [62, 223] width 86 height 34
click at [193, 245] on div "Back to Dashboard Change Sender ID Customers Technicians Select a contact Outbo…" at bounding box center [341, 159] width 464 height 288
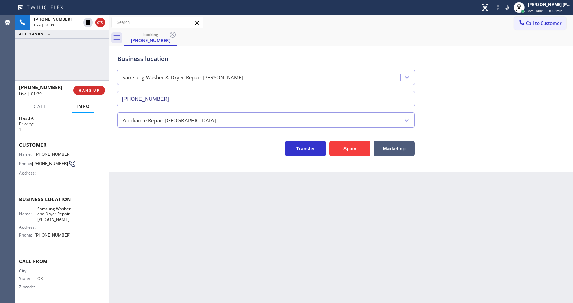
click at [280, 212] on div "Back to Dashboard Change Sender ID Customers Technicians Select a contact Outbo…" at bounding box center [341, 159] width 464 height 288
click at [175, 222] on div "Back to Dashboard Change Sender ID Customers Technicians Select a contact Outbo…" at bounding box center [341, 159] width 464 height 288
click at [198, 249] on div "Back to Dashboard Change Sender ID Customers Technicians Select a contact Outbo…" at bounding box center [341, 159] width 464 height 288
click at [327, 186] on div "Back to Dashboard Change Sender ID Customers Technicians Select a contact Outbo…" at bounding box center [341, 159] width 464 height 288
click at [86, 88] on span "COMPLETE" at bounding box center [88, 90] width 24 height 5
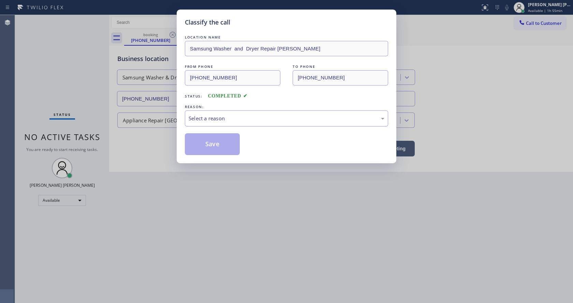
click at [205, 113] on div "Select a reason" at bounding box center [286, 118] width 203 height 16
click at [214, 145] on button "Save" at bounding box center [212, 144] width 55 height 22
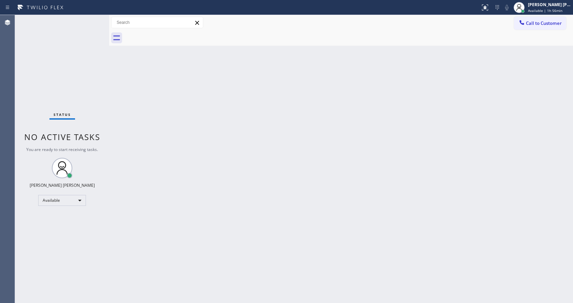
drag, startPoint x: 238, startPoint y: 195, endPoint x: 218, endPoint y: 253, distance: 61.9
click at [236, 196] on div "Back to Dashboard Change Sender ID Customers Technicians Select a contact Outbo…" at bounding box center [341, 159] width 464 height 288
click at [160, 99] on div "Back to Dashboard Change Sender ID Customers Technicians Select a contact Outbo…" at bounding box center [341, 159] width 464 height 288
drag, startPoint x: 96, startPoint y: 132, endPoint x: 96, endPoint y: 124, distance: 7.9
click at [96, 132] on span "No active tasks" at bounding box center [62, 136] width 76 height 11
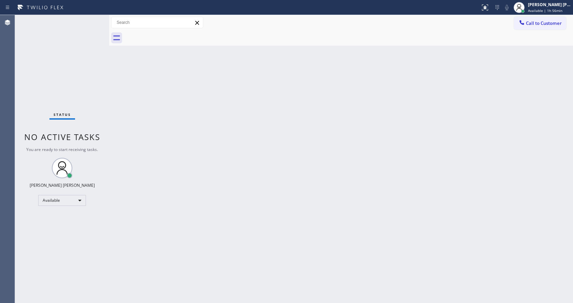
click at [93, 18] on div "Status No active tasks You are ready to start receiving tasks. [PERSON_NAME] [P…" at bounding box center [62, 159] width 94 height 288
click at [94, 18] on div "Status No active tasks You are ready to start receiving tasks. [PERSON_NAME] [P…" at bounding box center [62, 159] width 94 height 288
click at [92, 19] on div "Status No active tasks You are ready to start receiving tasks. [PERSON_NAME] [P…" at bounding box center [62, 159] width 94 height 288
click at [149, 105] on div "Back to Dashboard Change Sender ID Customers Technicians Select a contact Outbo…" at bounding box center [341, 159] width 464 height 288
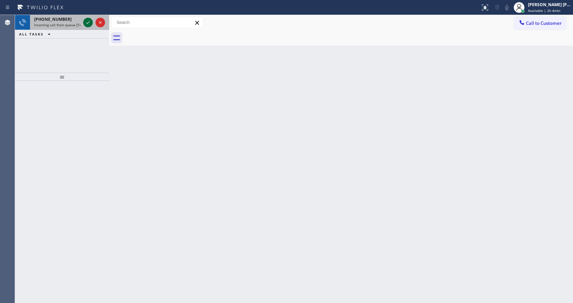
click at [88, 26] on icon at bounding box center [88, 22] width 8 height 8
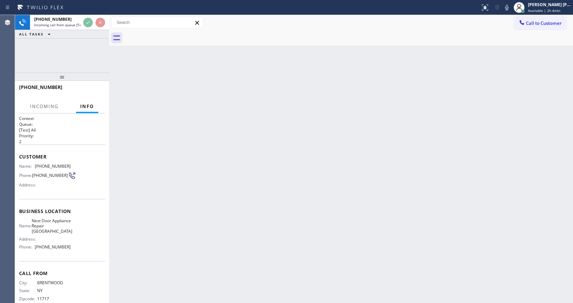
click at [194, 149] on div "Back to Dashboard Change Sender ID Customers Technicians Select a contact Outbo…" at bounding box center [341, 159] width 464 height 288
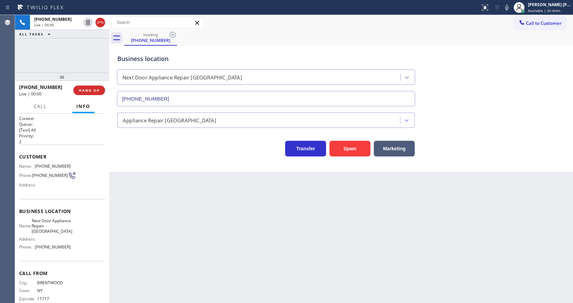
type input "[PHONE_NUMBER]"
click at [195, 212] on div "Back to Dashboard Change Sender ID Customers Technicians Select a contact Outbo…" at bounding box center [341, 159] width 464 height 288
click at [224, 254] on div "Back to Dashboard Change Sender ID Customers Technicians Select a contact Outbo…" at bounding box center [341, 159] width 464 height 288
click at [216, 219] on div "Back to Dashboard Change Sender ID Customers Technicians Select a contact Outbo…" at bounding box center [341, 159] width 464 height 288
drag, startPoint x: 359, startPoint y: 255, endPoint x: 291, endPoint y: 260, distance: 67.4
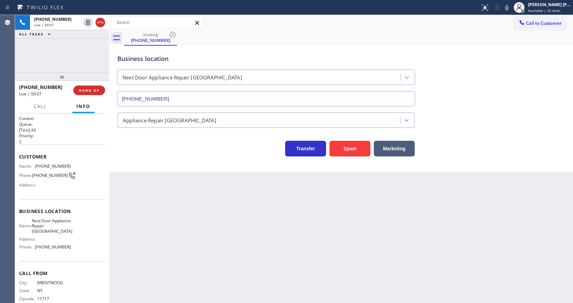
click at [359, 255] on div "Back to Dashboard Change Sender ID Customers Technicians Select a contact Outbo…" at bounding box center [341, 159] width 464 height 288
click at [189, 205] on div "Back to Dashboard Change Sender ID Customers Technicians Select a contact Outbo…" at bounding box center [341, 159] width 464 height 288
drag, startPoint x: 34, startPoint y: 167, endPoint x: 66, endPoint y: 167, distance: 31.7
click at [66, 167] on div "Name: [PHONE_NUMBER]" at bounding box center [44, 166] width 51 height 5
click at [159, 234] on div "Back to Dashboard Change Sender ID Customers Technicians Select a contact Outbo…" at bounding box center [341, 159] width 464 height 288
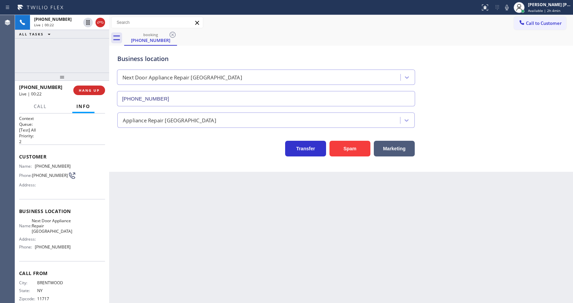
click at [70, 224] on div "Name: Next Door Appliance Repair [GEOGRAPHIC_DATA] Address: Phone: [PHONE_NUMBE…" at bounding box center [62, 235] width 86 height 34
click at [148, 251] on div "Back to Dashboard Change Sender ID Customers Technicians Select a contact Outbo…" at bounding box center [341, 159] width 464 height 288
click at [75, 204] on div "Business location Name: Next Door Appliance Repair [GEOGRAPHIC_DATA] Address: P…" at bounding box center [62, 230] width 86 height 62
drag, startPoint x: 37, startPoint y: 223, endPoint x: 57, endPoint y: 237, distance: 24.0
click at [57, 234] on span "Next Door Appliance Repair [GEOGRAPHIC_DATA]" at bounding box center [52, 226] width 41 height 16
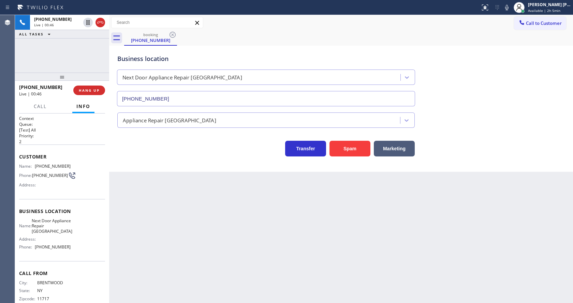
click at [149, 232] on div "Back to Dashboard Change Sender ID Customers Technicians Select a contact Outbo…" at bounding box center [341, 159] width 464 height 288
click at [73, 228] on div "Name: Next Door Appliance Repair [GEOGRAPHIC_DATA] Address: Phone: [PHONE_NUMBE…" at bounding box center [62, 235] width 86 height 34
drag, startPoint x: 34, startPoint y: 252, endPoint x: 83, endPoint y: 258, distance: 49.9
click at [83, 253] on div "Name: Next Door Appliance Repair [GEOGRAPHIC_DATA] Address: Phone: [PHONE_NUMBE…" at bounding box center [62, 235] width 86 height 34
drag, startPoint x: 169, startPoint y: 252, endPoint x: 156, endPoint y: 297, distance: 46.2
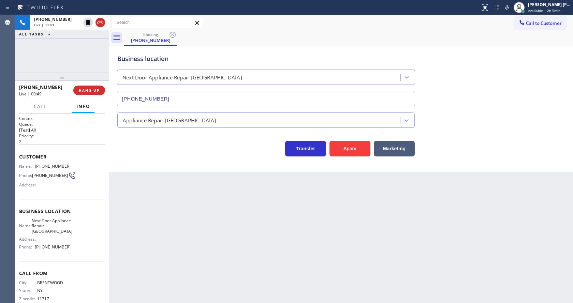
click at [168, 254] on div "Back to Dashboard Change Sender ID Customers Technicians Select a contact Outbo…" at bounding box center [341, 159] width 464 height 288
click at [137, 242] on div "Back to Dashboard Change Sender ID Customers Technicians Select a contact Outbo…" at bounding box center [341, 159] width 464 height 288
drag, startPoint x: 237, startPoint y: 216, endPoint x: 235, endPoint y: 222, distance: 6.0
click at [237, 216] on div "Back to Dashboard Change Sender ID Customers Technicians Select a contact Outbo…" at bounding box center [341, 159] width 464 height 288
click at [194, 223] on div "Back to Dashboard Change Sender ID Customers Technicians Select a contact Outbo…" at bounding box center [341, 159] width 464 height 288
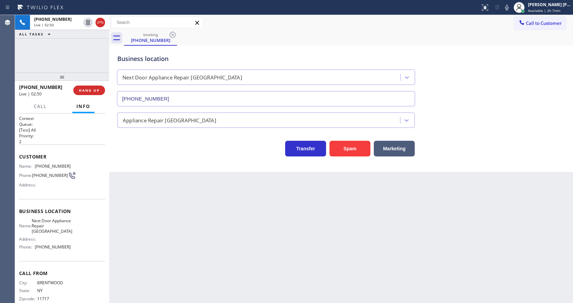
click at [496, 70] on div "Business location Next Door Appliance Repair [GEOGRAPHIC_DATA] [PHONE_NUMBER]" at bounding box center [341, 76] width 450 height 62
click at [511, 8] on icon at bounding box center [507, 7] width 8 height 8
click at [89, 21] on icon at bounding box center [87, 22] width 3 height 5
click at [169, 202] on div "Back to Dashboard Change Sender ID Customers Technicians Select a contact Outbo…" at bounding box center [341, 159] width 464 height 288
click at [184, 206] on div "Back to Dashboard Change Sender ID Customers Technicians Select a contact Outbo…" at bounding box center [341, 159] width 464 height 288
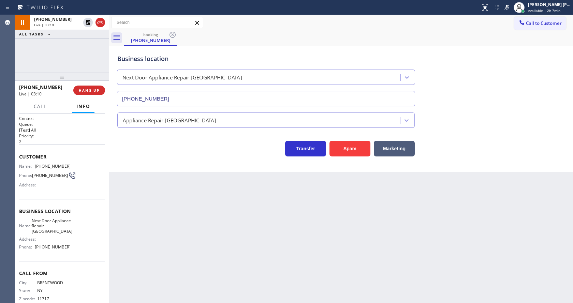
drag, startPoint x: 299, startPoint y: 234, endPoint x: 212, endPoint y: 115, distance: 148.0
click at [299, 234] on div "Back to Dashboard Change Sender ID Customers Technicians Select a contact Outbo…" at bounding box center [341, 159] width 464 height 288
click at [176, 209] on div "Back to Dashboard Change Sender ID Customers Technicians Select a contact Outbo…" at bounding box center [341, 159] width 464 height 288
click at [85, 21] on icon at bounding box center [88, 22] width 8 height 8
click at [508, 6] on icon at bounding box center [506, 7] width 3 height 5
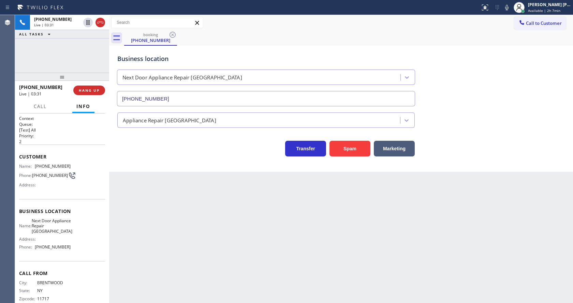
drag, startPoint x: 519, startPoint y: 52, endPoint x: 478, endPoint y: 146, distance: 102.3
click at [518, 55] on div "Business location Next Door Appliance Repair [GEOGRAPHIC_DATA] [PHONE_NUMBER]" at bounding box center [341, 76] width 450 height 62
click at [234, 237] on div "Back to Dashboard Change Sender ID Customers Technicians Select a contact Outbo…" at bounding box center [341, 159] width 464 height 288
drag, startPoint x: 180, startPoint y: 244, endPoint x: 181, endPoint y: 266, distance: 22.2
click at [180, 244] on div "Back to Dashboard Change Sender ID Customers Technicians Select a contact Outbo…" at bounding box center [341, 159] width 464 height 288
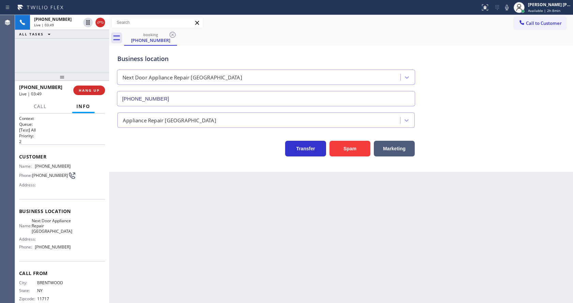
click at [244, 242] on div "Back to Dashboard Change Sender ID Customers Technicians Select a contact Outbo…" at bounding box center [341, 159] width 464 height 288
click at [81, 88] on button "COMPLETE" at bounding box center [88, 91] width 34 height 10
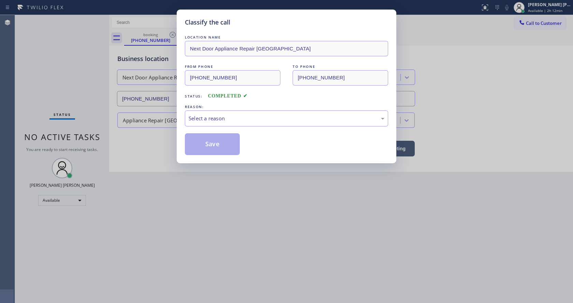
click at [208, 121] on div "Select a reason" at bounding box center [287, 119] width 196 height 8
click at [205, 150] on button "Save" at bounding box center [212, 144] width 55 height 22
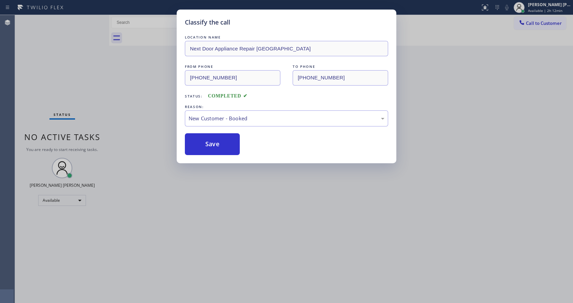
drag, startPoint x: 233, startPoint y: 197, endPoint x: 217, endPoint y: 301, distance: 105.5
click at [230, 200] on div "Classify the call LOCATION NAME Next Door Appliance Repair [GEOGRAPHIC_DATA] FR…" at bounding box center [286, 151] width 573 height 303
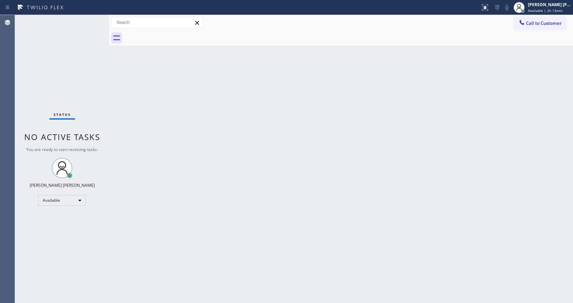
click at [57, 38] on div "Status No active tasks You are ready to start receiving tasks. [PERSON_NAME] [P…" at bounding box center [62, 159] width 94 height 288
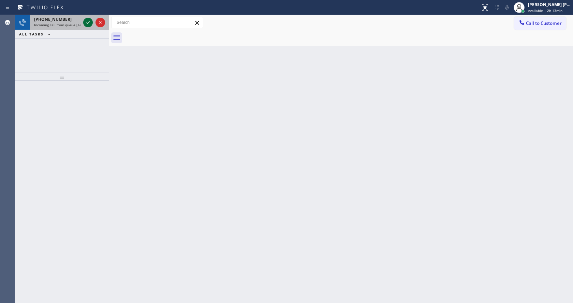
click at [87, 22] on icon at bounding box center [88, 22] width 8 height 8
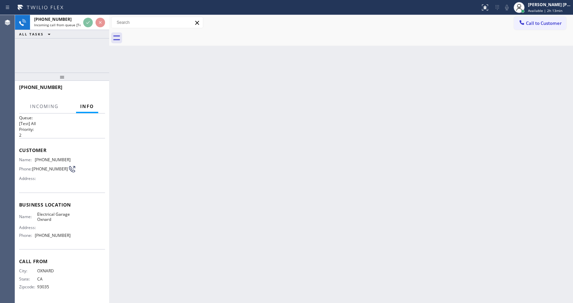
scroll to position [9, 0]
click at [197, 212] on div "Back to Dashboard Change Sender ID Customers Technicians Select a contact Outbo…" at bounding box center [341, 159] width 464 height 288
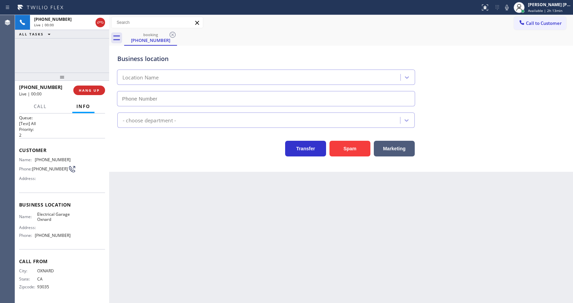
type input "[PHONE_NUMBER]"
drag, startPoint x: 201, startPoint y: 221, endPoint x: 177, endPoint y: 270, distance: 54.7
click at [200, 222] on div "Back to Dashboard Change Sender ID Customers Technicians Select a contact Outbo…" at bounding box center [341, 159] width 464 height 288
click at [34, 215] on span "Name:" at bounding box center [28, 216] width 18 height 5
drag, startPoint x: 35, startPoint y: 157, endPoint x: 82, endPoint y: 158, distance: 46.7
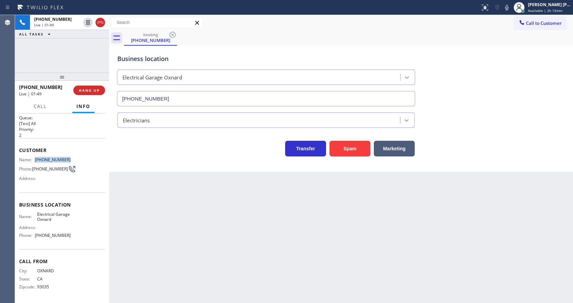
click at [82, 158] on div "Name: [PHONE_NUMBER] Phone: [PHONE_NUMBER] Address:" at bounding box center [62, 170] width 86 height 27
drag, startPoint x: 189, startPoint y: 236, endPoint x: 185, endPoint y: 294, distance: 57.7
click at [189, 237] on div "Back to Dashboard Change Sender ID Customers Technicians Select a contact Outbo…" at bounding box center [341, 159] width 464 height 288
click at [46, 241] on div "Business location Name: Electrical Garage Oxnard Address: Phone: [PHONE_NUMBER]" at bounding box center [62, 221] width 86 height 57
drag, startPoint x: 35, startPoint y: 213, endPoint x: 74, endPoint y: 218, distance: 39.2
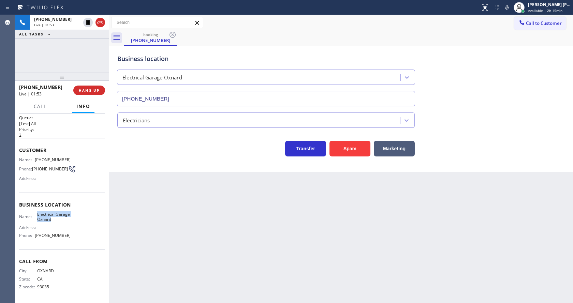
click at [74, 218] on div "Name: Electrical Garage Oxnard Address: Phone: [PHONE_NUMBER]" at bounding box center [62, 226] width 86 height 29
drag, startPoint x: 203, startPoint y: 250, endPoint x: 150, endPoint y: 300, distance: 72.8
click at [201, 251] on div "Back to Dashboard Change Sender ID Customers Technicians Select a contact Outbo…" at bounding box center [341, 159] width 464 height 288
click at [85, 248] on div "Business location Name: Electrical Garage Oxnard Address: Phone: [PHONE_NUMBER]" at bounding box center [62, 221] width 86 height 57
drag, startPoint x: 33, startPoint y: 235, endPoint x: 78, endPoint y: 235, distance: 44.7
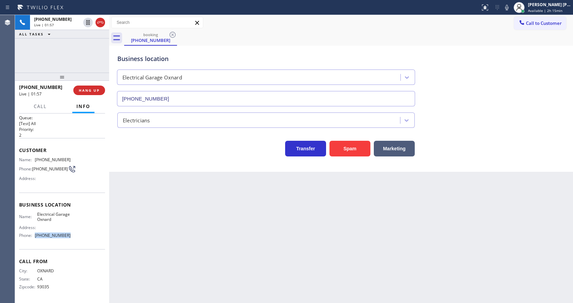
click at [78, 235] on div "Name: Electrical Garage Oxnard Address: Phone: [PHONE_NUMBER]" at bounding box center [62, 226] width 86 height 29
drag, startPoint x: 150, startPoint y: 247, endPoint x: 157, endPoint y: 303, distance: 56.0
click at [150, 250] on div "Back to Dashboard Change Sender ID Customers Technicians Select a contact Outbo…" at bounding box center [341, 159] width 464 height 288
click at [340, 234] on div "Back to Dashboard Change Sender ID Customers Technicians Select a contact Outbo…" at bounding box center [341, 159] width 464 height 288
click at [508, 8] on icon at bounding box center [507, 7] width 8 height 8
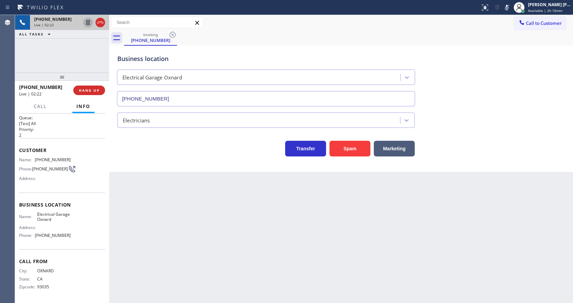
click at [85, 21] on icon at bounding box center [88, 22] width 8 height 8
click at [243, 210] on div "Back to Dashboard Change Sender ID Customers Technicians Select a contact Outbo…" at bounding box center [341, 159] width 464 height 288
click at [146, 274] on div "Back to Dashboard Change Sender ID Customers Technicians Select a contact Outbo…" at bounding box center [341, 159] width 464 height 288
click at [329, 206] on div "Back to Dashboard Change Sender ID Customers Technicians Select a contact Outbo…" at bounding box center [341, 159] width 464 height 288
click at [505, 12] on div "Status report Issues detected These issues could affect your workflow. Please c…" at bounding box center [524, 7] width 95 height 15
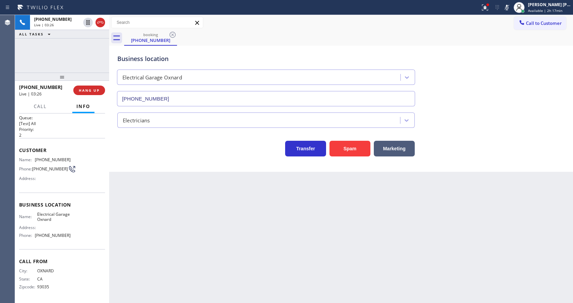
click at [508, 8] on icon at bounding box center [506, 7] width 3 height 5
click at [199, 245] on div "Back to Dashboard Change Sender ID Customers Technicians Select a contact Outbo…" at bounding box center [341, 159] width 464 height 288
click at [272, 235] on div "Back to Dashboard Change Sender ID Customers Technicians Select a contact Outbo…" at bounding box center [341, 159] width 464 height 288
click at [89, 85] on div "[PHONE_NUMBER] Wrap up | 00:32 COMPLETE" at bounding box center [62, 90] width 86 height 18
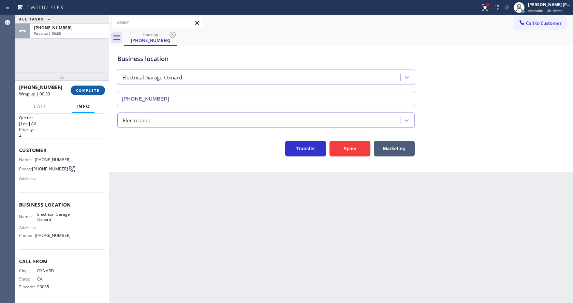
click at [88, 88] on span "COMPLETE" at bounding box center [88, 90] width 24 height 5
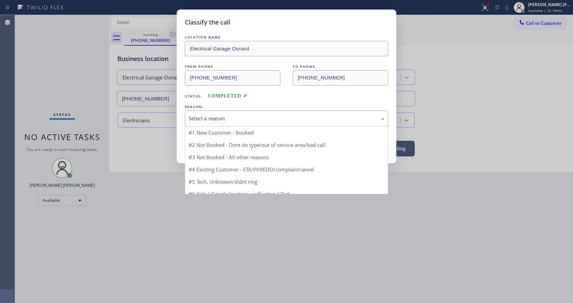
click at [219, 119] on div "Select a reason" at bounding box center [287, 119] width 196 height 8
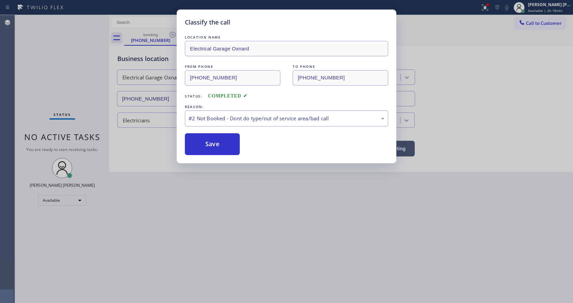
click at [210, 143] on button "Save" at bounding box center [212, 144] width 55 height 22
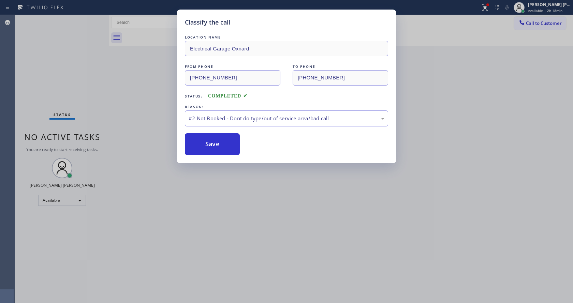
click at [210, 143] on button "Save" at bounding box center [212, 144] width 55 height 22
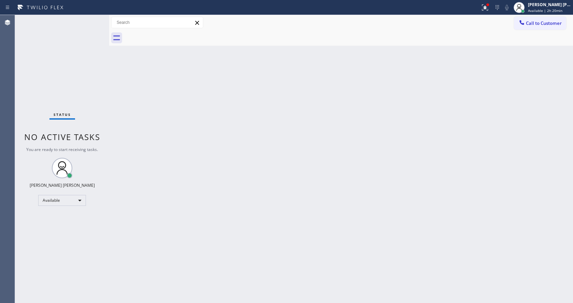
click at [243, 209] on div "Back to Dashboard Change Sender ID Customers Technicians Select a contact Outbo…" at bounding box center [341, 159] width 464 height 288
click at [178, 158] on div "Back to Dashboard Change Sender ID Customers Technicians Select a contact Outbo…" at bounding box center [341, 159] width 464 height 288
click at [154, 124] on div "Back to Dashboard Change Sender ID Customers Technicians Select a contact Outbo…" at bounding box center [341, 159] width 464 height 288
click at [477, 12] on div at bounding box center [240, 7] width 475 height 11
click at [487, 4] on icon at bounding box center [485, 7] width 8 height 8
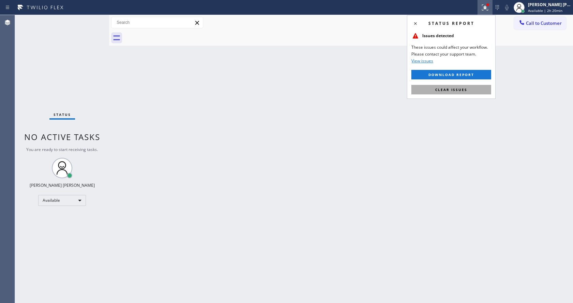
click at [467, 85] on button "Clear issues" at bounding box center [451, 90] width 80 height 10
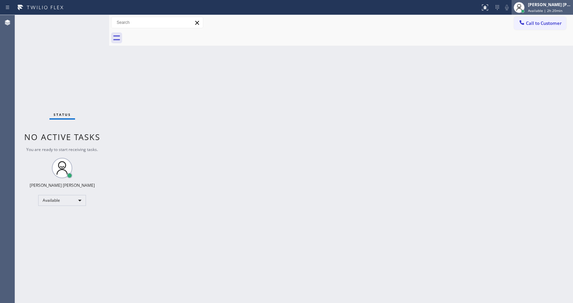
click at [538, 8] on div "[PERSON_NAME] [PERSON_NAME] Available | 2h 20min" at bounding box center [549, 7] width 46 height 12
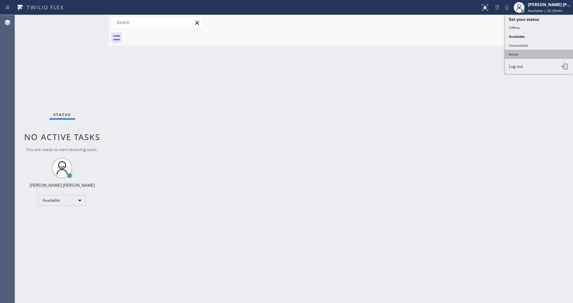
click at [539, 55] on button "Break" at bounding box center [539, 54] width 68 height 9
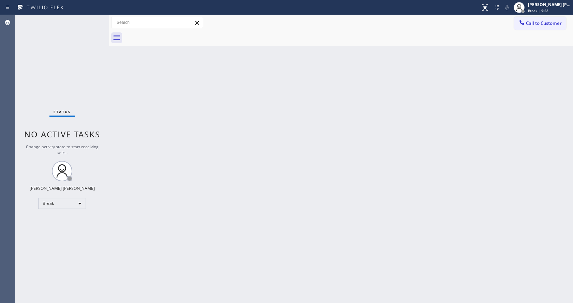
drag, startPoint x: 160, startPoint y: 109, endPoint x: 168, endPoint y: 143, distance: 35.0
click at [160, 109] on div "Back to Dashboard Change Sender ID Customers Technicians Select a contact Outbo…" at bounding box center [341, 159] width 464 height 288
click at [109, 87] on div at bounding box center [109, 159] width 0 height 288
click at [329, 152] on div "Back to Dashboard Change Sender ID Customers Technicians Select a contact Outbo…" at bounding box center [341, 159] width 464 height 288
click at [233, 118] on div "Back to Dashboard Change Sender ID Customers Technicians Select a contact Outbo…" at bounding box center [341, 159] width 464 height 288
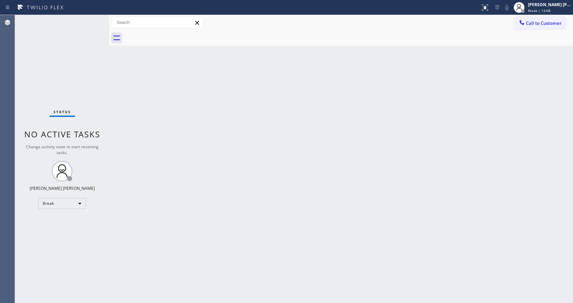
click at [252, 142] on div "Back to Dashboard Change Sender ID Customers Technicians Select a contact Outbo…" at bounding box center [341, 159] width 464 height 288
click at [94, 19] on div "Status No active tasks Change activity state to start receiving tasks. [PERSON_…" at bounding box center [62, 159] width 94 height 288
click at [548, 8] on span "Break | 14:23" at bounding box center [539, 10] width 23 height 5
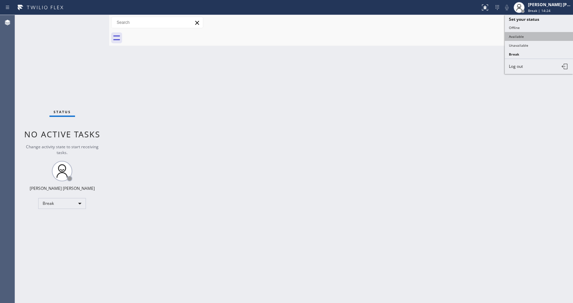
click at [532, 38] on button "Available" at bounding box center [539, 36] width 68 height 9
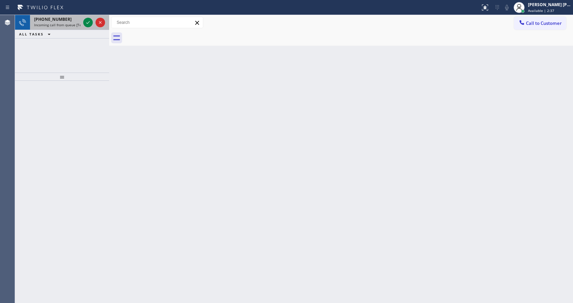
click at [60, 21] on span "[PHONE_NUMBER]" at bounding box center [53, 19] width 38 height 6
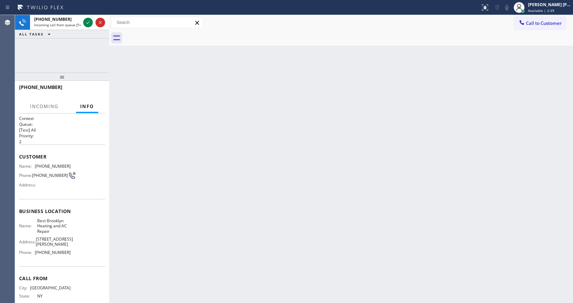
click at [218, 145] on div "Back to Dashboard Change Sender ID Customers Technicians Select a contact Outbo…" at bounding box center [341, 159] width 464 height 288
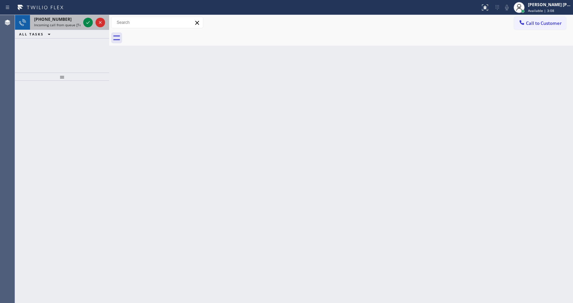
click at [75, 24] on span "Incoming call from queue [Test] All" at bounding box center [62, 25] width 57 height 5
click at [77, 27] on div "[PHONE_NUMBER] Incoming call from queue [Test] All" at bounding box center [56, 22] width 52 height 15
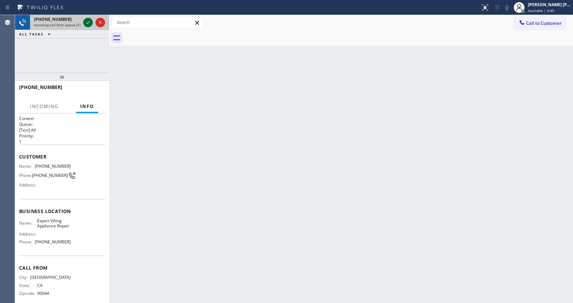
click at [89, 23] on icon at bounding box center [87, 22] width 3 height 3
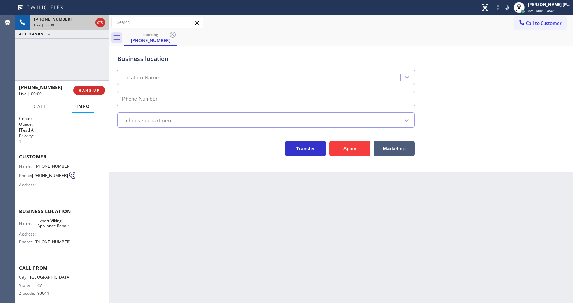
type input "[PHONE_NUMBER]"
click at [511, 11] on icon at bounding box center [507, 7] width 8 height 8
click at [489, 143] on div "Transfer Spam Marketing" at bounding box center [341, 146] width 450 height 22
click at [180, 246] on div "Back to Dashboard Change Sender ID Customers Technicians Select a contact Outbo…" at bounding box center [341, 159] width 464 height 288
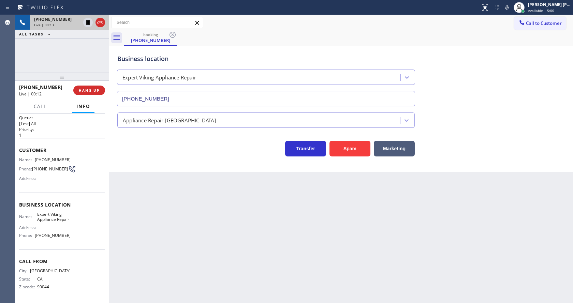
scroll to position [14, 0]
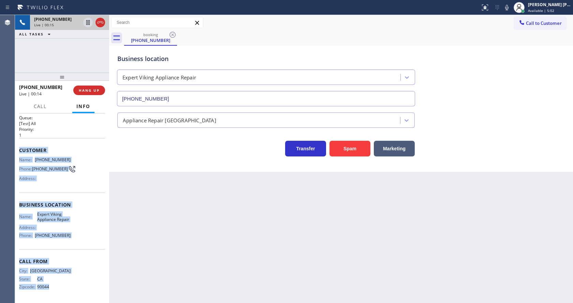
drag, startPoint x: 17, startPoint y: 139, endPoint x: 78, endPoint y: 291, distance: 164.2
click at [78, 291] on div "Context Queue: [Test] All Priority: 1 Customer Name: [PHONE_NUMBER] Phone: [PHO…" at bounding box center [62, 209] width 94 height 190
click at [87, 89] on span "HANG UP" at bounding box center [89, 90] width 21 height 5
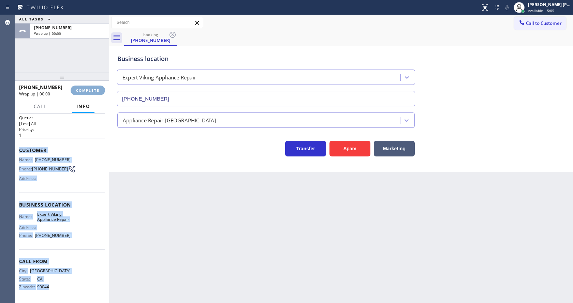
click at [87, 89] on span "COMPLETE" at bounding box center [88, 90] width 24 height 5
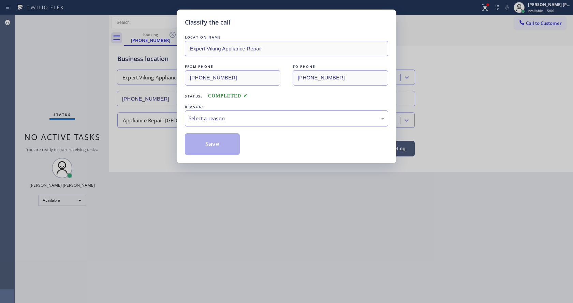
click at [231, 119] on div "Select a reason" at bounding box center [287, 119] width 196 height 8
click at [216, 145] on button "Save" at bounding box center [212, 144] width 55 height 22
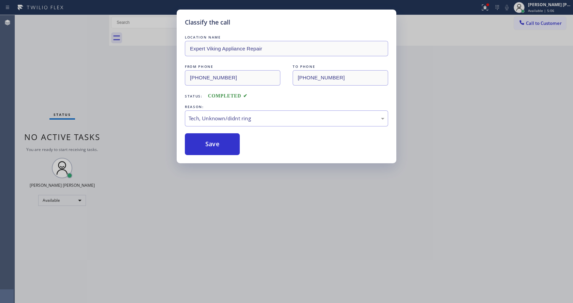
drag, startPoint x: 226, startPoint y: 253, endPoint x: 226, endPoint y: 293, distance: 39.9
click at [226, 253] on div "Classify the call LOCATION NAME Expert Viking Appliance Repair FROM PHONE [PHON…" at bounding box center [286, 151] width 573 height 303
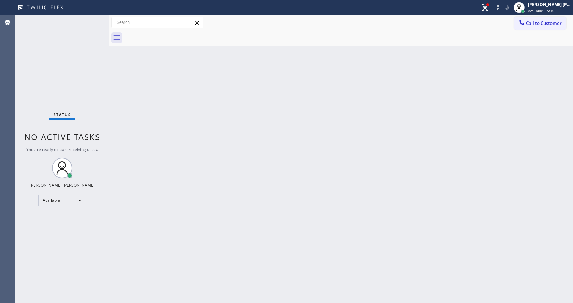
click at [73, 106] on div "Status No active tasks You are ready to start receiving tasks. [PERSON_NAME] [P…" at bounding box center [62, 159] width 94 height 288
click at [93, 19] on div "Status No active tasks You are ready to start receiving tasks. [PERSON_NAME] [P…" at bounding box center [62, 159] width 94 height 288
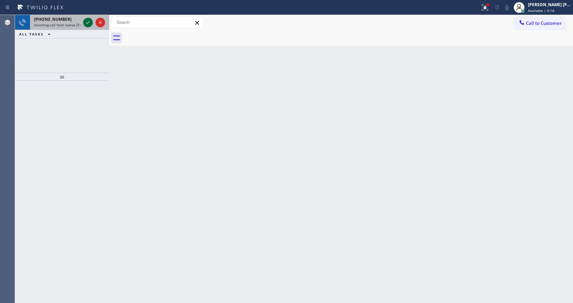
click at [87, 23] on icon at bounding box center [88, 22] width 8 height 8
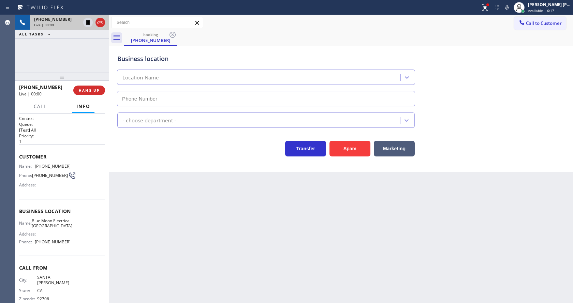
type input "[PHONE_NUMBER]"
click at [144, 288] on div "Back to Dashboard Change Sender ID Customers Technicians Select a contact Outbo…" at bounding box center [341, 159] width 464 height 288
click at [489, 11] on icon at bounding box center [485, 7] width 8 height 8
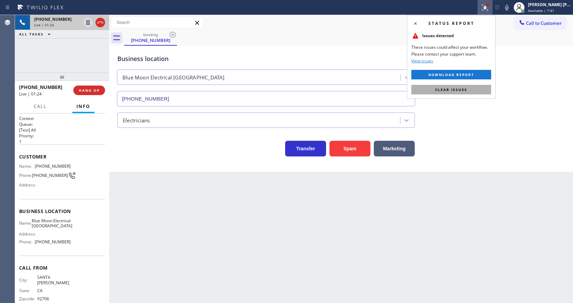
click at [467, 90] on button "Clear issues" at bounding box center [451, 90] width 80 height 10
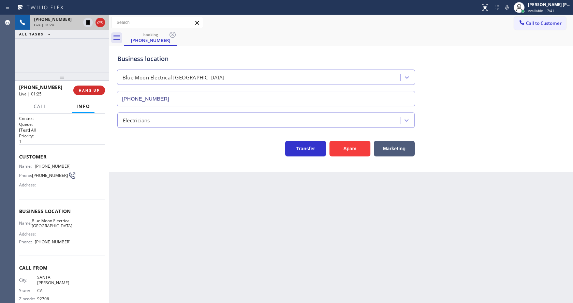
click at [511, 3] on icon at bounding box center [507, 7] width 8 height 8
click at [172, 176] on div "Back to Dashboard Change Sender ID Customers Technicians Select a contact Outbo…" at bounding box center [341, 159] width 464 height 288
click at [67, 197] on div "Customer Name: [PHONE_NUMBER] Phone: [PHONE_NUMBER] Address:" at bounding box center [62, 172] width 86 height 55
drag, startPoint x: 34, startPoint y: 164, endPoint x: 69, endPoint y: 167, distance: 34.9
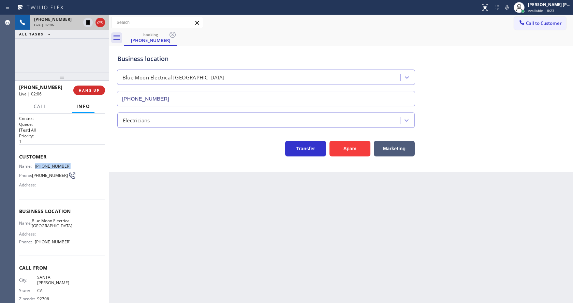
click at [69, 167] on div "Name: [PHONE_NUMBER] Phone: [PHONE_NUMBER] Address:" at bounding box center [62, 177] width 86 height 27
click at [190, 208] on div "Back to Dashboard Change Sender ID Customers Technicians Select a contact Outbo…" at bounding box center [341, 159] width 464 height 288
click at [163, 295] on div "Back to Dashboard Change Sender ID Customers Technicians Select a contact Outbo…" at bounding box center [341, 159] width 464 height 288
click at [87, 222] on div "Name: Blue Moon Electrical Los Alamitos Address: Phone: [PHONE_NUMBER]" at bounding box center [62, 232] width 86 height 29
drag, startPoint x: 35, startPoint y: 223, endPoint x: 62, endPoint y: 236, distance: 29.4
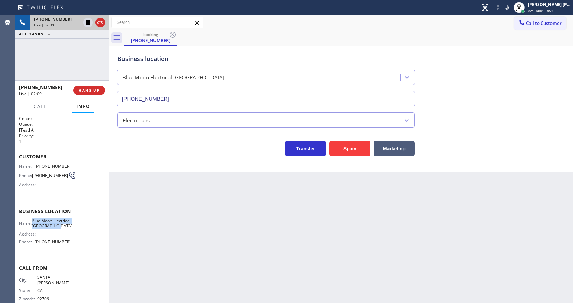
click at [62, 229] on div "Name: Blue Moon Electrical [GEOGRAPHIC_DATA]" at bounding box center [44, 223] width 51 height 11
click at [209, 244] on div "Back to Dashboard Change Sender ID Customers Technicians Select a contact Outbo…" at bounding box center [341, 159] width 464 height 288
click at [64, 221] on span "Blue Moon Electrical [GEOGRAPHIC_DATA]" at bounding box center [52, 223] width 41 height 11
drag, startPoint x: 34, startPoint y: 222, endPoint x: 59, endPoint y: 233, distance: 27.5
click at [59, 229] on div "Name: Blue Moon Electrical [GEOGRAPHIC_DATA]" at bounding box center [44, 223] width 51 height 11
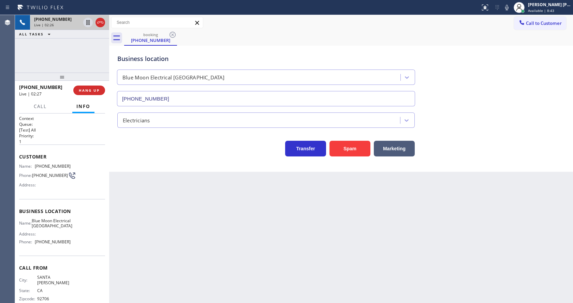
click at [123, 234] on div "Back to Dashboard Change Sender ID Customers Technicians Select a contact Outbo…" at bounding box center [341, 159] width 464 height 288
click at [36, 237] on div "Address:" at bounding box center [44, 233] width 51 height 5
drag, startPoint x: 32, startPoint y: 249, endPoint x: 87, endPoint y: 250, distance: 54.2
click at [87, 248] on div "Name: Blue Moon Electrical Los Alamitos Address: Phone: [PHONE_NUMBER]" at bounding box center [62, 232] width 86 height 29
drag, startPoint x: 177, startPoint y: 251, endPoint x: 163, endPoint y: 301, distance: 52.0
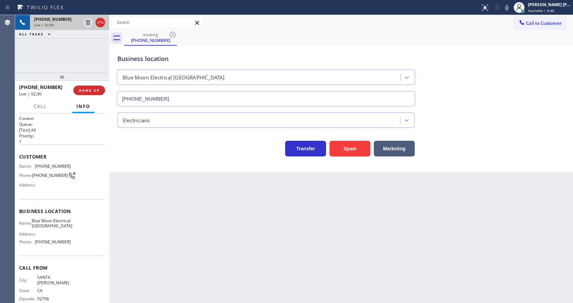
click at [174, 254] on div "Back to Dashboard Change Sender ID Customers Technicians Select a contact Outbo…" at bounding box center [341, 159] width 464 height 288
click at [506, 6] on icon at bounding box center [507, 7] width 8 height 8
click at [88, 21] on icon at bounding box center [87, 22] width 3 height 5
drag, startPoint x: 173, startPoint y: 211, endPoint x: 168, endPoint y: 246, distance: 35.8
click at [172, 211] on div "Back to Dashboard Change Sender ID Customers Technicians Select a contact Outbo…" at bounding box center [341, 159] width 464 height 288
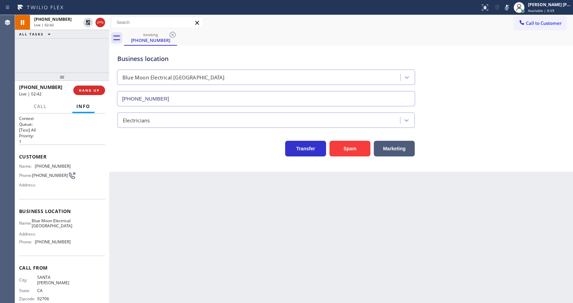
drag, startPoint x: 284, startPoint y: 220, endPoint x: 264, endPoint y: 242, distance: 30.4
click at [284, 220] on div "Back to Dashboard Change Sender ID Customers Technicians Select a contact Outbo…" at bounding box center [341, 159] width 464 height 288
drag, startPoint x: 106, startPoint y: 223, endPoint x: 148, endPoint y: 253, distance: 51.1
click at [106, 223] on div "Context Queue: [Test] All Priority: 1 Customer Name: [PHONE_NUMBER] Phone: [PHO…" at bounding box center [62, 209] width 94 height 190
click at [256, 203] on div "Back to Dashboard Change Sender ID Customers Technicians Select a contact Outbo…" at bounding box center [341, 159] width 464 height 288
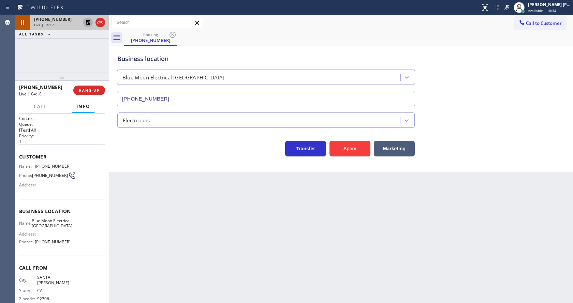
click at [87, 21] on icon at bounding box center [88, 22] width 5 height 5
click at [508, 9] on icon at bounding box center [506, 7] width 3 height 5
click at [512, 69] on div "Business location Blue Moon Electrical [GEOGRAPHIC_DATA] [PHONE_NUMBER]" at bounding box center [341, 76] width 450 height 62
click at [147, 243] on div "Back to Dashboard Change Sender ID Customers Technicians Select a contact Outbo…" at bounding box center [341, 159] width 464 height 288
drag, startPoint x: 281, startPoint y: 222, endPoint x: 261, endPoint y: 200, distance: 29.2
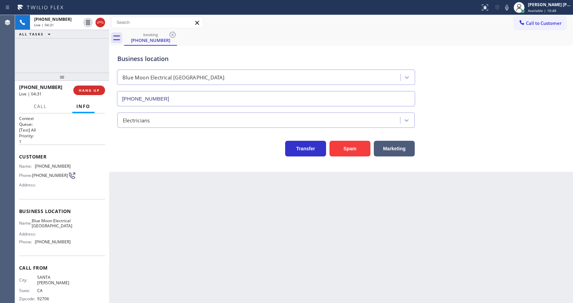
click at [281, 222] on div "Back to Dashboard Change Sender ID Customers Technicians Select a contact Outbo…" at bounding box center [341, 159] width 464 height 288
click at [159, 221] on div "Back to Dashboard Change Sender ID Customers Technicians Select a contact Outbo…" at bounding box center [341, 159] width 464 height 288
click at [338, 219] on div "Back to Dashboard Change Sender ID Customers Technicians Select a contact Outbo…" at bounding box center [341, 159] width 464 height 288
click at [165, 164] on div "Business location Blue Moon Electrical [GEOGRAPHIC_DATA] [PHONE_NUMBER] Electri…" at bounding box center [341, 109] width 464 height 126
click at [161, 211] on div "Back to Dashboard Change Sender ID Customers Technicians Select a contact Outbo…" at bounding box center [341, 159] width 464 height 288
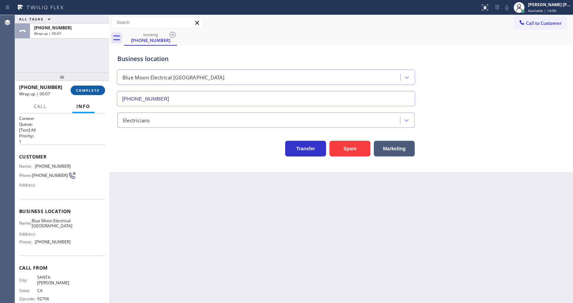
click at [81, 90] on span "COMPLETE" at bounding box center [88, 90] width 24 height 5
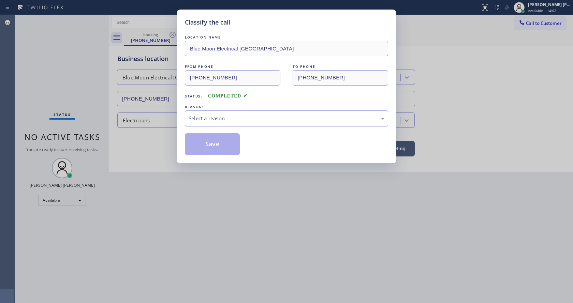
click at [215, 117] on div "Select a reason" at bounding box center [287, 119] width 196 height 8
click at [209, 142] on button "Save" at bounding box center [212, 144] width 55 height 22
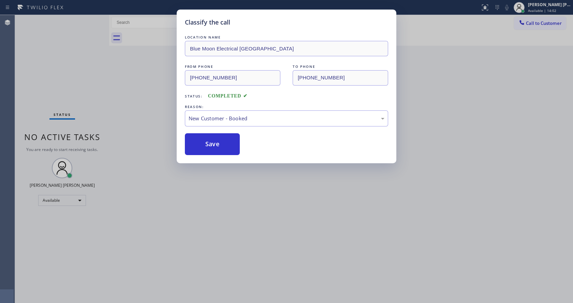
drag, startPoint x: 236, startPoint y: 272, endPoint x: 231, endPoint y: 297, distance: 25.7
click at [235, 272] on div "Classify the call LOCATION NAME Blue Moon Electrical [GEOGRAPHIC_DATA] FROM PHO…" at bounding box center [286, 151] width 573 height 303
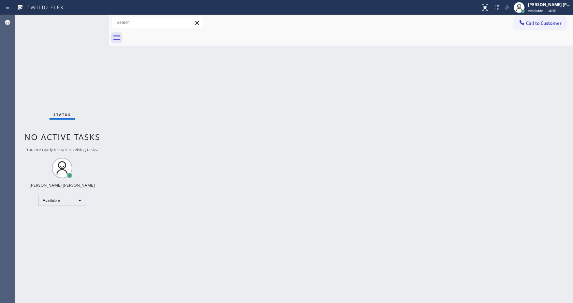
click at [109, 159] on div at bounding box center [109, 159] width 0 height 288
click at [323, 162] on div "Back to Dashboard Change Sender ID Customers Technicians Select a contact Outbo…" at bounding box center [341, 159] width 464 height 288
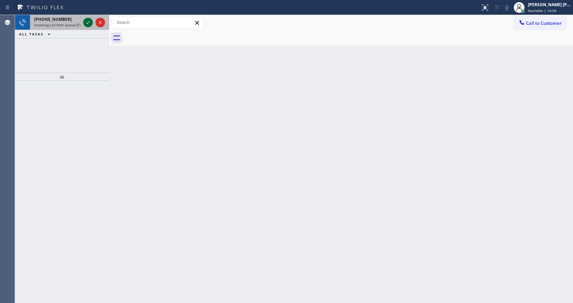
click at [87, 20] on icon at bounding box center [88, 22] width 8 height 8
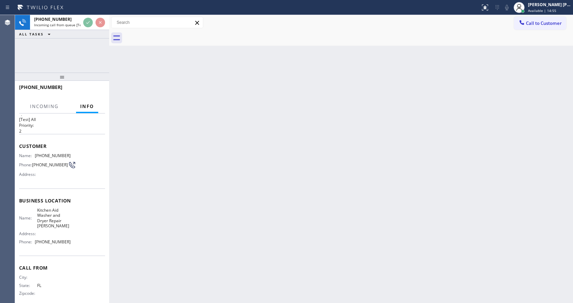
scroll to position [19, 0]
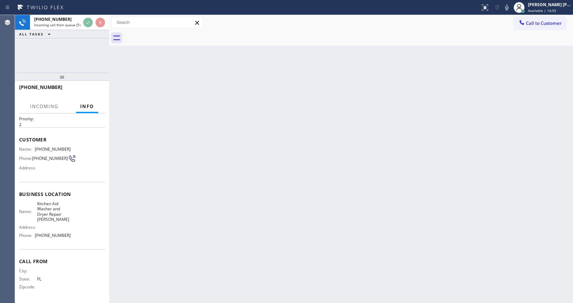
click at [255, 205] on div "Back to Dashboard Change Sender ID Customers Technicians Select a contact Outbo…" at bounding box center [341, 159] width 464 height 288
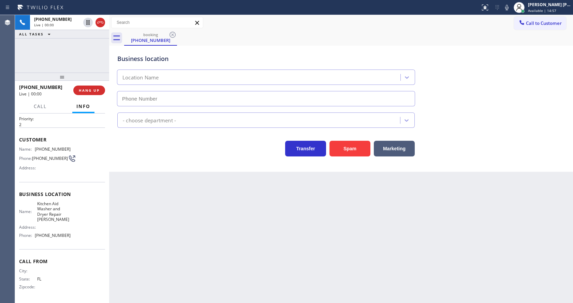
type input "[PHONE_NUMBER]"
click at [164, 179] on div "Back to Dashboard Change Sender ID Customers Technicians Select a contact Outbo…" at bounding box center [341, 159] width 464 height 288
click at [310, 252] on div "Back to Dashboard Change Sender ID Customers Technicians Select a contact Outbo…" at bounding box center [341, 159] width 464 height 288
click at [204, 273] on div "Back to Dashboard Change Sender ID Customers Technicians Select a contact Outbo…" at bounding box center [341, 159] width 464 height 288
click at [42, 174] on div "Customer Name: [PHONE_NUMBER] Phone: [PHONE_NUMBER] Address:" at bounding box center [62, 155] width 86 height 55
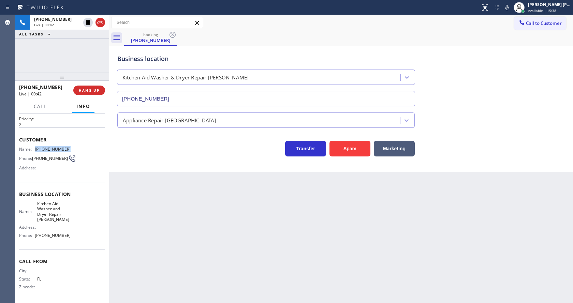
drag, startPoint x: 35, startPoint y: 146, endPoint x: 74, endPoint y: 147, distance: 39.2
click at [74, 147] on div "Name: [PHONE_NUMBER] Phone: [PHONE_NUMBER] Address:" at bounding box center [62, 160] width 86 height 27
drag, startPoint x: 194, startPoint y: 219, endPoint x: 186, endPoint y: 302, distance: 83.6
click at [193, 228] on div "Back to Dashboard Change Sender ID Customers Technicians Select a contact Outbo…" at bounding box center [341, 159] width 464 height 288
click at [152, 228] on div "Back to Dashboard Change Sender ID Customers Technicians Select a contact Outbo…" at bounding box center [341, 159] width 464 height 288
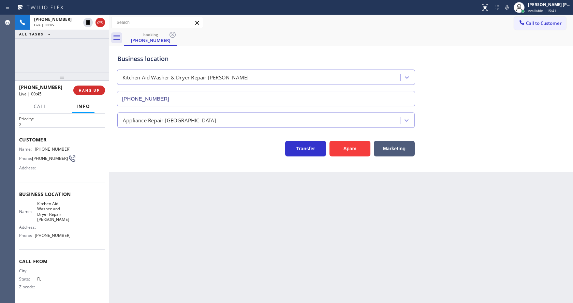
click at [71, 213] on div "Name: Kitchen Aid Washer and Dryer Repair [PERSON_NAME] Address: Phone: [PHONE_…" at bounding box center [62, 221] width 86 height 40
drag, startPoint x: 36, startPoint y: 201, endPoint x: 55, endPoint y: 220, distance: 27.0
click at [55, 220] on span "Kitchen Aid Washer and Dryer Repair [PERSON_NAME]" at bounding box center [54, 211] width 34 height 21
click at [114, 220] on div "Back to Dashboard Change Sender ID Customers Technicians Select a contact Outbo…" at bounding box center [341, 159] width 464 height 288
click at [71, 226] on div "Name: Kitchen Aid Washer and Dryer Repair [PERSON_NAME] Address: Phone: [PHONE_…" at bounding box center [62, 221] width 86 height 40
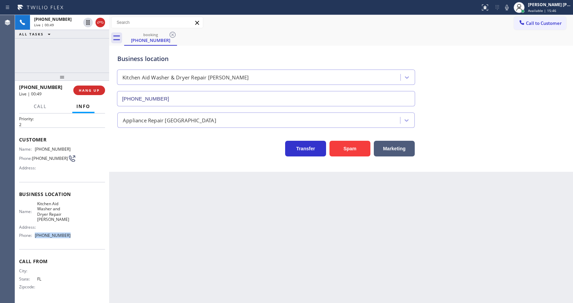
drag, startPoint x: 35, startPoint y: 234, endPoint x: 86, endPoint y: 235, distance: 50.5
click at [86, 235] on div "Name: Kitchen Aid Washer and Dryer Repair [PERSON_NAME] Address: Phone: [PHONE_…" at bounding box center [62, 221] width 86 height 40
click at [193, 254] on div "Back to Dashboard Change Sender ID Customers Technicians Select a contact Outbo…" at bounding box center [341, 159] width 464 height 288
click at [273, 225] on div "Back to Dashboard Change Sender ID Customers Technicians Select a contact Outbo…" at bounding box center [341, 159] width 464 height 288
click at [130, 239] on div "Back to Dashboard Change Sender ID Customers Technicians Select a contact Outbo…" at bounding box center [341, 159] width 464 height 288
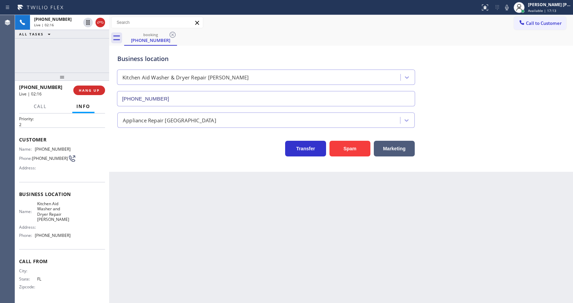
click at [189, 210] on div "Back to Dashboard Change Sender ID Customers Technicians Select a contact Outbo…" at bounding box center [341, 159] width 464 height 288
click at [197, 281] on div "Back to Dashboard Change Sender ID Customers Technicians Select a contact Outbo…" at bounding box center [341, 159] width 464 height 288
drag, startPoint x: 355, startPoint y: 222, endPoint x: 218, endPoint y: 166, distance: 147.7
click at [355, 222] on div "Back to Dashboard Change Sender ID Customers Technicians Select a contact Outbo…" at bounding box center [341, 159] width 464 height 288
click at [85, 87] on button "COMPLETE" at bounding box center [88, 91] width 34 height 10
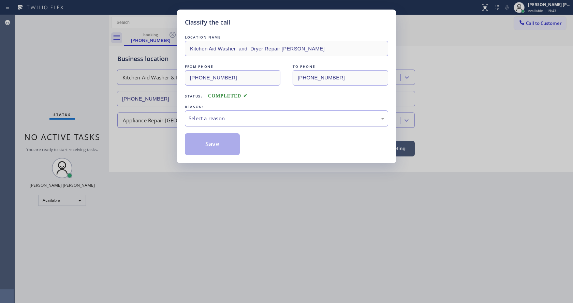
click at [211, 119] on div "Select a reason" at bounding box center [287, 119] width 196 height 8
click at [205, 143] on button "Save" at bounding box center [212, 144] width 55 height 22
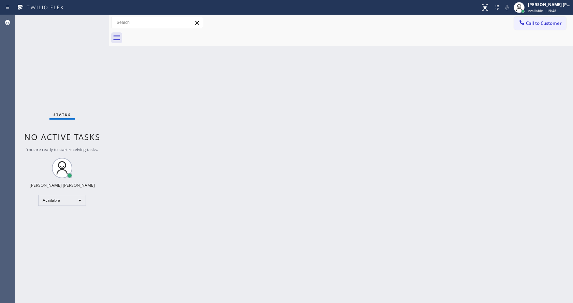
click at [419, 198] on div "Back to Dashboard Change Sender ID Customers Technicians Select a contact Outbo…" at bounding box center [341, 159] width 464 height 288
click at [96, 17] on div "Status No active tasks You are ready to start receiving tasks. [PERSON_NAME] [P…" at bounding box center [62, 159] width 94 height 288
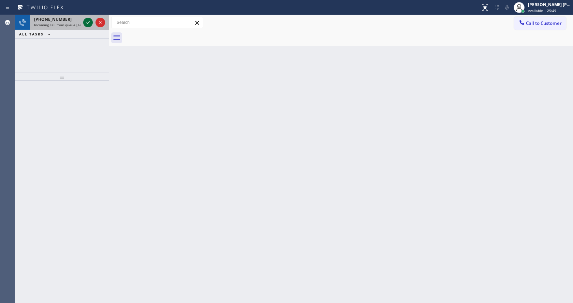
click at [87, 21] on icon at bounding box center [88, 22] width 8 height 8
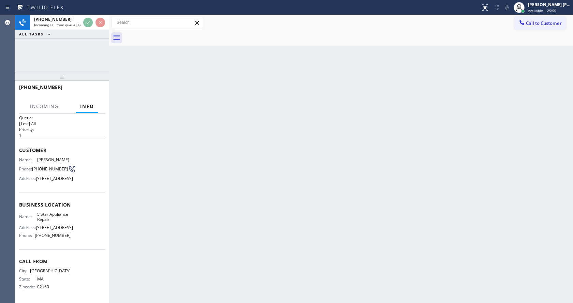
scroll to position [19, 0]
click at [288, 156] on div "Back to Dashboard Change Sender ID Customers Technicians Select a contact Outbo…" at bounding box center [341, 159] width 464 height 288
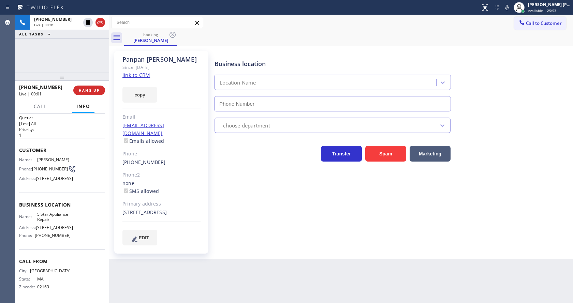
type input "[PHONE_NUMBER]"
click at [273, 174] on div "Business location 5 Star Appliance Repair [PHONE_NUMBER] 5 Star Appliance Trans…" at bounding box center [392, 148] width 358 height 191
click at [144, 76] on link "link to CRM" at bounding box center [136, 75] width 28 height 7
click at [203, 244] on div "[PERSON_NAME] Since: [DATE] link to CRM copy Email [EMAIL_ADDRESS][DOMAIN_NAME]…" at bounding box center [161, 152] width 94 height 203
click at [511, 10] on icon at bounding box center [507, 7] width 8 height 8
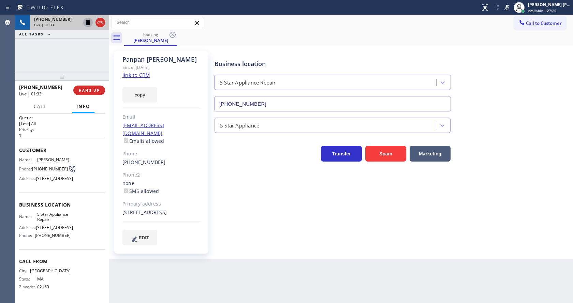
click at [88, 22] on icon at bounding box center [87, 22] width 3 height 5
click at [261, 243] on div "Business location 5 Star Appliance Repair [PHONE_NUMBER] 5 Star Appliance Trans…" at bounding box center [392, 148] width 358 height 191
click at [186, 228] on div "[PERSON_NAME] Since: [DATE] link to CRM copy Email [EMAIL_ADDRESS][DOMAIN_NAME]…" at bounding box center [161, 152] width 94 height 203
click at [87, 22] on icon at bounding box center [88, 22] width 5 height 5
click at [511, 4] on icon at bounding box center [507, 7] width 8 height 8
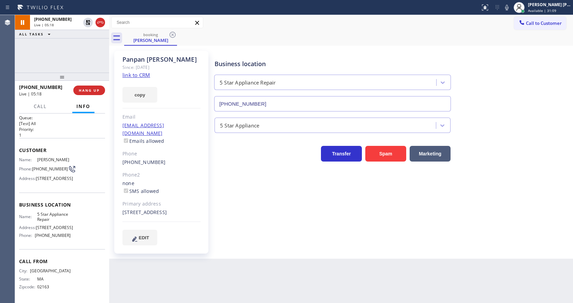
click at [518, 59] on div "Business location 5 Star Appliance Repair [PHONE_NUMBER]" at bounding box center [392, 81] width 358 height 62
click at [216, 251] on div "Business location 5 Star Appliance Repair [PHONE_NUMBER] 5 Star Appliance Trans…" at bounding box center [392, 155] width 358 height 205
click at [212, 167] on div "[PERSON_NAME] Since: [DATE] link to CRM copy Email [EMAIL_ADDRESS][DOMAIN_NAME]…" at bounding box center [162, 152] width 102 height 210
click at [87, 89] on span "HANG UP" at bounding box center [89, 90] width 21 height 5
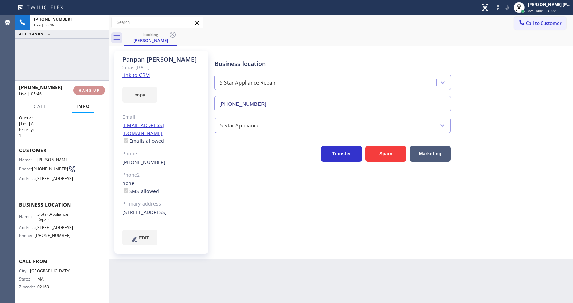
click at [87, 89] on span "HANG UP" at bounding box center [89, 90] width 21 height 5
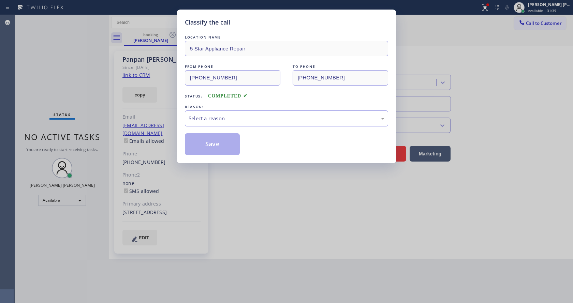
click at [87, 89] on div "Classify the call LOCATION NAME 5 Star Appliance Repair FROM PHONE [PHONE_NUMBE…" at bounding box center [286, 151] width 573 height 303
click at [225, 120] on div "Select a reason" at bounding box center [287, 119] width 196 height 8
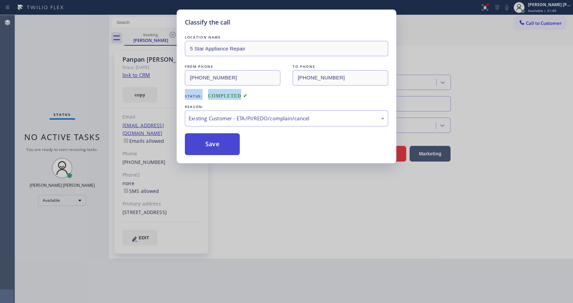
click at [213, 145] on button "Save" at bounding box center [212, 144] width 55 height 22
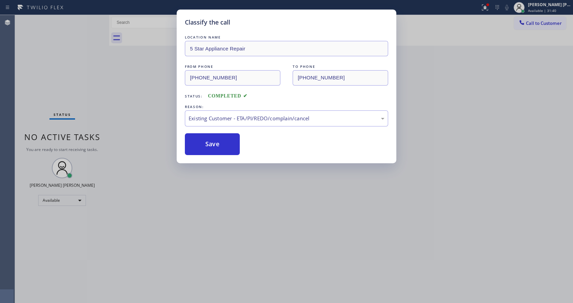
drag, startPoint x: 232, startPoint y: 171, endPoint x: 221, endPoint y: 261, distance: 91.1
click at [231, 177] on div "Classify the call LOCATION NAME 5 Star Appliance Repair FROM PHONE [PHONE_NUMBE…" at bounding box center [286, 151] width 573 height 303
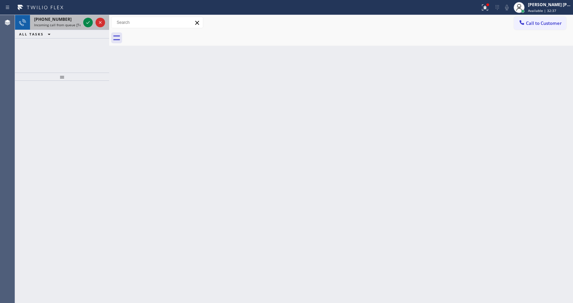
click at [83, 21] on div at bounding box center [94, 22] width 25 height 15
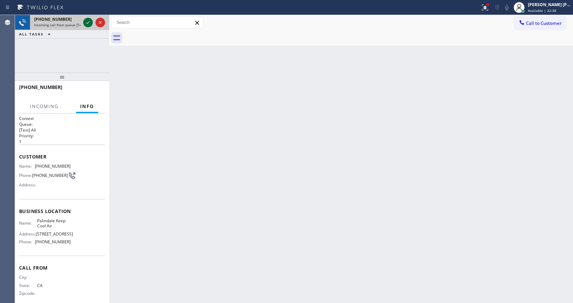
click at [86, 21] on icon at bounding box center [88, 22] width 8 height 8
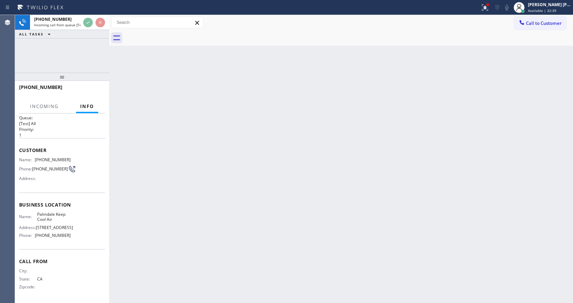
click at [170, 191] on div "Back to Dashboard Change Sender ID Customers Technicians Select a contact Outbo…" at bounding box center [341, 159] width 464 height 288
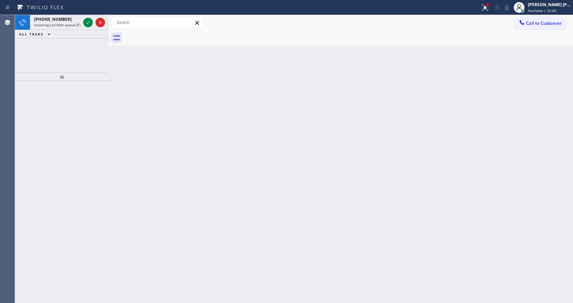
drag, startPoint x: 177, startPoint y: 102, endPoint x: 143, endPoint y: 62, distance: 53.0
click at [177, 102] on div "Back to Dashboard Change Sender ID Customers Technicians Select a contact Outbo…" at bounding box center [341, 159] width 464 height 288
click at [85, 24] on icon at bounding box center [88, 22] width 8 height 8
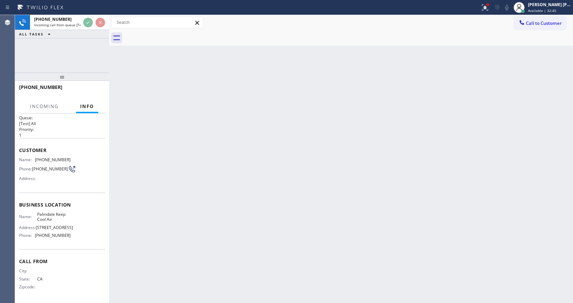
scroll to position [9, 0]
click at [271, 227] on div "Back to Dashboard Change Sender ID Customers Technicians Select a contact Outbo…" at bounding box center [341, 159] width 464 height 288
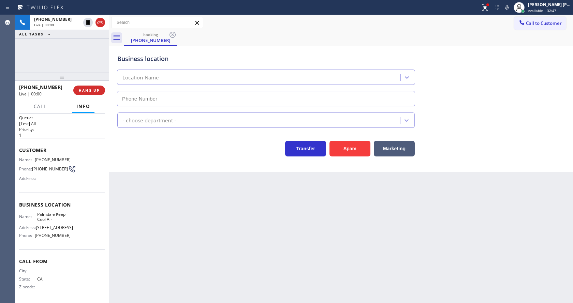
type input "[PHONE_NUMBER]"
click at [231, 241] on div "Back to Dashboard Change Sender ID Customers Technicians Select a contact Outbo…" at bounding box center [341, 159] width 464 height 288
click at [210, 229] on div "Back to Dashboard Change Sender ID Customers Technicians Select a contact Outbo…" at bounding box center [341, 159] width 464 height 288
click at [218, 218] on div "Back to Dashboard Change Sender ID Customers Technicians Select a contact Outbo…" at bounding box center [341, 159] width 464 height 288
click at [489, 7] on icon at bounding box center [485, 7] width 8 height 8
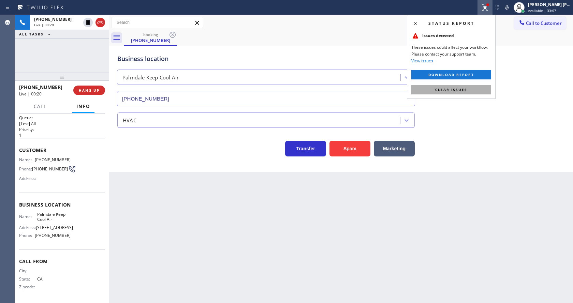
click at [467, 92] on button "Clear issues" at bounding box center [451, 90] width 80 height 10
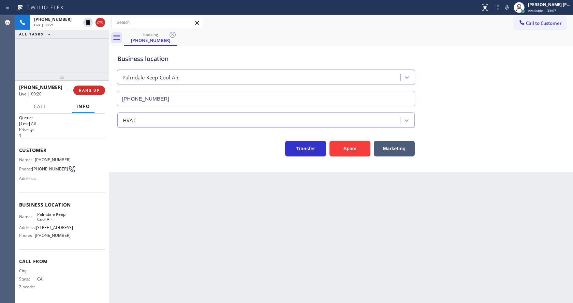
click at [483, 101] on div "Business location [GEOGRAPHIC_DATA] [PHONE_NUMBER]" at bounding box center [341, 76] width 450 height 62
click at [175, 239] on div "Back to Dashboard Change Sender ID Customers Technicians Select a contact Outbo…" at bounding box center [341, 159] width 464 height 288
click at [350, 221] on div "Back to Dashboard Change Sender ID Customers Technicians Select a contact Outbo…" at bounding box center [341, 159] width 464 height 288
click at [130, 201] on div "Back to Dashboard Change Sender ID Customers Technicians Select a contact Outbo…" at bounding box center [341, 159] width 464 height 288
drag, startPoint x: 268, startPoint y: 225, endPoint x: 259, endPoint y: 228, distance: 9.1
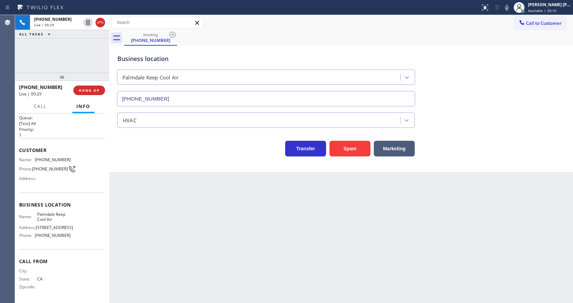
click at [268, 225] on div "Back to Dashboard Change Sender ID Customers Technicians Select a contact Outbo…" at bounding box center [341, 159] width 464 height 288
drag, startPoint x: 34, startPoint y: 158, endPoint x: 68, endPoint y: 158, distance: 33.8
click at [68, 158] on div "Name: [PHONE_NUMBER] Phone: [PHONE_NUMBER] Address:" at bounding box center [62, 170] width 86 height 27
drag, startPoint x: 192, startPoint y: 204, endPoint x: 166, endPoint y: 299, distance: 98.6
click at [192, 204] on div "Back to Dashboard Change Sender ID Customers Technicians Select a contact Outbo…" at bounding box center [341, 159] width 464 height 288
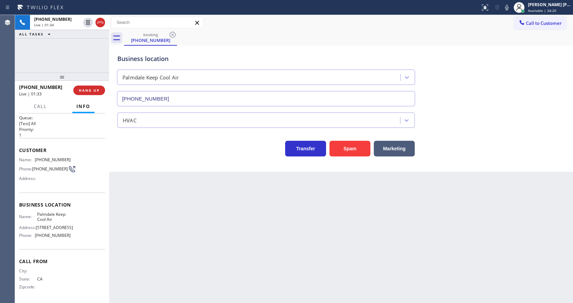
click at [286, 247] on div "Back to Dashboard Change Sender ID Customers Technicians Select a contact Outbo…" at bounding box center [341, 159] width 464 height 288
click at [162, 221] on div "Back to Dashboard Change Sender ID Customers Technicians Select a contact Outbo…" at bounding box center [341, 159] width 464 height 288
drag, startPoint x: 65, startPoint y: 233, endPoint x: 42, endPoint y: 221, distance: 26.5
click at [65, 233] on span "[PHONE_NUMBER]" at bounding box center [53, 235] width 36 height 5
drag, startPoint x: 36, startPoint y: 214, endPoint x: 55, endPoint y: 221, distance: 20.1
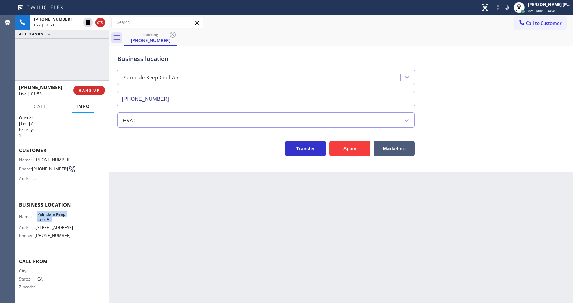
click at [55, 221] on span "Palmdale Keep Cool Air" at bounding box center [54, 217] width 34 height 11
drag, startPoint x: 153, startPoint y: 228, endPoint x: 135, endPoint y: 303, distance: 77.0
click at [148, 243] on div "Back to Dashboard Change Sender ID Customers Technicians Select a contact Outbo…" at bounding box center [341, 159] width 464 height 288
click at [70, 253] on div "Call From City: State: [US_STATE] Zipcode:" at bounding box center [62, 274] width 86 height 51
drag, startPoint x: 36, startPoint y: 236, endPoint x: 66, endPoint y: 237, distance: 30.0
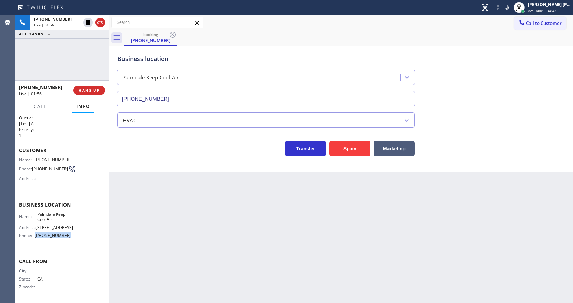
click at [66, 237] on span "[PHONE_NUMBER]" at bounding box center [53, 235] width 36 height 5
click at [189, 247] on div "Back to Dashboard Change Sender ID Customers Technicians Select a contact Outbo…" at bounding box center [341, 159] width 464 height 288
click at [247, 241] on div "Back to Dashboard Change Sender ID Customers Technicians Select a contact Outbo…" at bounding box center [341, 159] width 464 height 288
click at [509, 5] on icon at bounding box center [507, 7] width 8 height 8
click at [87, 21] on icon at bounding box center [87, 22] width 3 height 5
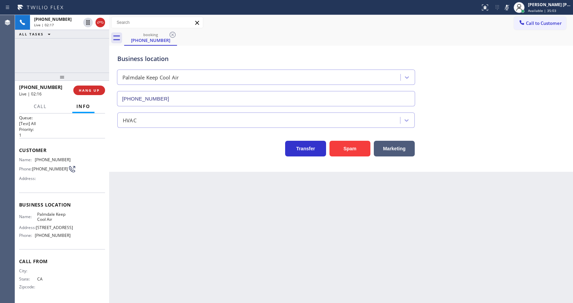
click at [190, 255] on div "Back to Dashboard Change Sender ID Customers Technicians Select a contact Outbo…" at bounding box center [341, 159] width 464 height 288
click at [285, 229] on div "Back to Dashboard Change Sender ID Customers Technicians Select a contact Outbo…" at bounding box center [341, 159] width 464 height 288
click at [205, 219] on div "Back to Dashboard Change Sender ID Customers Technicians Select a contact Outbo…" at bounding box center [341, 159] width 464 height 288
click at [249, 228] on div "Back to Dashboard Change Sender ID Customers Technicians Select a contact Outbo…" at bounding box center [341, 159] width 464 height 288
click at [225, 274] on div "Back to Dashboard Change Sender ID Customers Technicians Select a contact Outbo…" at bounding box center [341, 159] width 464 height 288
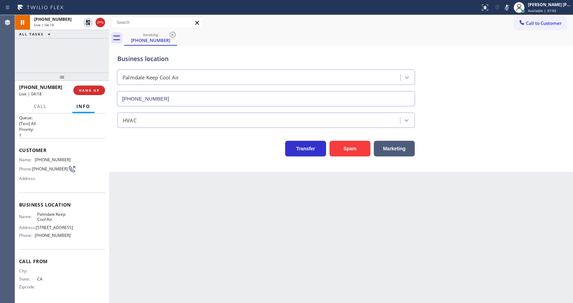
click at [571, 74] on div "Business location [GEOGRAPHIC_DATA] Keep Cool Air [PHONE_NUMBER] HVAC Transfer …" at bounding box center [341, 101] width 460 height 109
click at [181, 230] on div "Back to Dashboard Change Sender ID Customers Technicians Select a contact Outbo…" at bounding box center [341, 159] width 464 height 288
click at [184, 242] on div "Back to Dashboard Change Sender ID Customers Technicians Select a contact Outbo…" at bounding box center [341, 159] width 464 height 288
click at [401, 212] on div "Back to Dashboard Change Sender ID Customers Technicians Select a contact Outbo…" at bounding box center [341, 159] width 464 height 288
click at [510, 13] on div "Status report No issues detected If you experience an issue, please download th…" at bounding box center [524, 7] width 95 height 15
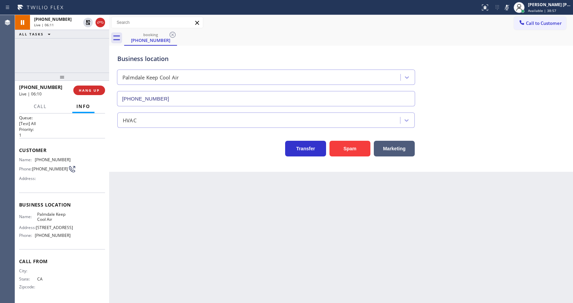
click at [508, 6] on icon at bounding box center [506, 7] width 3 height 5
click at [87, 23] on icon at bounding box center [88, 22] width 8 height 8
drag, startPoint x: 177, startPoint y: 213, endPoint x: 168, endPoint y: 295, distance: 82.3
click at [177, 213] on div "Back to Dashboard Change Sender ID Customers Technicians Select a contact Outbo…" at bounding box center [341, 159] width 464 height 288
click at [287, 272] on div "Back to Dashboard Change Sender ID Customers Technicians Select a contact Outbo…" at bounding box center [341, 159] width 464 height 288
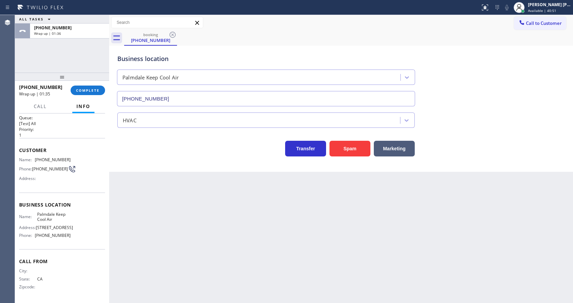
click at [84, 84] on div "[PHONE_NUMBER] Wrap up | 01:35 COMPLETE" at bounding box center [62, 90] width 86 height 18
click at [85, 89] on span "COMPLETE" at bounding box center [88, 90] width 24 height 5
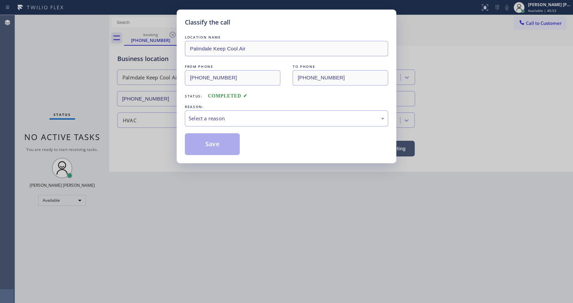
click at [243, 131] on div "LOCATION NAME Palmdale Keep Cool Air FROM PHONE [PHONE_NUMBER] TO PHONE [PHONE_…" at bounding box center [286, 94] width 203 height 121
click at [236, 117] on div "Select a reason" at bounding box center [287, 119] width 196 height 8
click at [215, 144] on button "Save" at bounding box center [212, 144] width 55 height 22
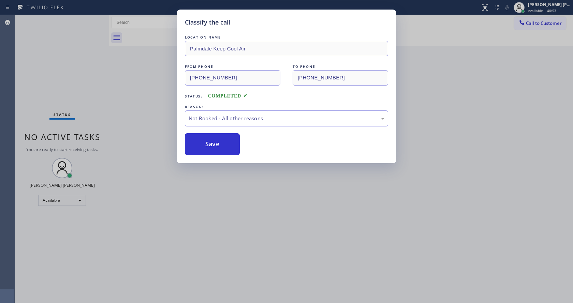
click at [229, 226] on div "Classify the call LOCATION NAME Palmdale Keep Cool Air FROM PHONE [PHONE_NUMBER…" at bounding box center [286, 151] width 573 height 303
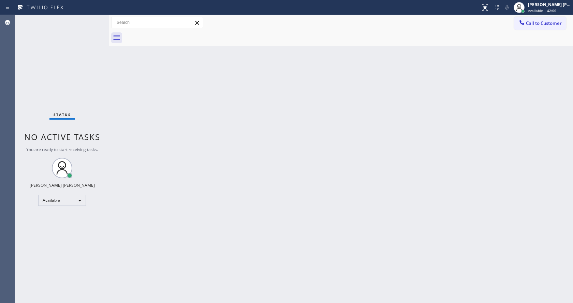
click at [136, 143] on div "Back to Dashboard Change Sender ID Customers Technicians Select a contact Outbo…" at bounding box center [341, 159] width 464 height 288
drag, startPoint x: 201, startPoint y: 164, endPoint x: 199, endPoint y: 176, distance: 12.4
click at [201, 164] on div "Back to Dashboard Change Sender ID Customers Technicians Select a contact Outbo…" at bounding box center [341, 159] width 464 height 288
click at [168, 296] on div "Back to Dashboard Change Sender ID Customers Technicians Select a contact Outbo…" at bounding box center [341, 159] width 464 height 288
drag, startPoint x: 285, startPoint y: 137, endPoint x: 280, endPoint y: 146, distance: 10.5
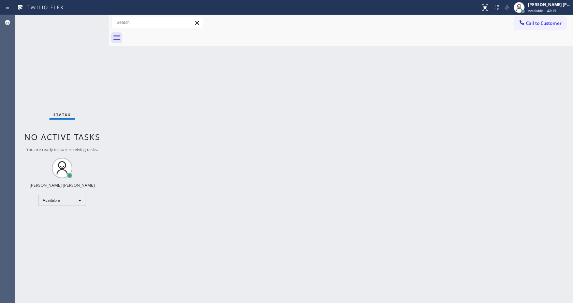
click at [286, 137] on div "Back to Dashboard Change Sender ID Customers Technicians Select a contact Outbo…" at bounding box center [341, 159] width 464 height 288
click at [154, 111] on div "Back to Dashboard Change Sender ID Customers Technicians Select a contact Outbo…" at bounding box center [341, 159] width 464 height 288
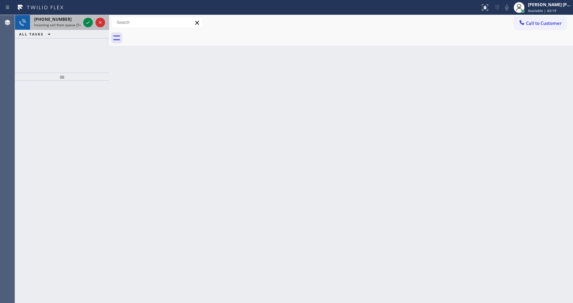
click at [78, 23] on span "Incoming call from queue [Test] All" at bounding box center [62, 25] width 57 height 5
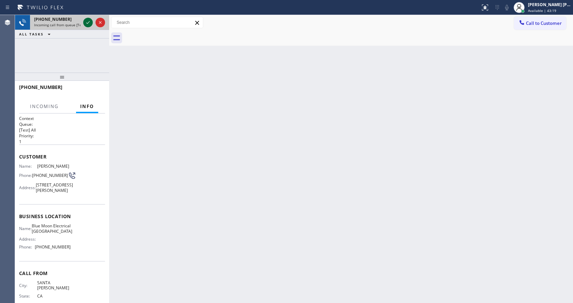
click at [85, 24] on icon at bounding box center [88, 22] width 8 height 8
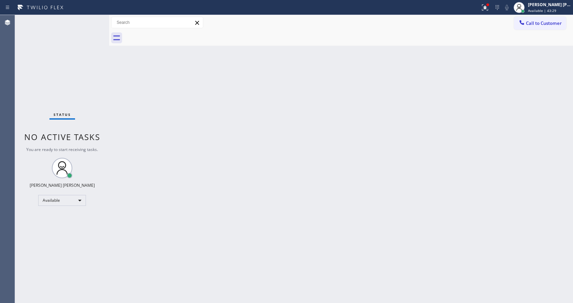
drag, startPoint x: 114, startPoint y: 87, endPoint x: 295, endPoint y: 40, distance: 187.0
click at [114, 87] on div "Back to Dashboard Change Sender ID Customers Technicians Select a contact Outbo…" at bounding box center [341, 159] width 464 height 288
click at [152, 180] on div "Back to Dashboard Change Sender ID Customers Technicians Select a contact Outbo…" at bounding box center [341, 159] width 464 height 288
click at [205, 204] on div "Back to Dashboard Change Sender ID Customers Technicians Select a contact Outbo…" at bounding box center [341, 159] width 464 height 288
click at [331, 209] on div "Back to Dashboard Change Sender ID Customers Technicians Select a contact Outbo…" at bounding box center [341, 159] width 464 height 288
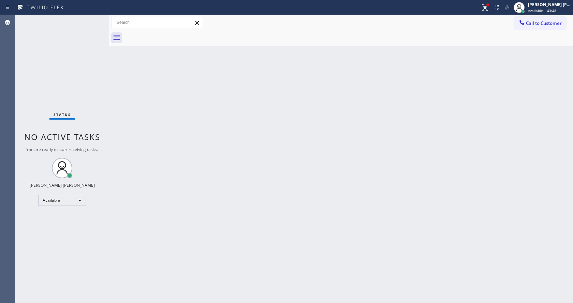
drag, startPoint x: 225, startPoint y: 227, endPoint x: 221, endPoint y: 230, distance: 4.7
click at [225, 228] on div "Back to Dashboard Change Sender ID Customers Technicians Select a contact Outbo…" at bounding box center [341, 159] width 464 height 288
drag, startPoint x: 339, startPoint y: 197, endPoint x: 281, endPoint y: 232, distance: 67.9
click at [339, 197] on div "Back to Dashboard Change Sender ID Customers Technicians Select a contact Outbo…" at bounding box center [341, 159] width 464 height 288
click at [124, 116] on div "Back to Dashboard Change Sender ID Customers Technicians Select a contact Outbo…" at bounding box center [341, 159] width 464 height 288
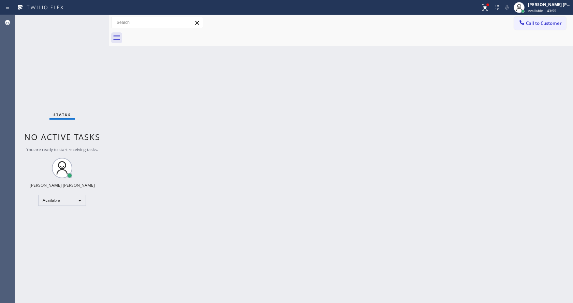
click at [185, 143] on div "Back to Dashboard Change Sender ID Customers Technicians Select a contact Outbo…" at bounding box center [341, 159] width 464 height 288
click at [91, 98] on div "Status No active tasks You are ready to start receiving tasks. [PERSON_NAME] [P…" at bounding box center [62, 159] width 94 height 288
click at [92, 19] on div "Status No active tasks You are ready to start receiving tasks. [PERSON_NAME] [P…" at bounding box center [62, 159] width 94 height 288
click at [159, 109] on div "Back to Dashboard Change Sender ID Customers Technicians Select a contact Outbo…" at bounding box center [341, 159] width 464 height 288
click at [154, 137] on div "Back to Dashboard Change Sender ID Customers Technicians Select a contact Outbo…" at bounding box center [341, 159] width 464 height 288
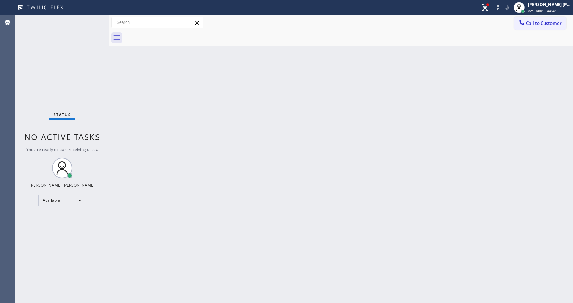
click at [155, 114] on div "Back to Dashboard Change Sender ID Customers Technicians Select a contact Outbo…" at bounding box center [341, 159] width 464 height 288
click at [227, 207] on div "Back to Dashboard Change Sender ID Customers Technicians Select a contact Outbo…" at bounding box center [341, 159] width 464 height 288
click at [144, 98] on div "Back to Dashboard Change Sender ID Customers Technicians Select a contact Outbo…" at bounding box center [341, 159] width 464 height 288
click at [334, 141] on div "Back to Dashboard Change Sender ID Customers Technicians Select a contact Outbo…" at bounding box center [341, 159] width 464 height 288
click at [482, 8] on div at bounding box center [484, 7] width 15 height 8
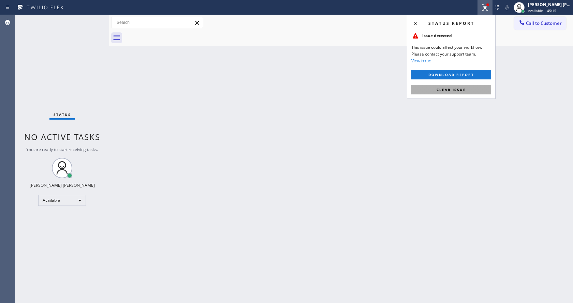
click at [478, 85] on button "Clear issue" at bounding box center [451, 90] width 80 height 10
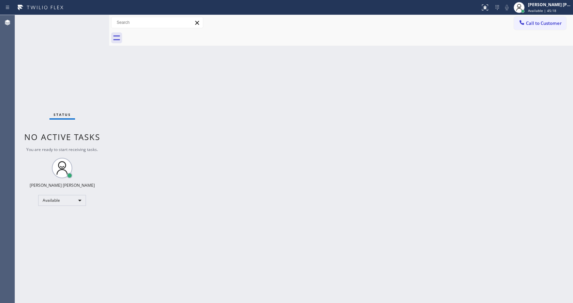
click at [158, 188] on div "Back to Dashboard Change Sender ID Customers Technicians Select a contact Outbo…" at bounding box center [341, 159] width 464 height 288
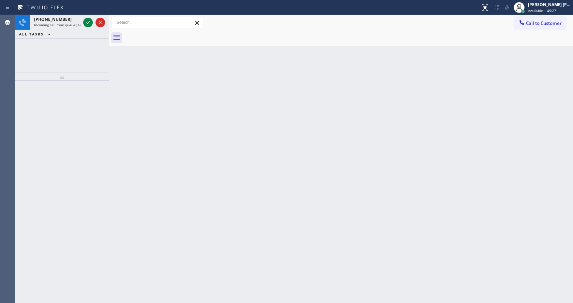
click at [133, 73] on div "Back to Dashboard Change Sender ID Customers Technicians Select a contact Outbo…" at bounding box center [341, 159] width 464 height 288
click at [88, 24] on icon at bounding box center [88, 22] width 8 height 8
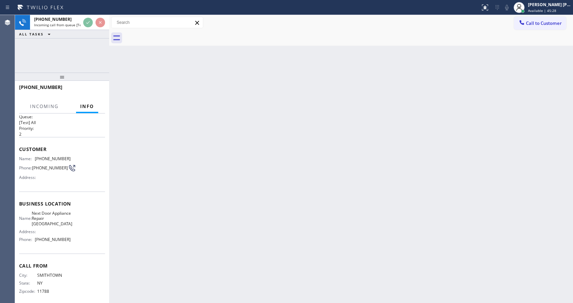
scroll to position [19, 0]
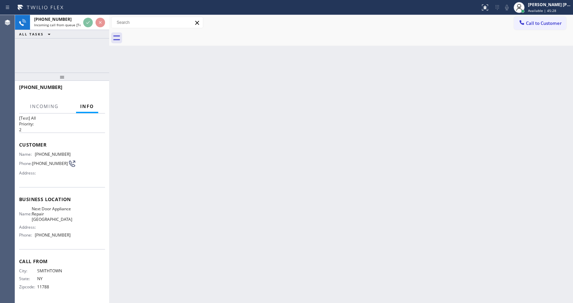
click at [228, 201] on div "Back to Dashboard Change Sender ID Customers Technicians Select a contact Outbo…" at bounding box center [341, 159] width 464 height 288
click at [161, 171] on div "Back to Dashboard Change Sender ID Customers Technicians Select a contact Outbo…" at bounding box center [341, 159] width 464 height 288
click at [66, 26] on span "Incoming call from queue [Test] All" at bounding box center [62, 25] width 57 height 5
click at [360, 231] on div "Back to Dashboard Change Sender ID Customers Technicians Select a contact Outbo…" at bounding box center [341, 159] width 464 height 288
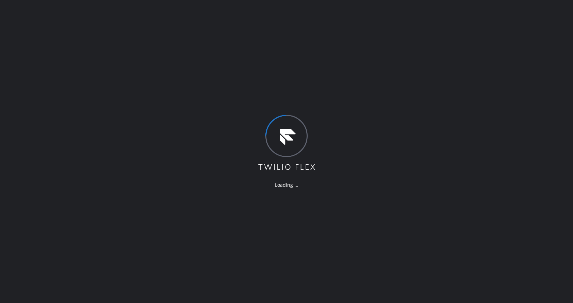
click at [188, 160] on div "Loading ..." at bounding box center [286, 151] width 573 height 303
click at [494, 151] on div "Loading ..." at bounding box center [286, 151] width 573 height 303
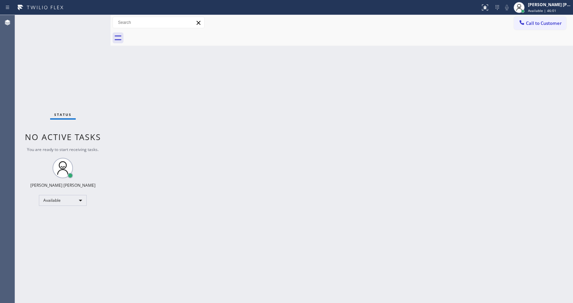
click at [112, 104] on div "Back to Dashboard Change Sender ID Customers Technicians Select a contact Outbo…" at bounding box center [341, 159] width 462 height 288
drag, startPoint x: 314, startPoint y: 193, endPoint x: 194, endPoint y: 110, distance: 145.7
click at [314, 193] on div "Back to Dashboard Change Sender ID Customers Technicians Select a contact Outbo…" at bounding box center [341, 159] width 462 height 288
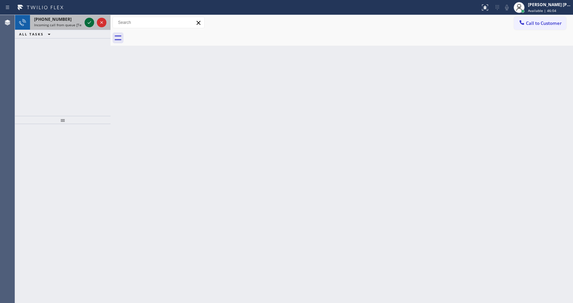
click at [92, 21] on icon at bounding box center [89, 22] width 8 height 8
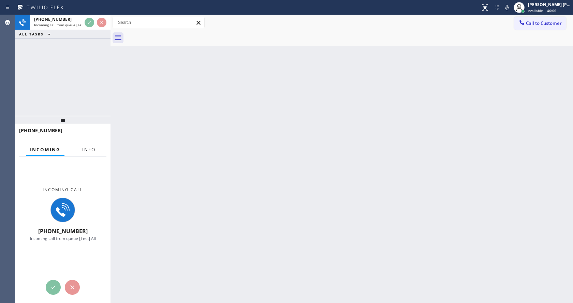
click at [93, 153] on button "Info" at bounding box center [88, 149] width 21 height 13
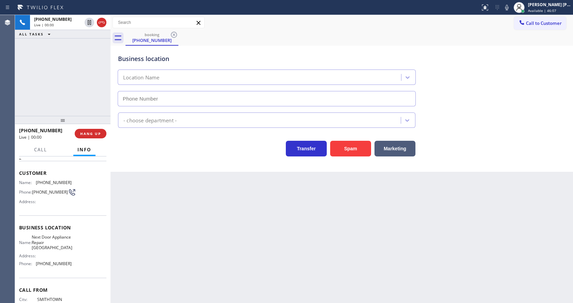
click at [231, 216] on div "Back to Dashboard Change Sender ID Customers Technicians Select a contact Outbo…" at bounding box center [341, 159] width 462 height 288
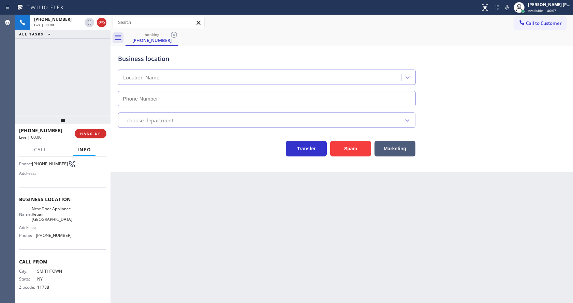
type input "[PHONE_NUMBER]"
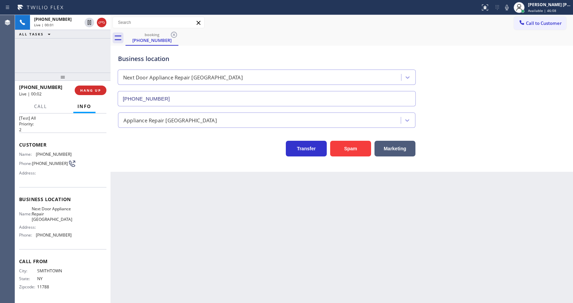
drag, startPoint x: 55, startPoint y: 115, endPoint x: 62, endPoint y: 67, distance: 47.9
click at [62, 67] on div "+16314063766 Live | 00:01 ALL TASKS ALL TASKS ACTIVE TASKS TASKS IN WRAP UP +16…" at bounding box center [62, 159] width 95 height 288
click at [231, 204] on div "Back to Dashboard Change Sender ID Customers Technicians Select a contact Outbo…" at bounding box center [341, 159] width 462 height 288
click at [162, 231] on div "Back to Dashboard Change Sender ID Customers Technicians Select a contact Outbo…" at bounding box center [341, 159] width 462 height 288
click at [255, 246] on div "Back to Dashboard Change Sender ID Customers Technicians Select a contact Outbo…" at bounding box center [341, 159] width 462 height 288
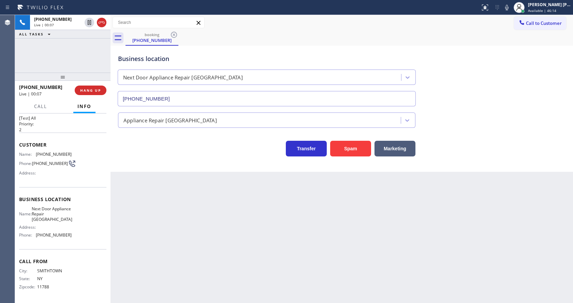
click at [208, 198] on div "Back to Dashboard Change Sender ID Customers Technicians Select a contact Outbo…" at bounding box center [341, 159] width 462 height 288
click at [276, 248] on div "Back to Dashboard Change Sender ID Customers Technicians Select a contact Outbo…" at bounding box center [341, 159] width 462 height 288
click at [167, 273] on div "Back to Dashboard Change Sender ID Customers Technicians Select a contact Outbo…" at bounding box center [341, 159] width 462 height 288
drag, startPoint x: 35, startPoint y: 151, endPoint x: 77, endPoint y: 152, distance: 41.3
click at [77, 152] on div "Name: (631) 406-3766 Phone: (631) 406-3766 Address:" at bounding box center [62, 165] width 87 height 27
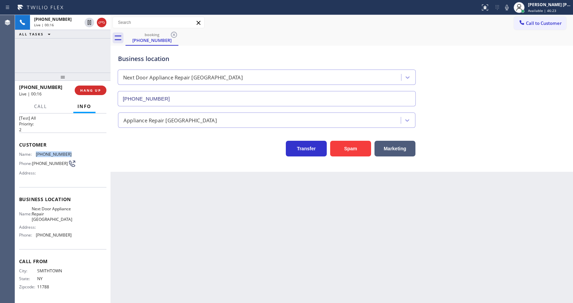
copy div "[PHONE_NUMBER]"
drag, startPoint x: 139, startPoint y: 211, endPoint x: 140, endPoint y: 300, distance: 88.3
click at [138, 213] on div "Back to Dashboard Change Sender ID Customers Technicians Select a contact Outbo…" at bounding box center [341, 159] width 462 height 288
click at [62, 213] on span "Next Door Appliance Repair [GEOGRAPHIC_DATA]" at bounding box center [52, 214] width 41 height 16
drag, startPoint x: 35, startPoint y: 210, endPoint x: 67, endPoint y: 219, distance: 32.7
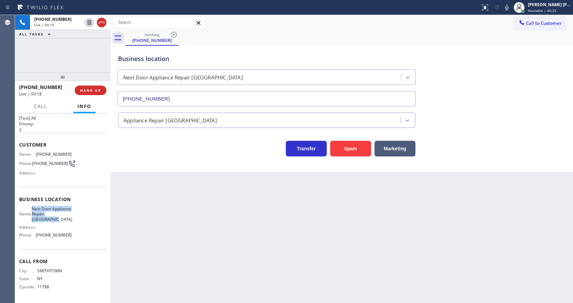
click at [67, 219] on div "Name: Next Door Appliance Repair Long Island" at bounding box center [45, 214] width 53 height 16
copy span "Next Door Appliance Repair [GEOGRAPHIC_DATA]"
click at [195, 230] on div "Back to Dashboard Change Sender ID Customers Technicians Select a contact Outbo…" at bounding box center [341, 159] width 462 height 288
click at [80, 240] on div "Name: Next Door Appliance Repair [GEOGRAPHIC_DATA] Address: Phone: [PHONE_NUMBE…" at bounding box center [62, 223] width 87 height 34
drag, startPoint x: 35, startPoint y: 235, endPoint x: 85, endPoint y: 233, distance: 50.1
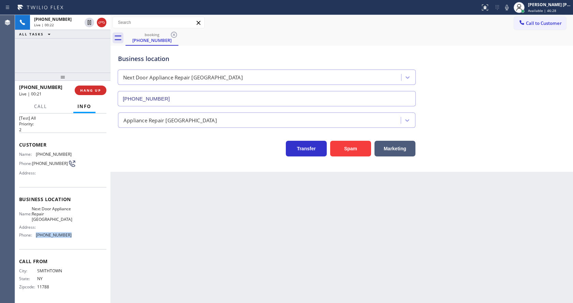
click at [85, 233] on div "Name: Next Door Appliance Repair [GEOGRAPHIC_DATA] Address: Phone: [PHONE_NUMBE…" at bounding box center [62, 223] width 87 height 34
copy div "[PHONE_NUMBER]"
drag, startPoint x: 182, startPoint y: 230, endPoint x: 147, endPoint y: 300, distance: 78.5
click at [181, 230] on div "Back to Dashboard Change Sender ID Customers Technicians Select a contact Outbo…" at bounding box center [341, 159] width 462 height 288
click at [356, 280] on div "Back to Dashboard Change Sender ID Customers Technicians Select a contact Outbo…" at bounding box center [341, 159] width 462 height 288
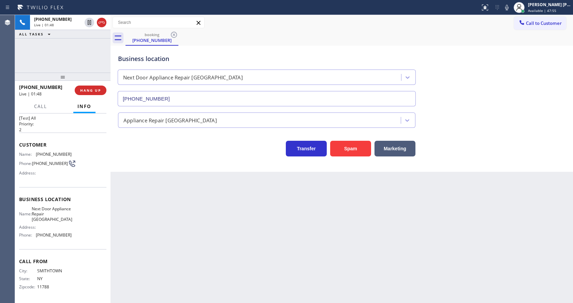
click at [61, 205] on div "Business location Name: Next Door Appliance Repair [GEOGRAPHIC_DATA] Address: P…" at bounding box center [62, 218] width 87 height 62
click at [375, 269] on div "Back to Dashboard Change Sender ID Customers Technicians Select a contact Outbo…" at bounding box center [341, 159] width 462 height 288
click at [186, 218] on div "Back to Dashboard Change Sender ID Customers Technicians Select a contact Outbo…" at bounding box center [341, 159] width 462 height 288
click at [194, 165] on div "Business location Next Door Appliance Repair Long Island (631) 203-1974 Applian…" at bounding box center [341, 109] width 462 height 126
click at [178, 246] on div "Back to Dashboard Change Sender ID Customers Technicians Select a contact Outbo…" at bounding box center [341, 159] width 462 height 288
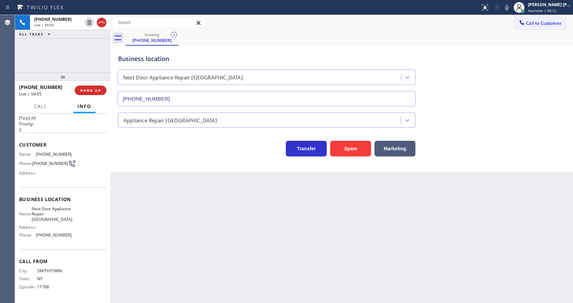
click at [320, 249] on div "Back to Dashboard Change Sender ID Customers Technicians Select a contact Outbo…" at bounding box center [341, 159] width 462 height 288
click at [511, 8] on icon at bounding box center [507, 7] width 8 height 8
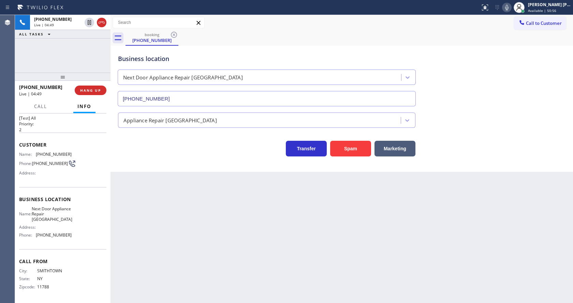
click at [495, 84] on div "Business location Next Door Appliance Repair [GEOGRAPHIC_DATA] [PHONE_NUMBER]" at bounding box center [342, 76] width 450 height 62
click at [187, 263] on div "Back to Dashboard Change Sender ID Customers Technicians Select a contact Outbo…" at bounding box center [341, 159] width 462 height 288
click at [146, 233] on div "Back to Dashboard Change Sender ID Customers Technicians Select a contact Outbo…" at bounding box center [341, 159] width 462 height 288
click at [245, 200] on div "Back to Dashboard Change Sender ID Customers Technicians Select a contact Outbo…" at bounding box center [341, 159] width 462 height 288
click at [92, 87] on button "HANG UP" at bounding box center [91, 91] width 32 height 10
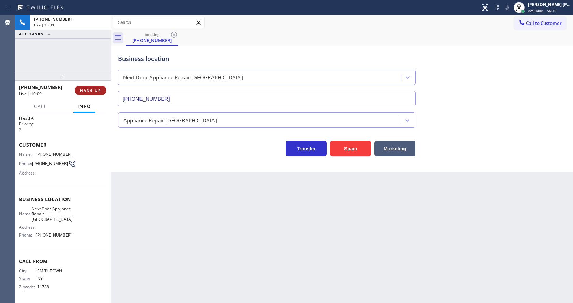
click at [92, 87] on button "HANG UP" at bounding box center [91, 91] width 32 height 10
click at [92, 87] on button "COMPLETE" at bounding box center [89, 91] width 34 height 10
click at [92, 87] on div "ALL TASKS ALL TASKS ACTIVE TASKS TASKS IN WRAP UP +16314063766 Wrap up | 00:01 …" at bounding box center [294, 159] width 558 height 288
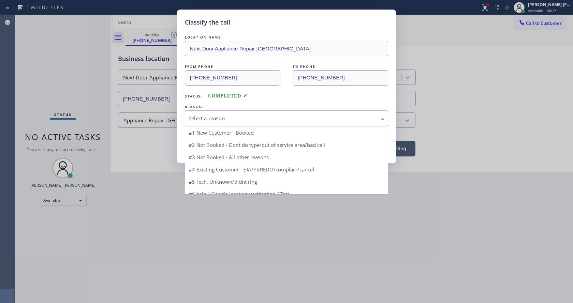
click at [207, 122] on div "Select a reason" at bounding box center [287, 119] width 196 height 8
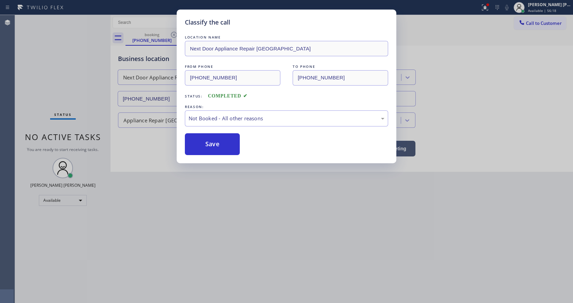
click at [207, 146] on button "Save" at bounding box center [212, 144] width 55 height 22
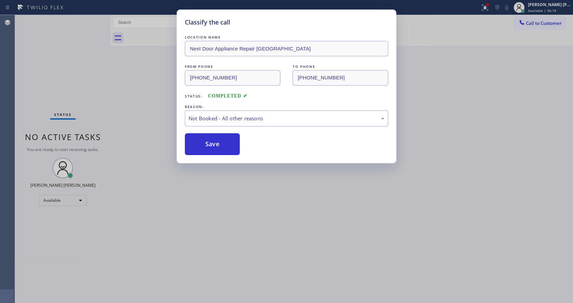
click at [207, 146] on button "Save" at bounding box center [212, 144] width 55 height 22
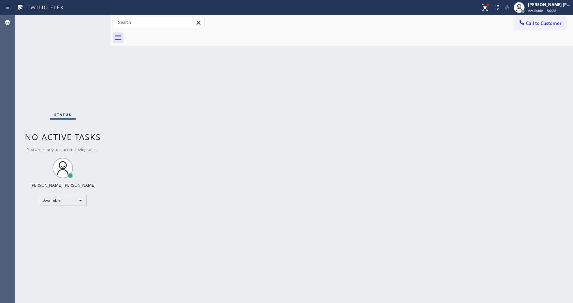
drag, startPoint x: 166, startPoint y: 211, endPoint x: 162, endPoint y: 281, distance: 70.0
click at [165, 214] on div "Back to Dashboard Change Sender ID Customers Technicians Select a contact Outbo…" at bounding box center [341, 159] width 462 height 288
click at [380, 209] on div "Back to Dashboard Change Sender ID Customers Technicians Select a contact Outbo…" at bounding box center [341, 159] width 462 height 288
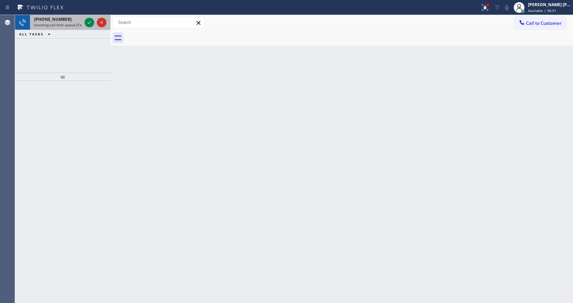
click at [66, 24] on span "Incoming call from queue [Test] All" at bounding box center [62, 25] width 57 height 5
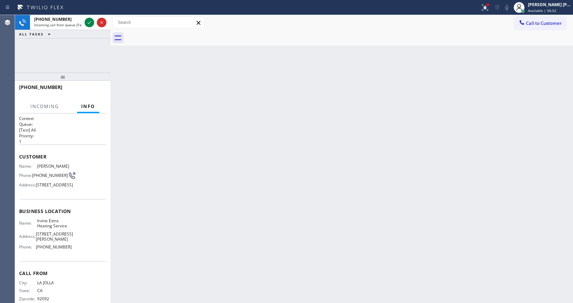
click at [198, 137] on div "Back to Dashboard Change Sender ID Customers Technicians Select a contact Outbo…" at bounding box center [341, 159] width 462 height 288
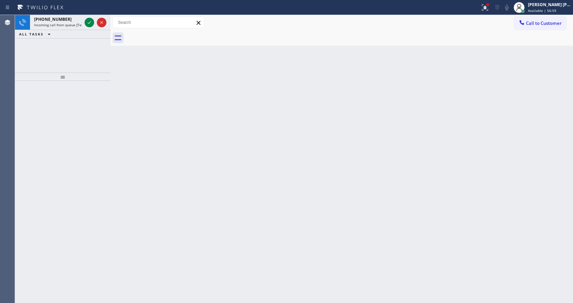
click at [420, 141] on div "Back to Dashboard Change Sender ID Customers Technicians Select a contact Outbo…" at bounding box center [341, 159] width 462 height 288
click at [532, 10] on span "Available | 56:59" at bounding box center [542, 10] width 28 height 5
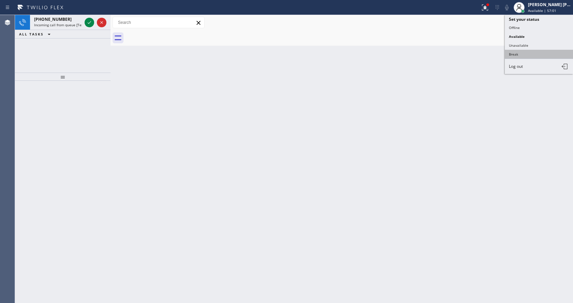
click at [523, 51] on button "Break" at bounding box center [539, 54] width 68 height 9
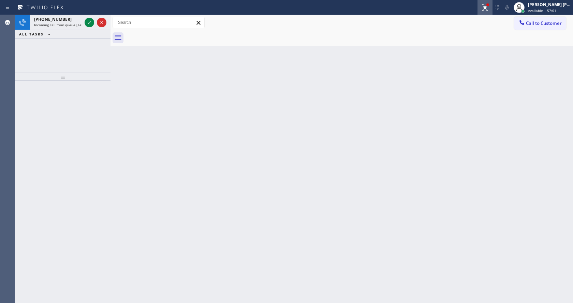
click at [489, 13] on button at bounding box center [484, 7] width 15 height 15
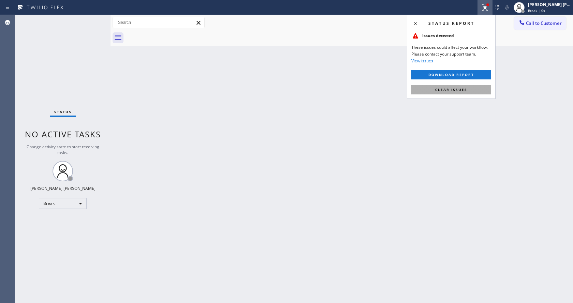
click at [456, 92] on button "Clear issues" at bounding box center [451, 90] width 80 height 10
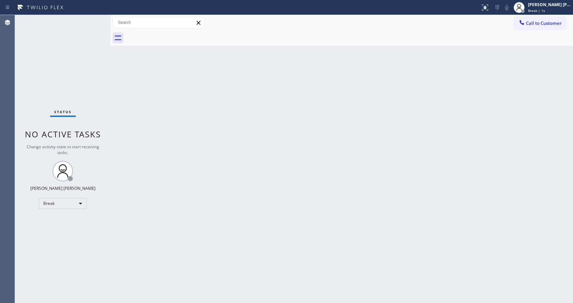
click at [251, 241] on div "Back to Dashboard Change Sender ID Customers Technicians Select a contact Outbo…" at bounding box center [341, 159] width 462 height 288
drag, startPoint x: 151, startPoint y: 87, endPoint x: 383, endPoint y: 73, distance: 231.9
click at [151, 87] on div "Back to Dashboard Change Sender ID Customers Technicians Select a contact Outbo…" at bounding box center [341, 159] width 462 height 288
click at [542, 11] on span "Break | 10:05" at bounding box center [539, 10] width 23 height 5
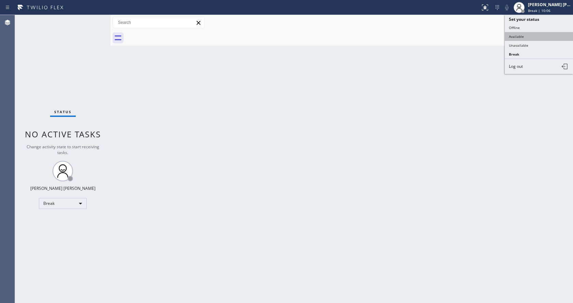
click at [529, 35] on button "Available" at bounding box center [539, 36] width 68 height 9
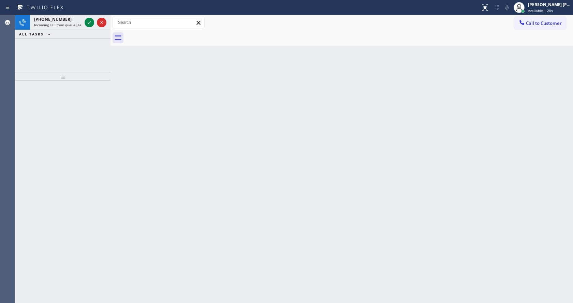
click at [90, 23] on icon at bounding box center [89, 22] width 8 height 8
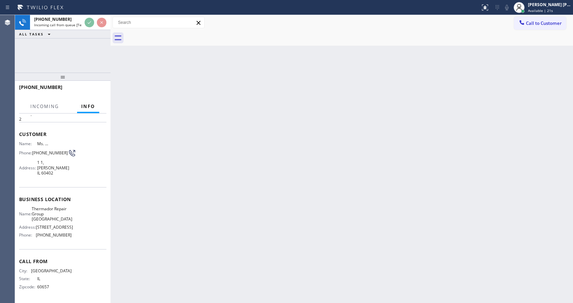
scroll to position [30, 0]
click at [285, 195] on div "Back to Dashboard Change Sender ID Customers Technicians Select a contact Outbo…" at bounding box center [341, 159] width 462 height 288
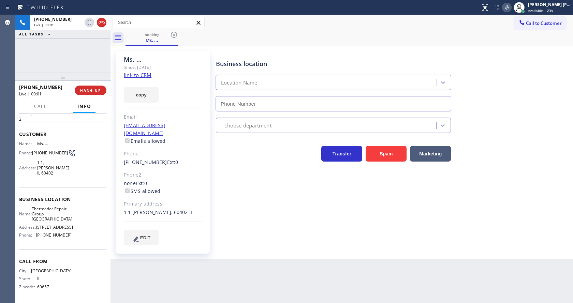
type input "(708) 998-5526"
click at [272, 228] on div "Business location Thermador Repair Group Oak Park (708) 998-5526 Appliance Repa…" at bounding box center [392, 148] width 357 height 191
click at [179, 131] on div "no@gmail.com Emails allowed" at bounding box center [163, 134] width 78 height 24
click at [140, 74] on link "link to CRM" at bounding box center [138, 75] width 28 height 7
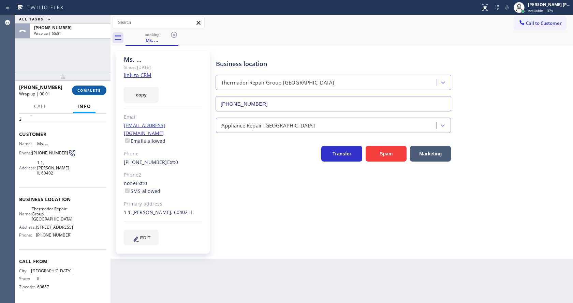
click at [91, 90] on span "COMPLETE" at bounding box center [89, 90] width 24 height 5
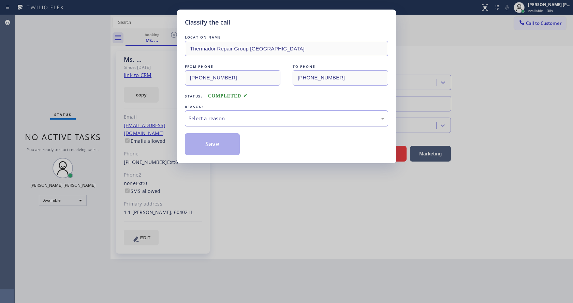
click at [222, 121] on div "Select a reason" at bounding box center [287, 119] width 196 height 8
click at [214, 142] on button "Save" at bounding box center [212, 144] width 55 height 22
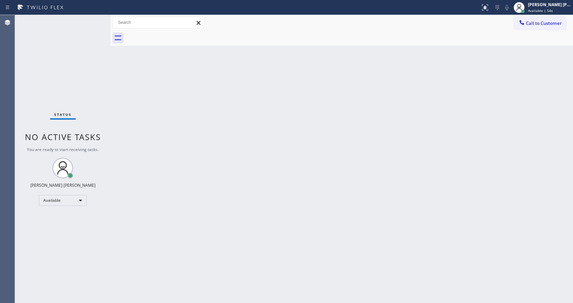
click at [267, 247] on div "Back to Dashboard Change Sender ID Customers Technicians Select a contact Outbo…" at bounding box center [341, 159] width 462 height 288
click at [171, 90] on div "Back to Dashboard Change Sender ID Customers Technicians Select a contact Outbo…" at bounding box center [341, 159] width 462 height 288
drag, startPoint x: 182, startPoint y: 144, endPoint x: 184, endPoint y: 148, distance: 4.9
click at [183, 146] on div "Back to Dashboard Change Sender ID Customers Technicians Select a contact Outbo…" at bounding box center [341, 159] width 462 height 288
click at [155, 131] on div "Back to Dashboard Change Sender ID Customers Technicians Select a contact Outbo…" at bounding box center [341, 159] width 462 height 288
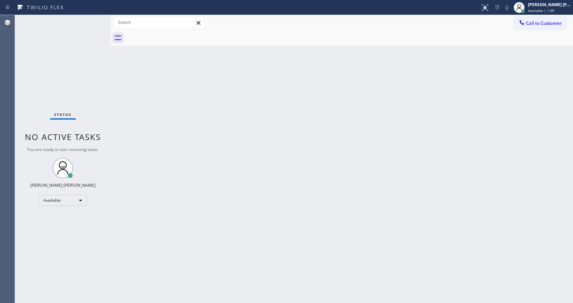
click at [93, 19] on div "Status No active tasks You are ready to start receiving tasks. [PERSON_NAME] [P…" at bounding box center [62, 159] width 95 height 288
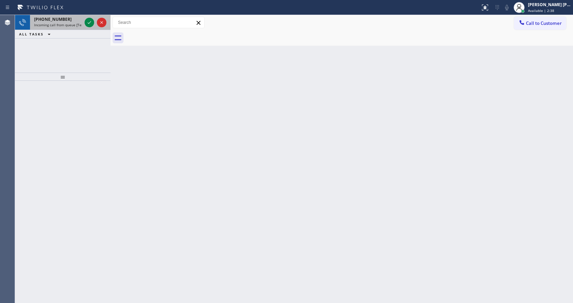
click at [84, 24] on div at bounding box center [95, 22] width 25 height 15
click at [85, 24] on div at bounding box center [90, 22] width 10 height 8
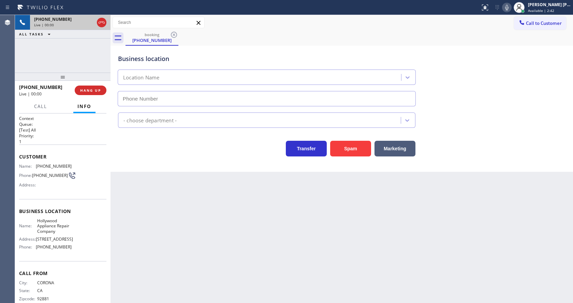
type input "(323) 400-6651"
click at [216, 196] on div "Back to Dashboard Change Sender ID Customers Technicians Select a contact Outbo…" at bounding box center [341, 159] width 462 height 288
click at [220, 200] on div "Back to Dashboard Change Sender ID Customers Technicians Select a contact Outbo…" at bounding box center [341, 159] width 462 height 288
click at [204, 194] on div "Back to Dashboard Change Sender ID Customers Technicians Select a contact Outbo…" at bounding box center [341, 159] width 462 height 288
click at [299, 246] on div "Back to Dashboard Change Sender ID Customers Technicians Select a contact Outbo…" at bounding box center [341, 159] width 462 height 288
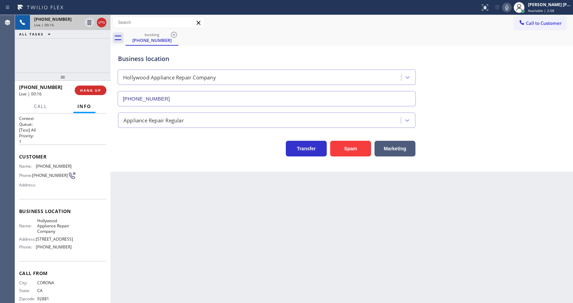
drag, startPoint x: 316, startPoint y: 273, endPoint x: 299, endPoint y: 272, distance: 17.4
click at [316, 273] on div "Back to Dashboard Change Sender ID Customers Technicians Select a contact Outbo…" at bounding box center [341, 159] width 462 height 288
click at [194, 187] on div "Back to Dashboard Change Sender ID Customers Technicians Select a contact Outbo…" at bounding box center [341, 159] width 462 height 288
click at [90, 96] on div "+19512710774 Live | 00:18 HANG UP" at bounding box center [62, 90] width 87 height 18
click at [87, 92] on span "HANG UP" at bounding box center [90, 90] width 21 height 5
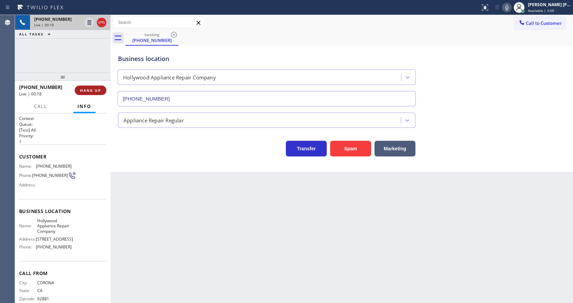
click at [87, 92] on span "HANG UP" at bounding box center [90, 90] width 21 height 5
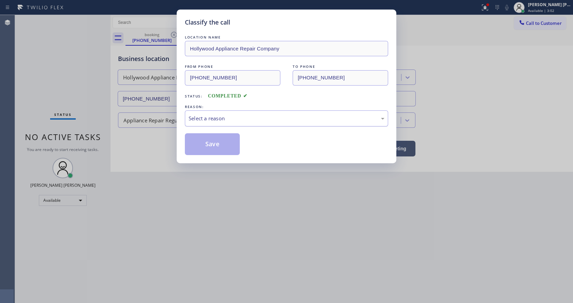
click at [250, 124] on div "Select a reason" at bounding box center [286, 118] width 203 height 16
click at [208, 139] on button "Save" at bounding box center [212, 144] width 55 height 22
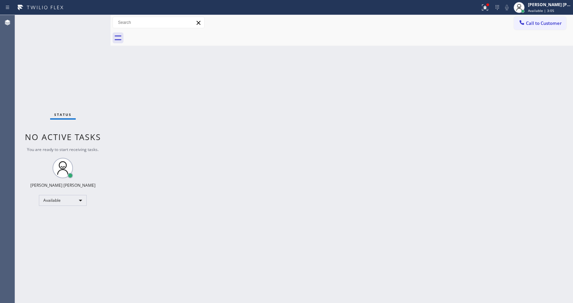
click at [93, 19] on div "Status No active tasks You are ready to start receiving tasks. [PERSON_NAME] [P…" at bounding box center [62, 159] width 95 height 288
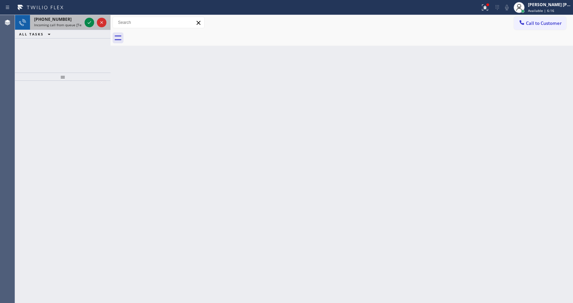
click at [70, 21] on div "+13102108923" at bounding box center [58, 19] width 48 height 6
click at [82, 26] on div "+13102108923 Incoming call from queue [Test] All" at bounding box center [56, 22] width 53 height 15
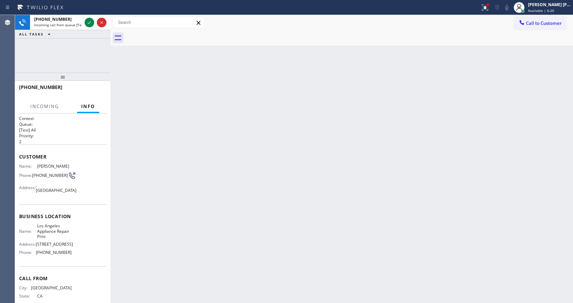
click at [246, 117] on div "Back to Dashboard Change Sender ID Customers Technicians Select a contact Outbo…" at bounding box center [341, 159] width 462 height 288
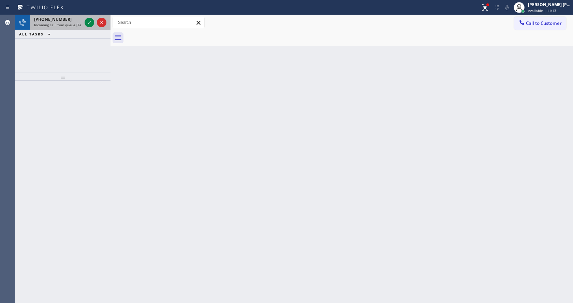
click at [52, 23] on span "Incoming call from queue [Test] All" at bounding box center [62, 25] width 57 height 5
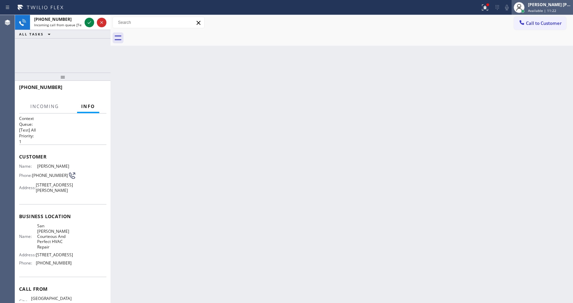
click at [537, 9] on span "Available | 11:22" at bounding box center [542, 10] width 28 height 5
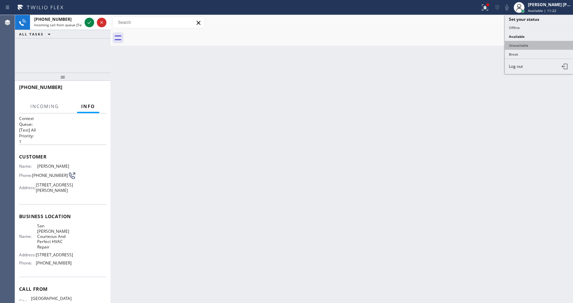
click at [535, 43] on button "Unavailable" at bounding box center [539, 45] width 68 height 9
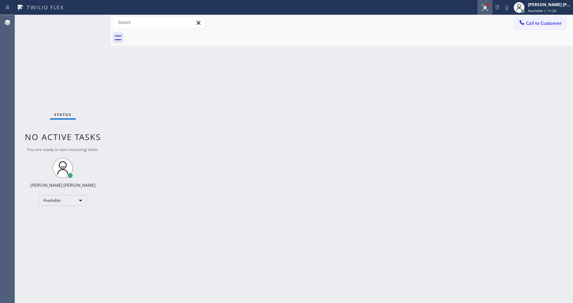
click at [485, 2] on button at bounding box center [484, 7] width 15 height 15
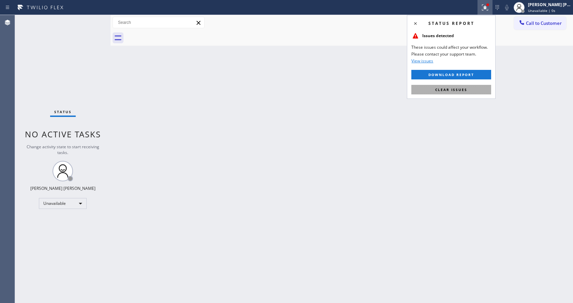
click at [463, 91] on span "Clear issues" at bounding box center [451, 89] width 32 height 5
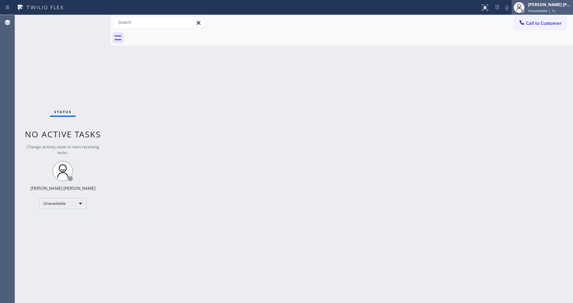
click at [549, 11] on span "Unavailable | 1s" at bounding box center [541, 10] width 27 height 5
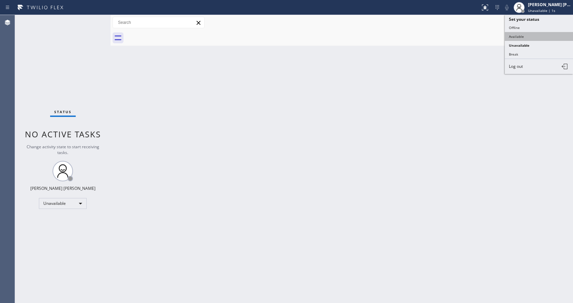
click at [523, 38] on button "Available" at bounding box center [539, 36] width 68 height 9
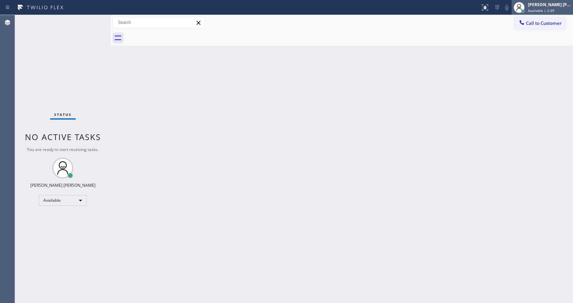
click at [537, 6] on div "[PERSON_NAME] [PERSON_NAME]" at bounding box center [549, 5] width 43 height 6
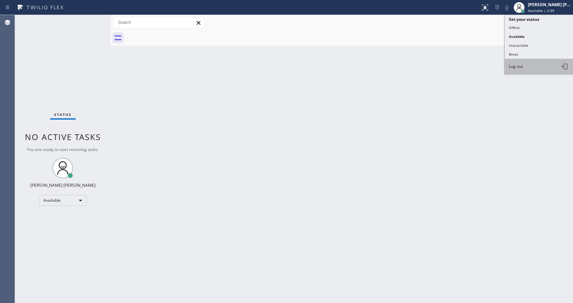
click at [524, 63] on button "Log out" at bounding box center [539, 66] width 68 height 15
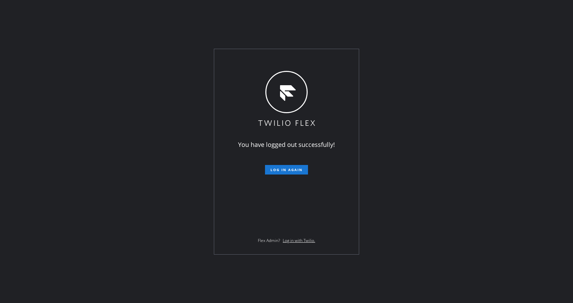
click at [157, 94] on div "You have logged out successfully! Log in again Flex Admin? Log in with Twilio." at bounding box center [286, 151] width 573 height 303
